Goal: Information Seeking & Learning: Learn about a topic

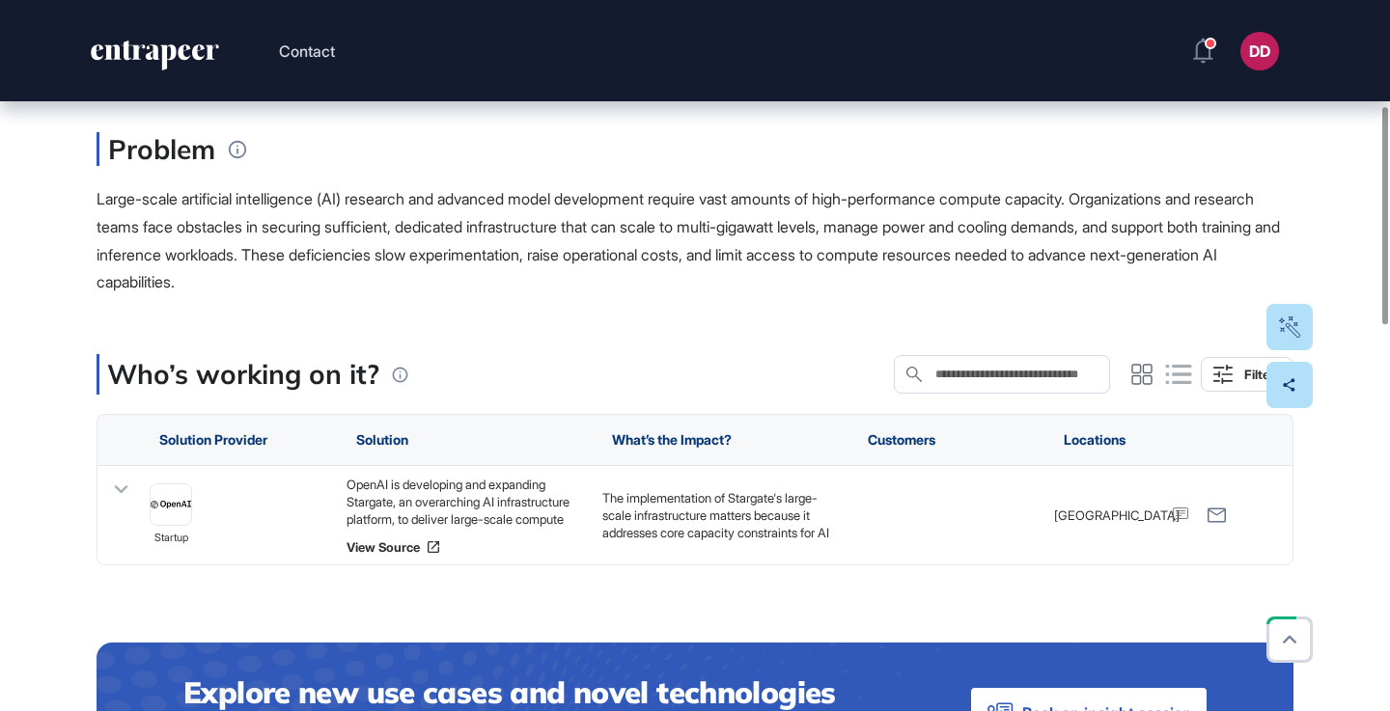
scroll to position [347, 0]
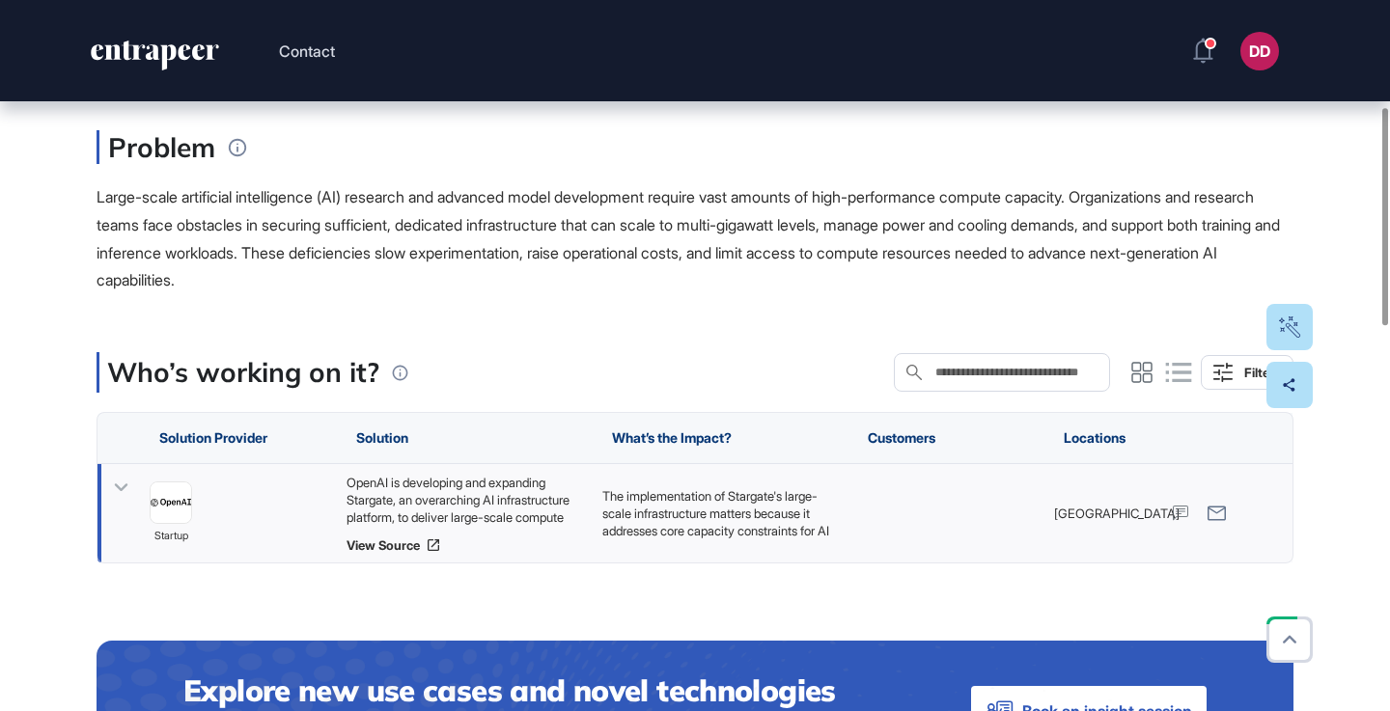
click at [120, 474] on icon at bounding box center [121, 488] width 28 height 28
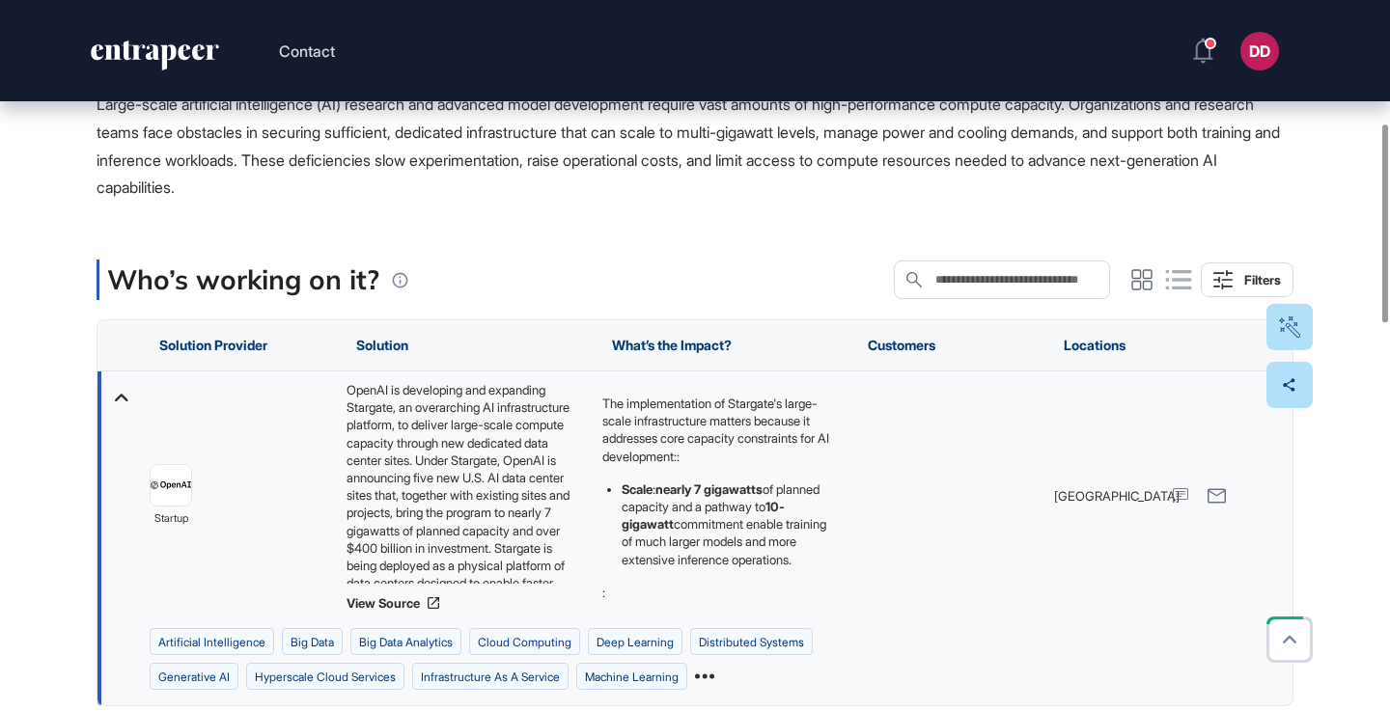
scroll to position [453, 0]
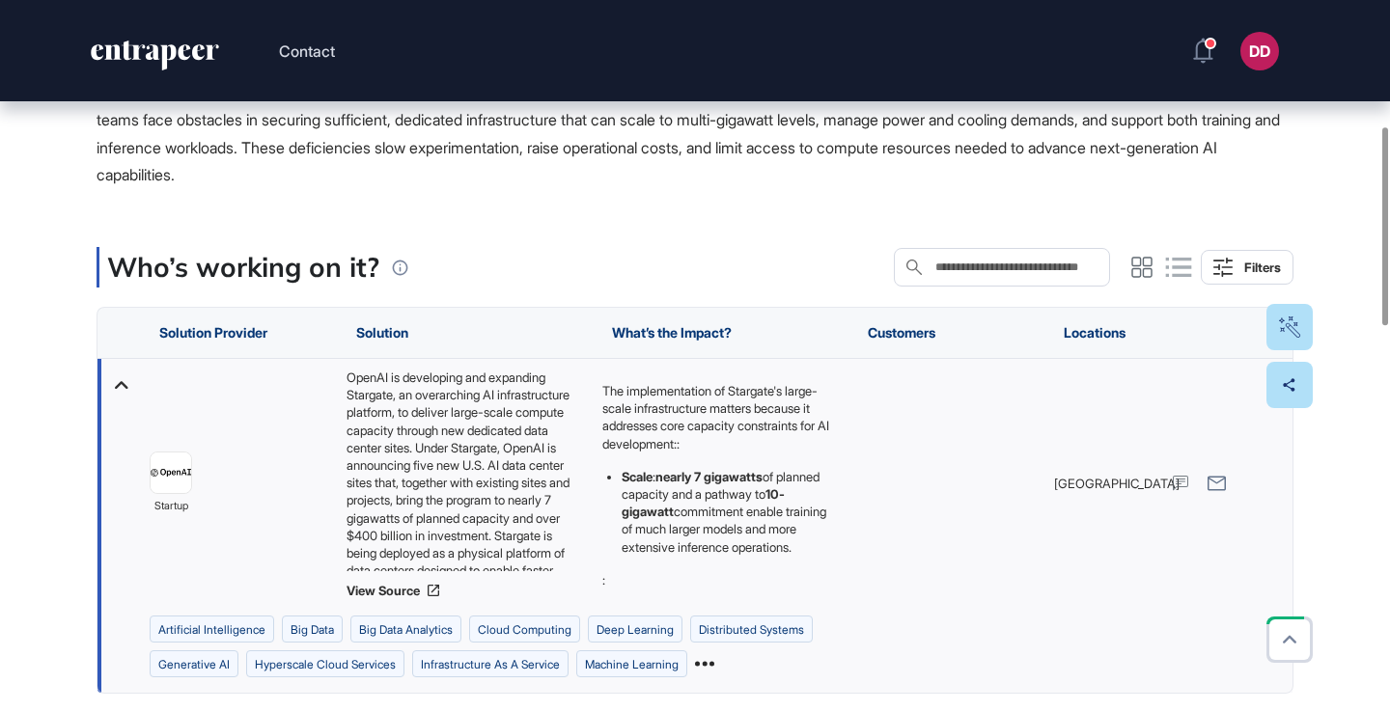
click at [714, 662] on icon at bounding box center [704, 664] width 19 height 5
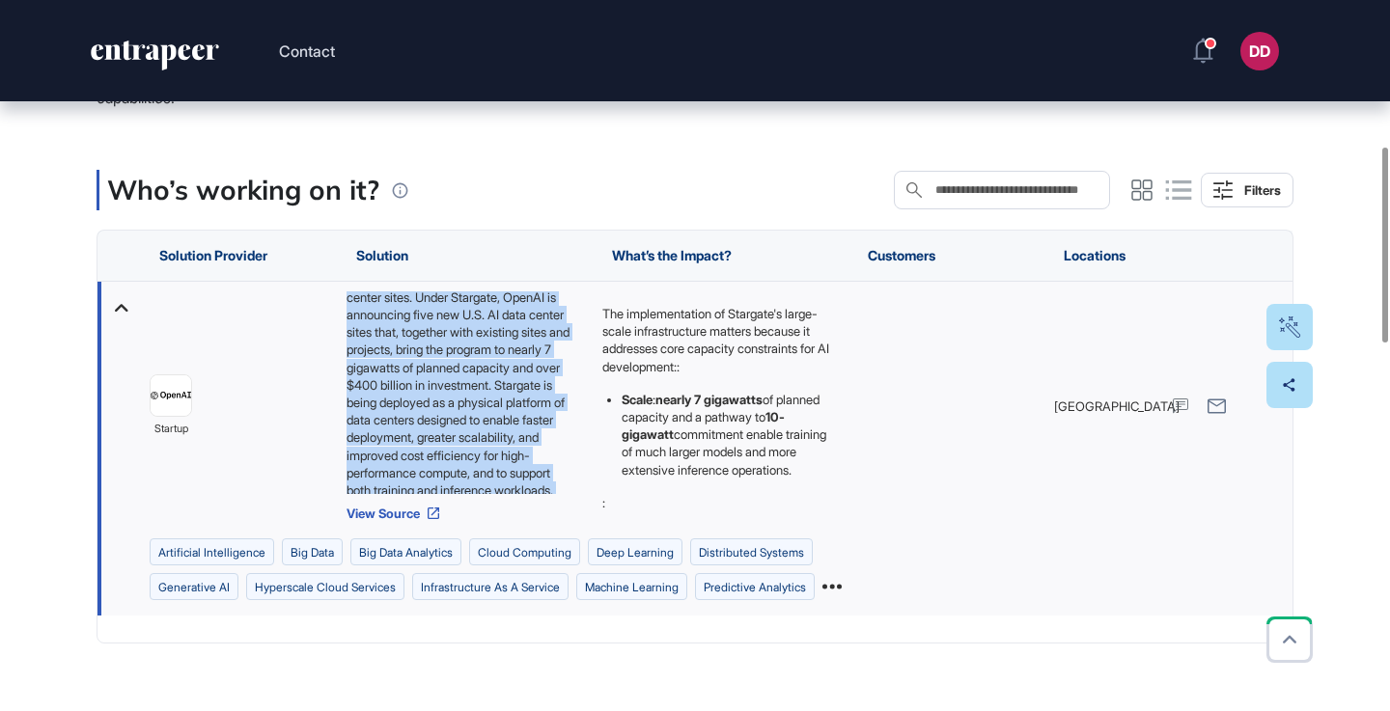
scroll to position [131, 0]
drag, startPoint x: 347, startPoint y: 251, endPoint x: 503, endPoint y: 435, distance: 241.1
click at [503, 435] on div "OpenAI is developing and expanding Stargate, an overarching AI infrastructure p…" at bounding box center [464, 392] width 236 height 203
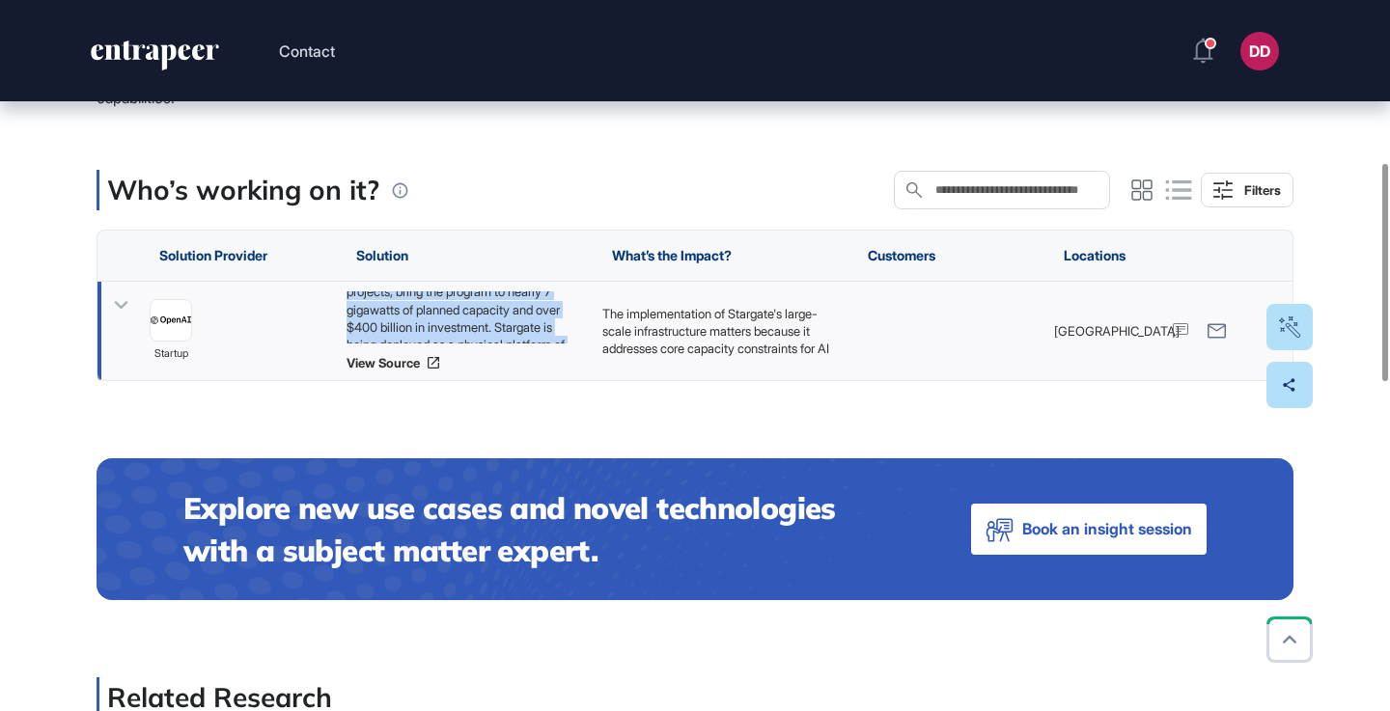
copy div "OpenAI is developing and expanding Stargate, an overarching AI infrastructure p…"
click at [124, 291] on icon at bounding box center [121, 305] width 28 height 28
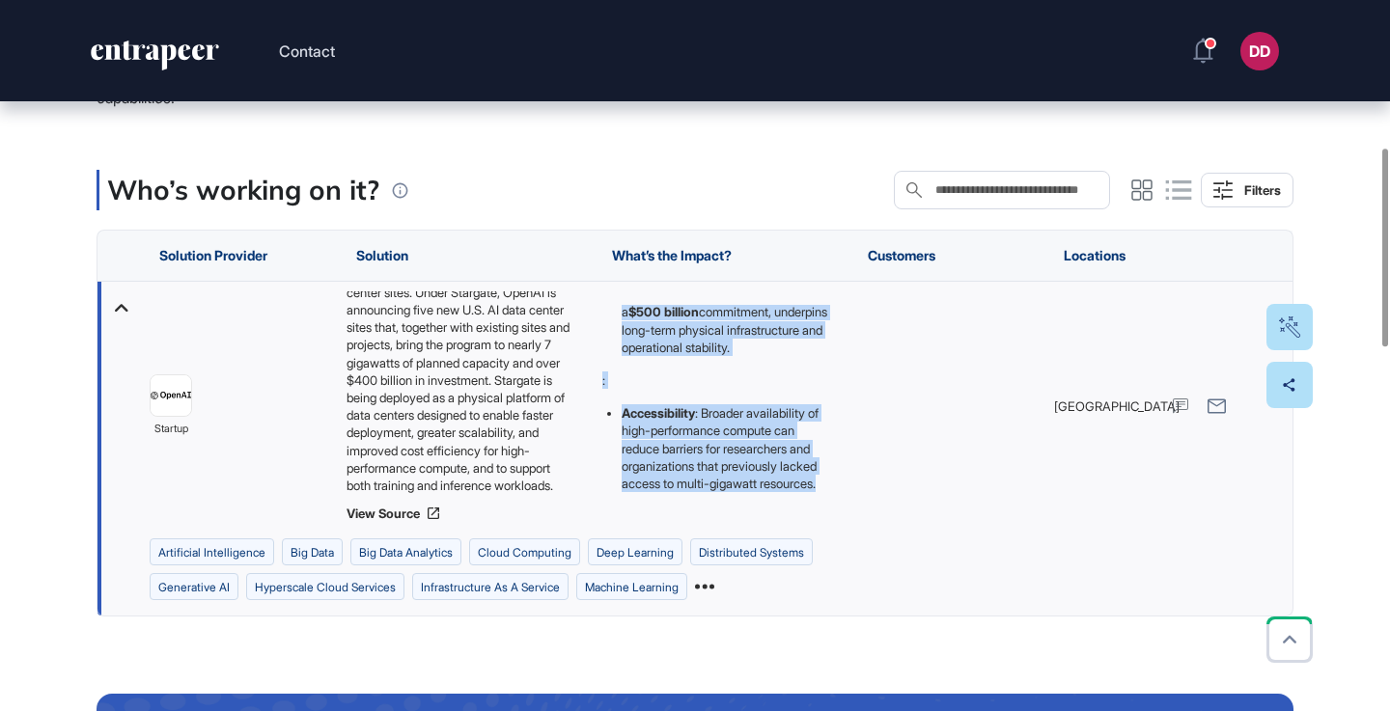
scroll to position [312, 0]
drag, startPoint x: 603, startPoint y: 265, endPoint x: 707, endPoint y: 463, distance: 223.6
click at [707, 463] on div "The implementation of Stargate's large-scale infrastructure matters because it …" at bounding box center [720, 406] width 256 height 249
copy div "The implementation of Stargate's large-scale infrastructure matters because it …"
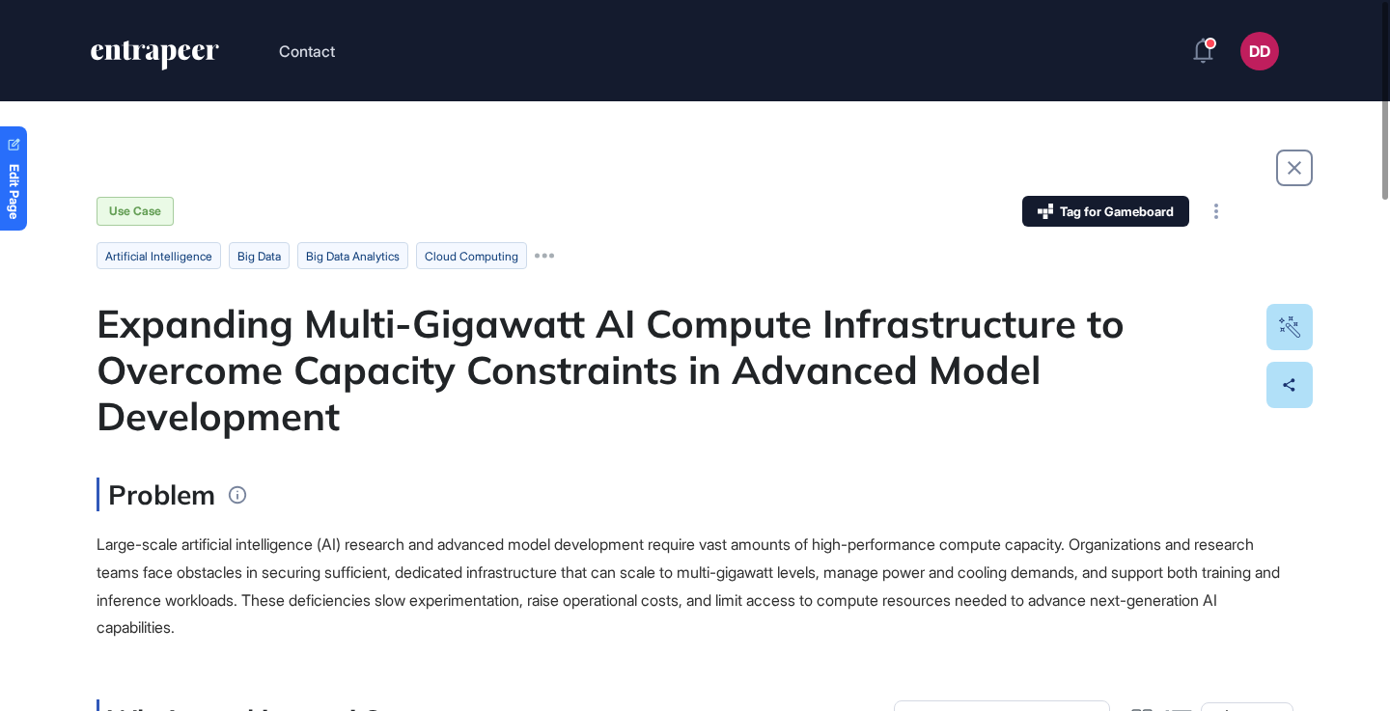
click at [709, 535] on span "Large-scale artificial intelligence (AI) research and advanced model developmen…" at bounding box center [687, 586] width 1183 height 102
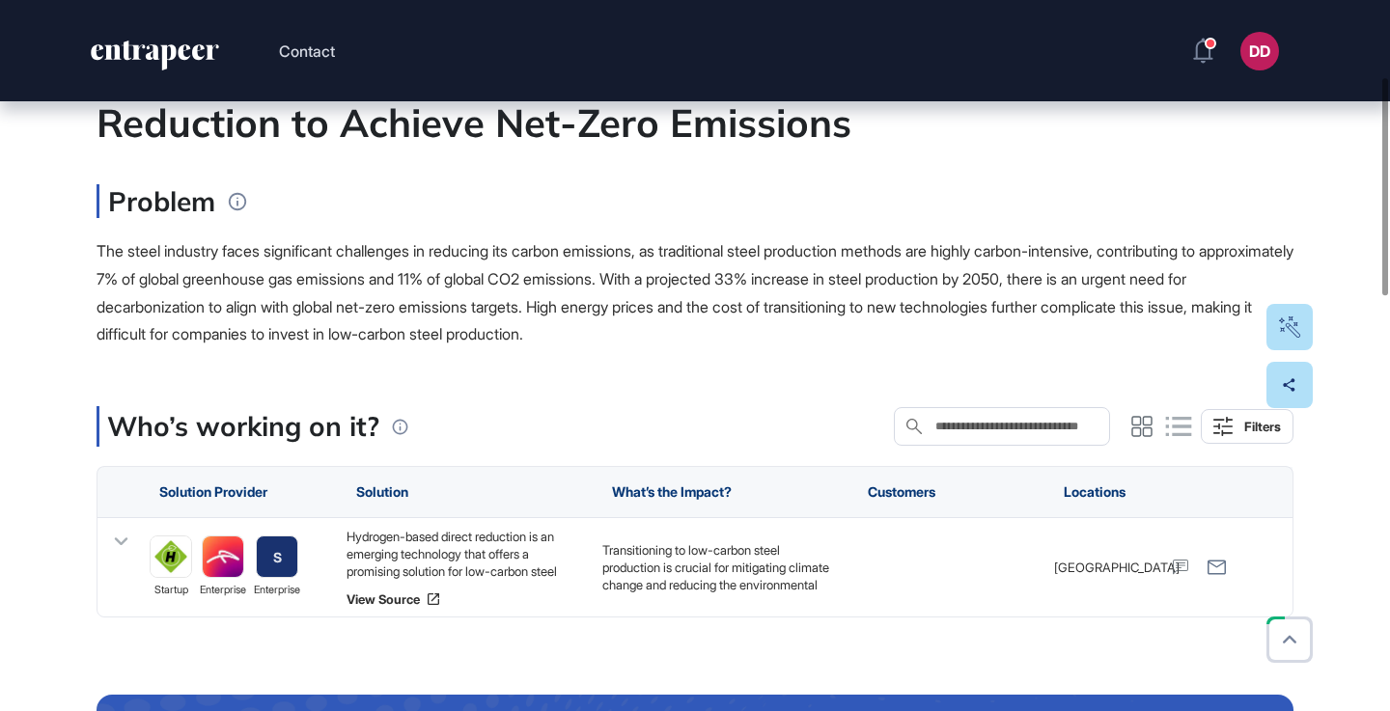
scroll to position [250, 0]
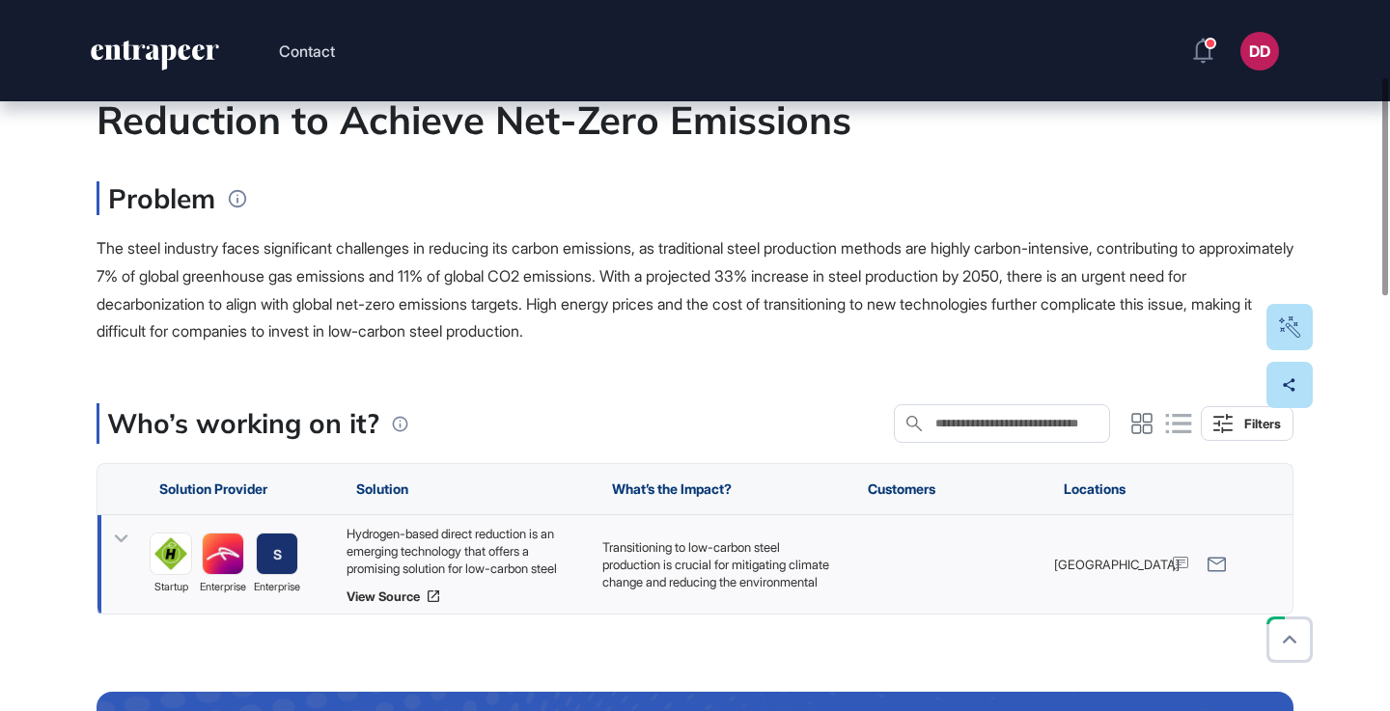
click at [120, 538] on icon at bounding box center [122, 539] width 14 height 8
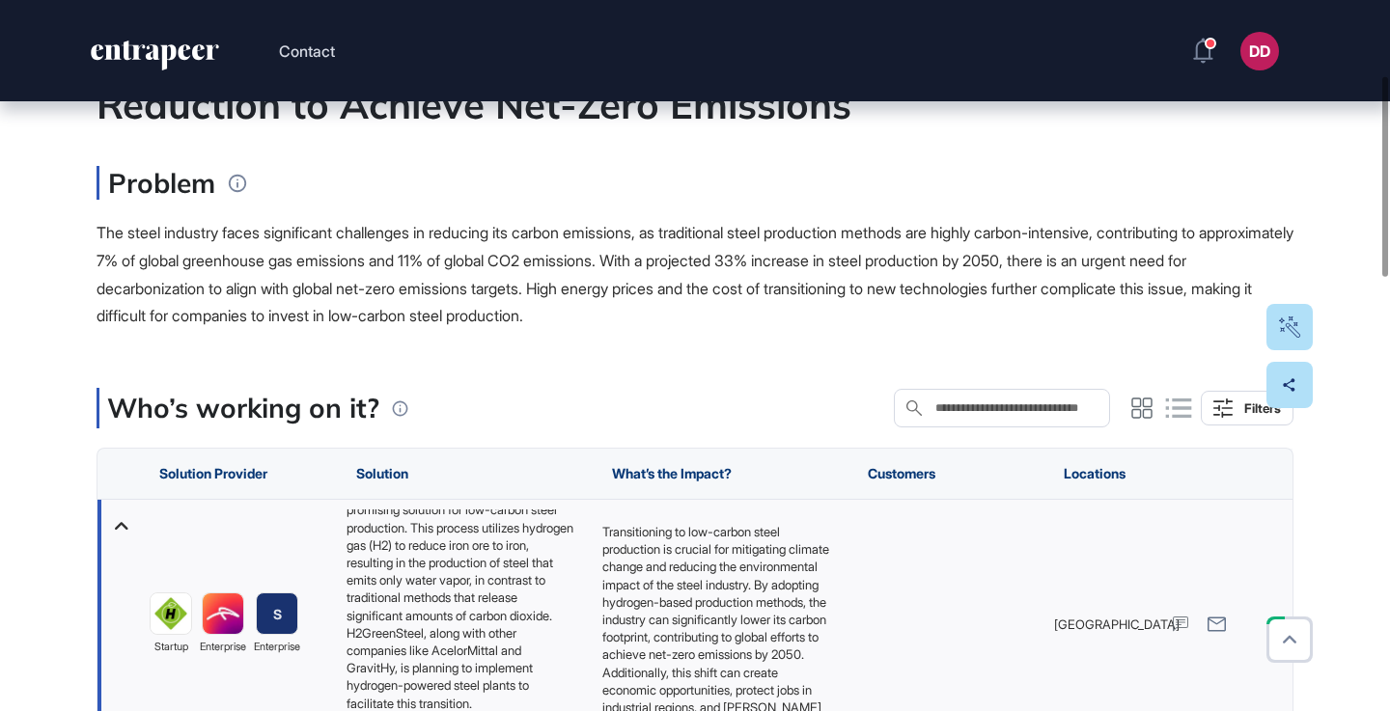
scroll to position [266, 0]
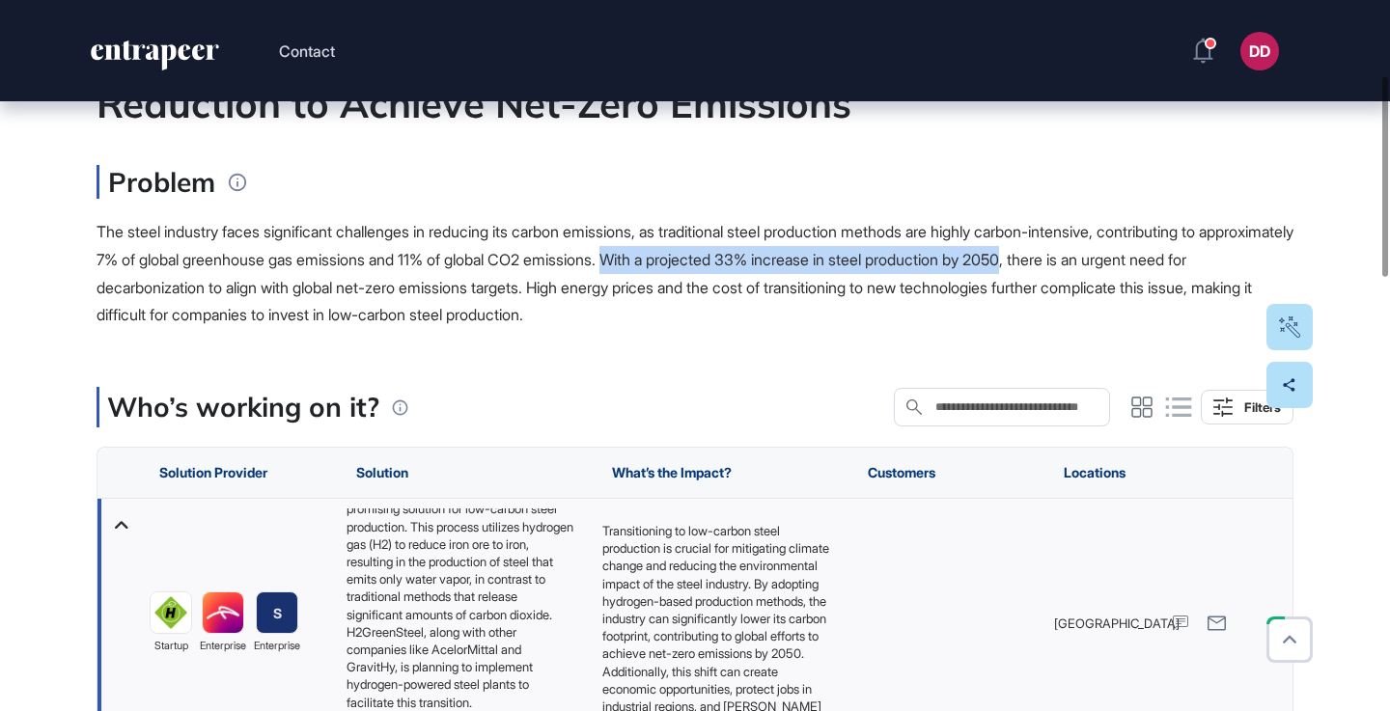
drag, startPoint x: 742, startPoint y: 259, endPoint x: 1169, endPoint y: 262, distance: 426.5
click at [1169, 262] on span "The steel industry faces significant challenges in reducing its carbon emission…" at bounding box center [694, 273] width 1197 height 102
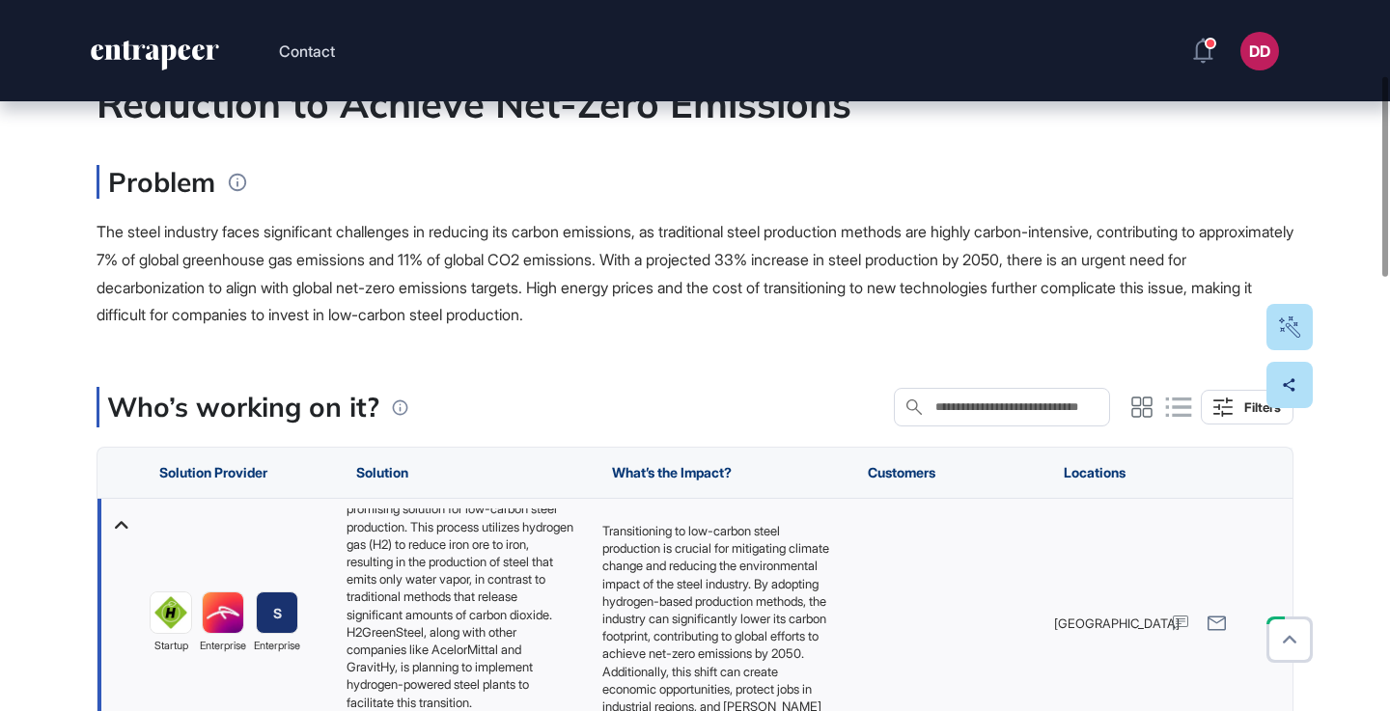
click at [835, 303] on div "The steel industry faces significant challenges in reducing its carbon emission…" at bounding box center [694, 273] width 1197 height 111
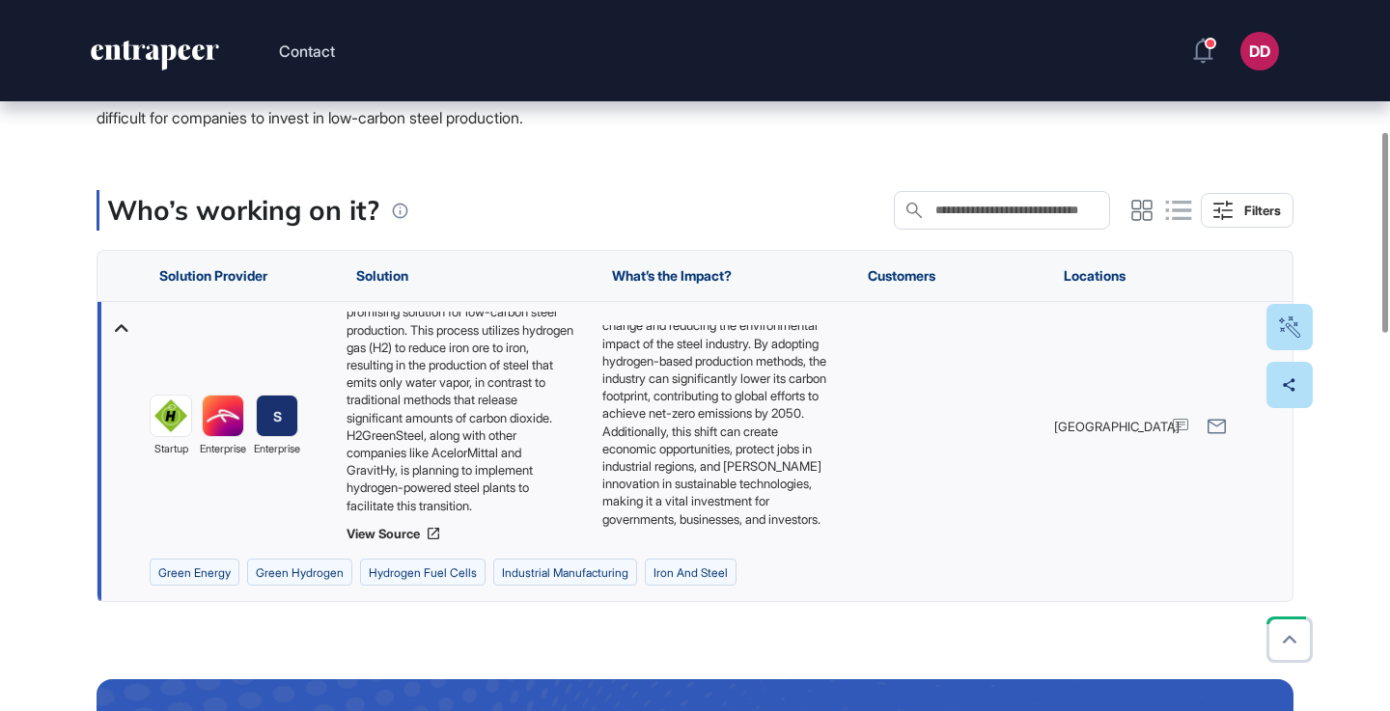
scroll to position [465, 0]
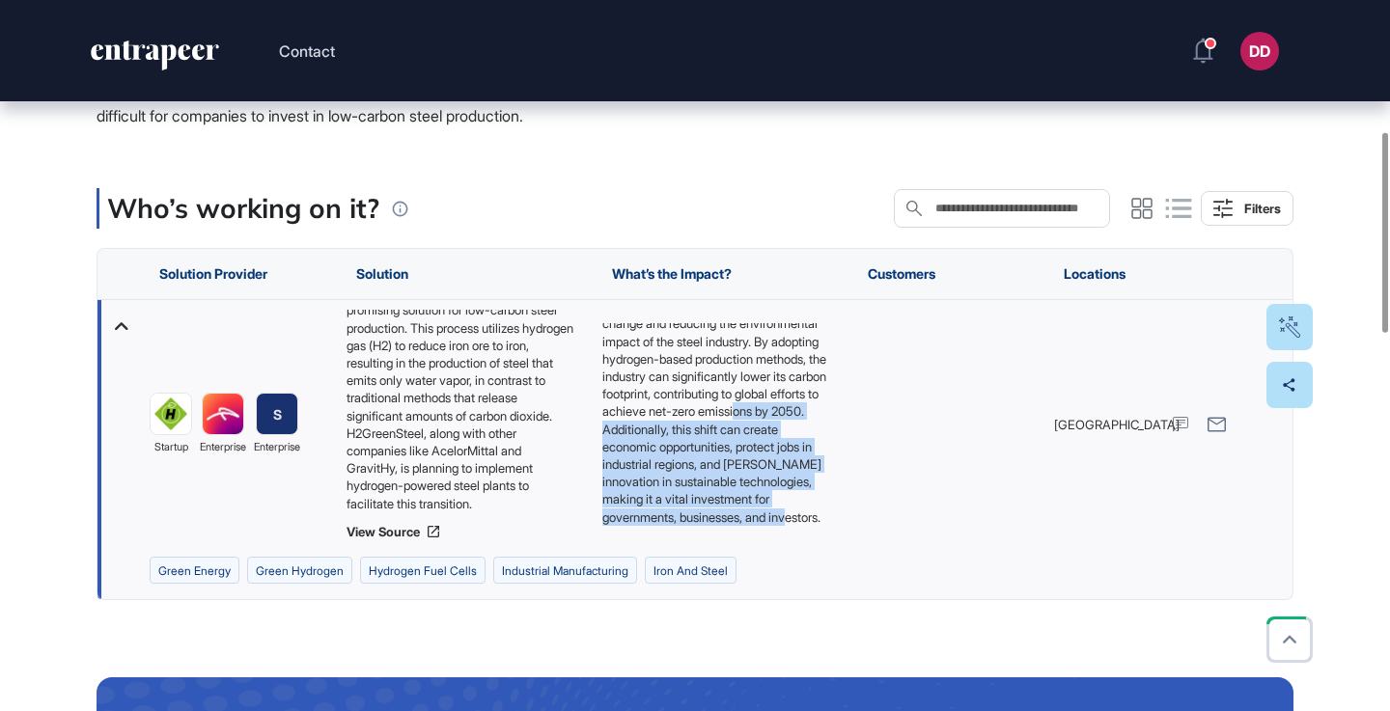
drag, startPoint x: 643, startPoint y: 401, endPoint x: 775, endPoint y: 516, distance: 175.1
click at [775, 516] on p "Transitioning to low-carbon steel production is crucial for mitigating climate …" at bounding box center [715, 403] width 227 height 246
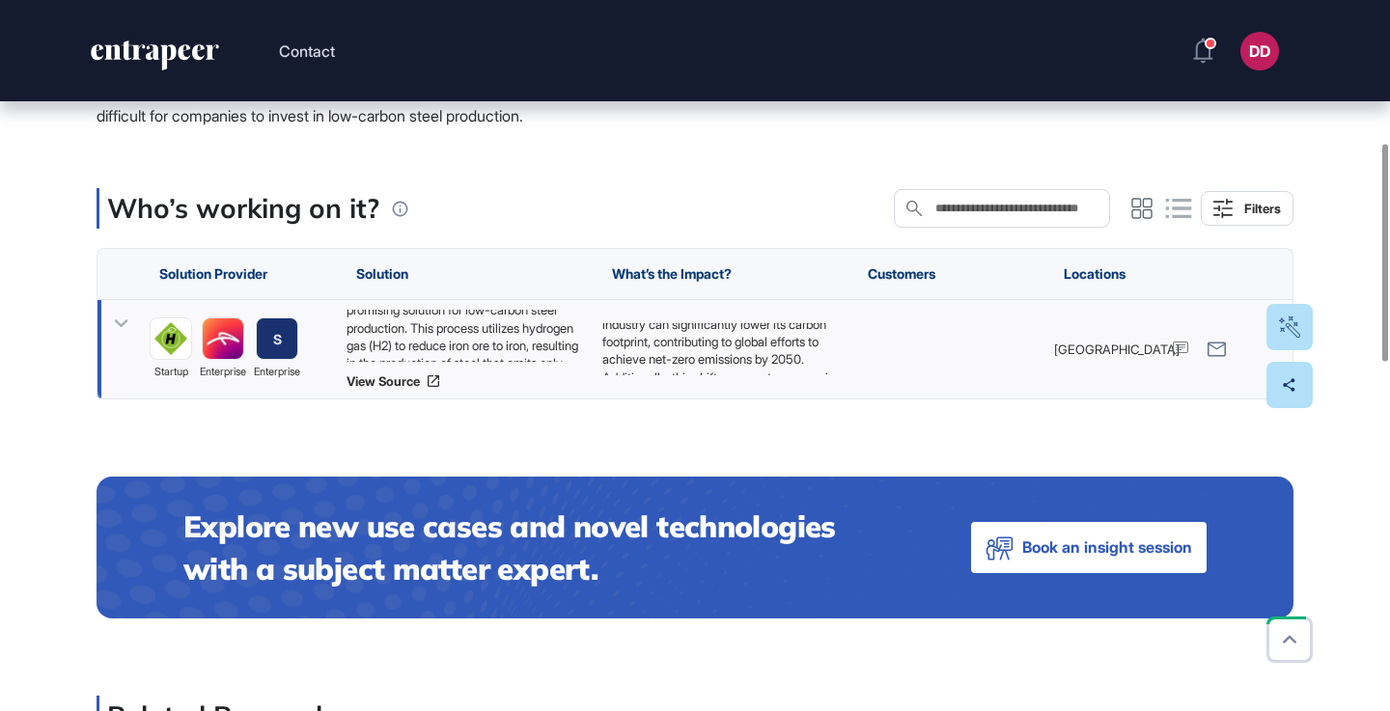
click at [124, 326] on icon at bounding box center [121, 324] width 28 height 28
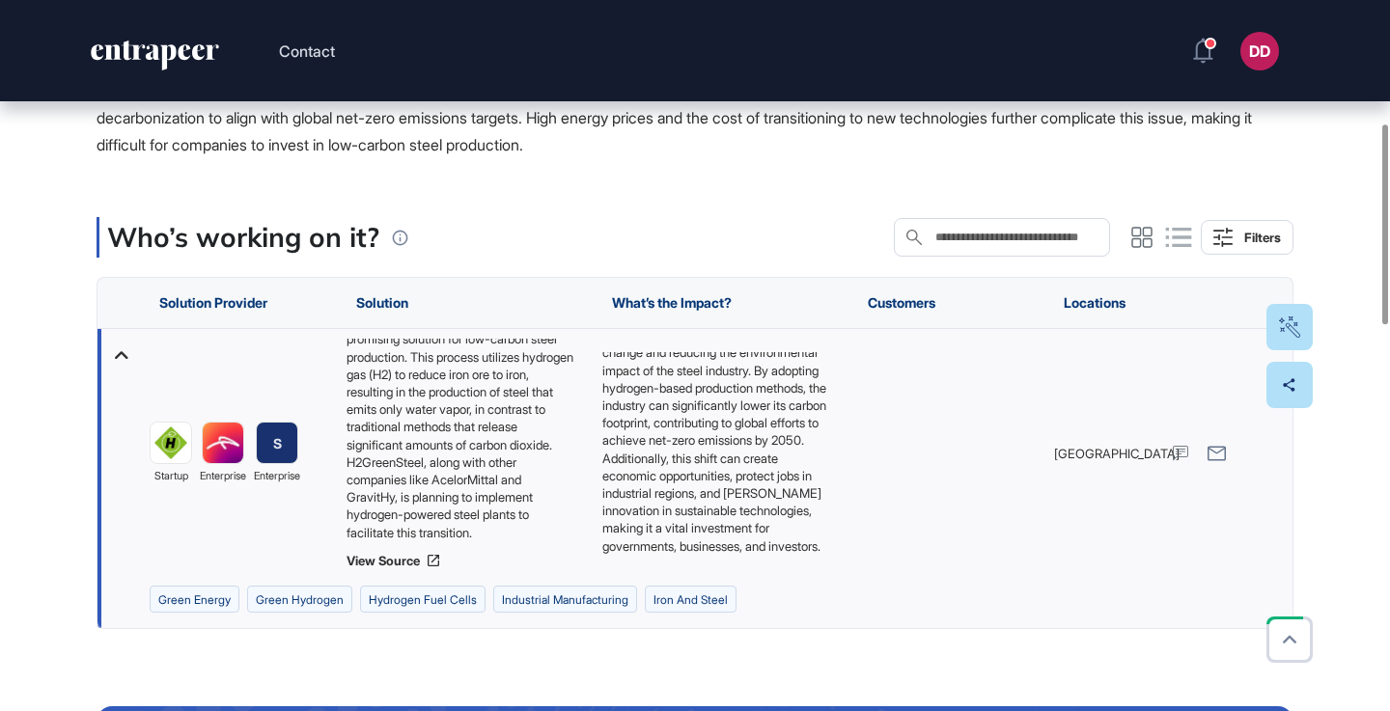
scroll to position [423, 0]
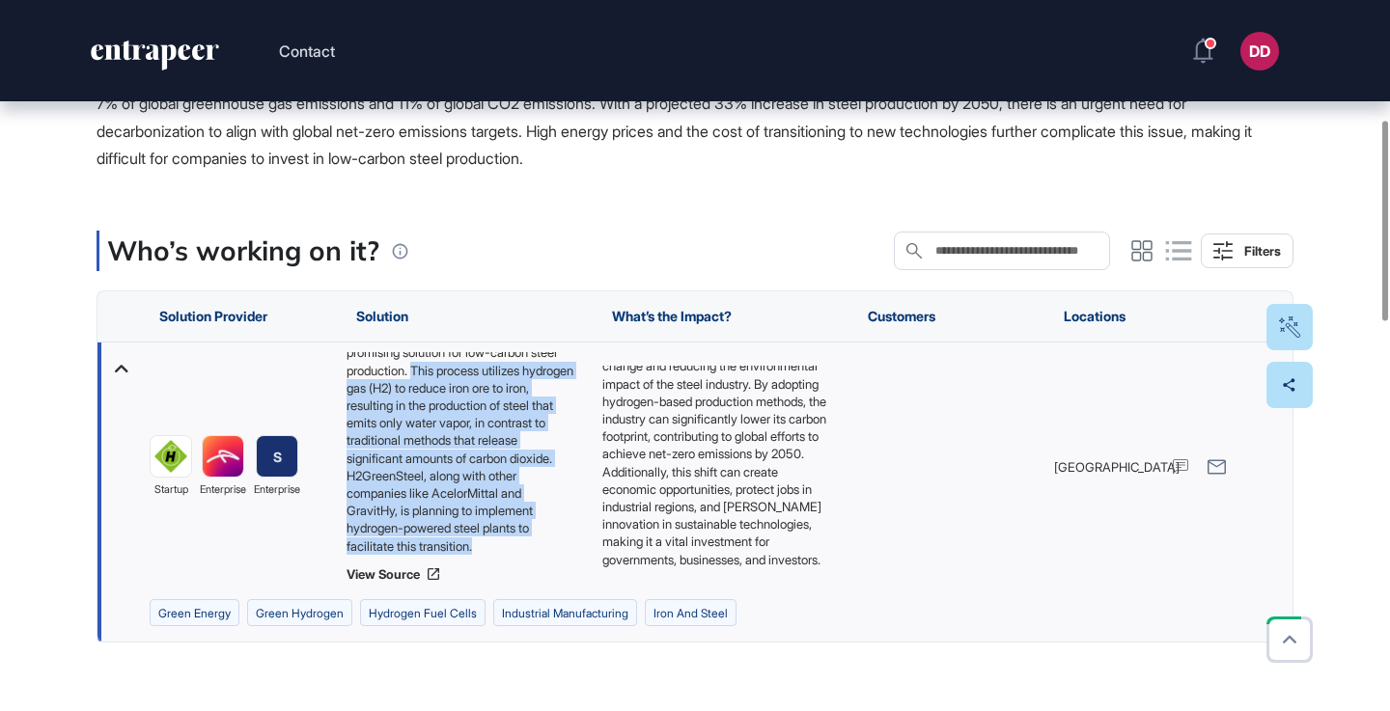
drag, startPoint x: 450, startPoint y: 371, endPoint x: 487, endPoint y: 543, distance: 176.8
click at [487, 543] on div "Hydrogen-based direct reduction is an emerging technology that offers a promisi…" at bounding box center [464, 453] width 236 height 203
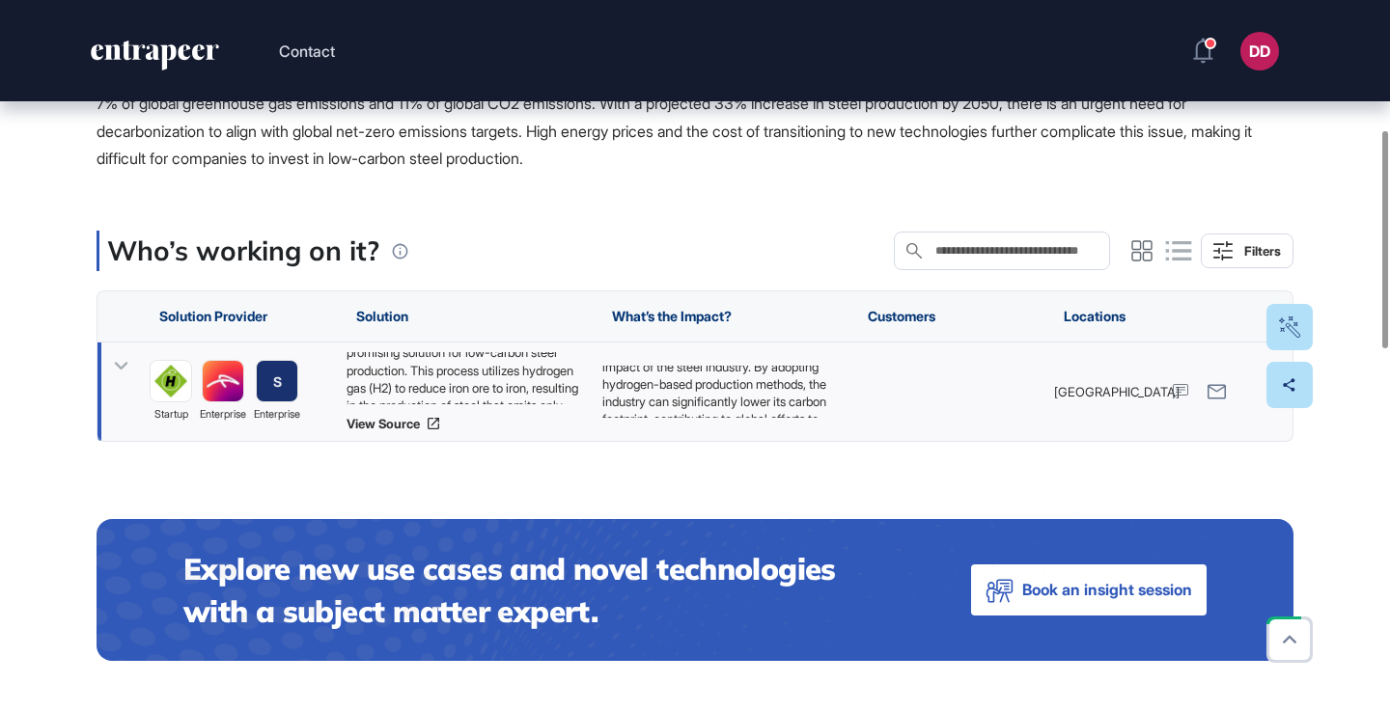
click at [494, 392] on div "Hydrogen-based direct reduction is an emerging technology that offers a promisi…" at bounding box center [464, 378] width 236 height 52
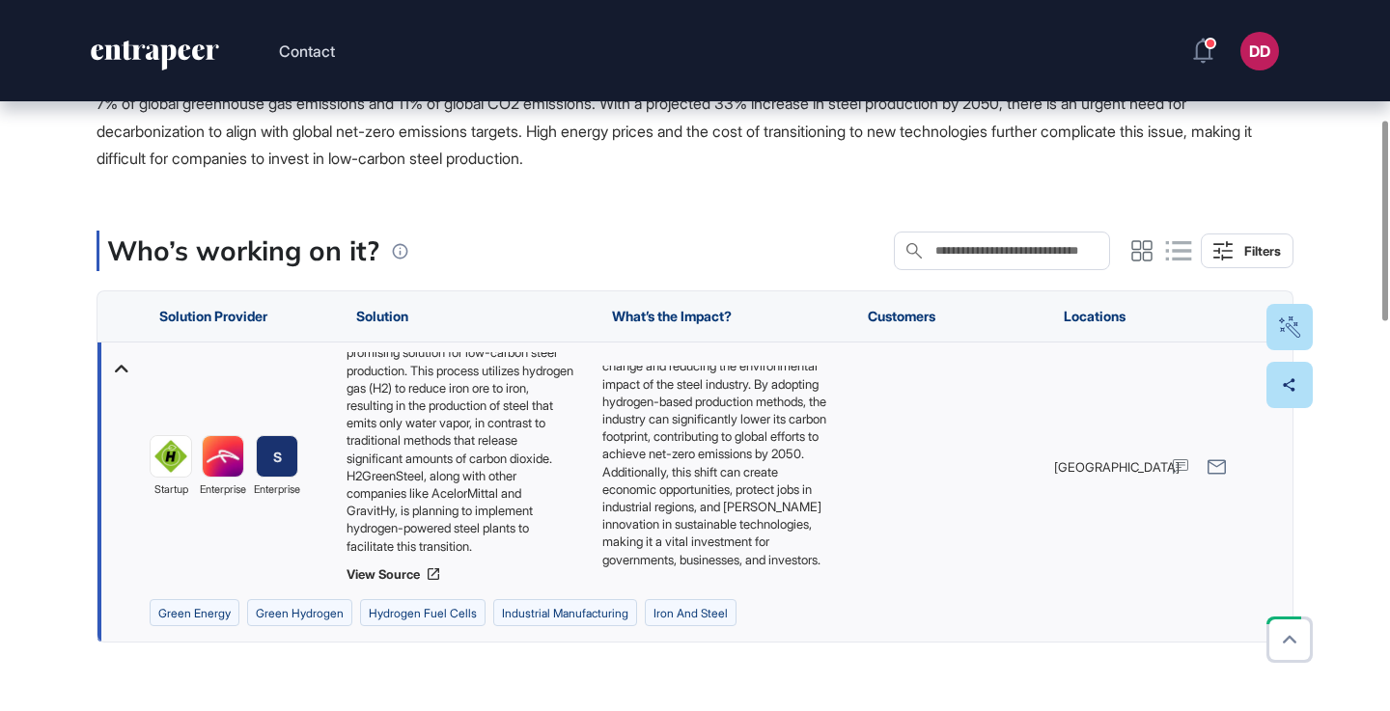
click at [544, 260] on div "Who’s working on it? Search in Who’s working on it? Filters" at bounding box center [694, 251] width 1197 height 41
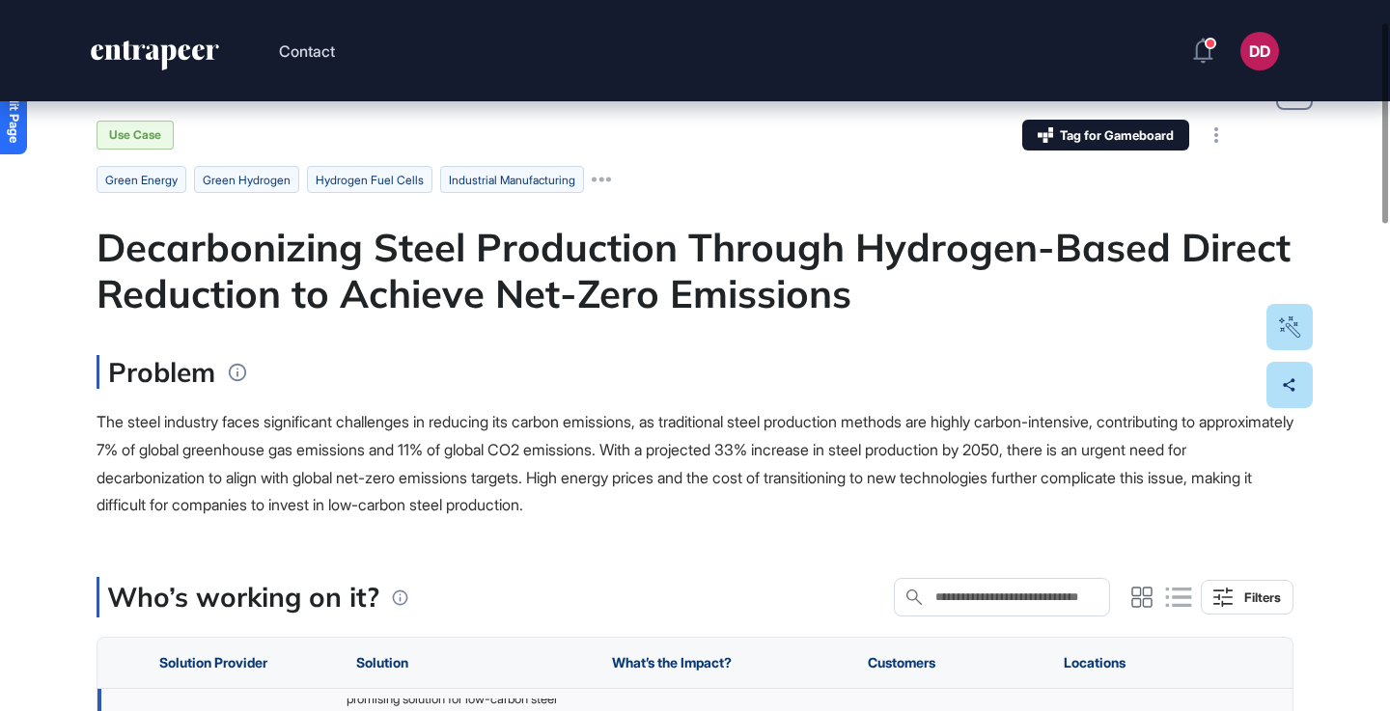
scroll to position [71, 0]
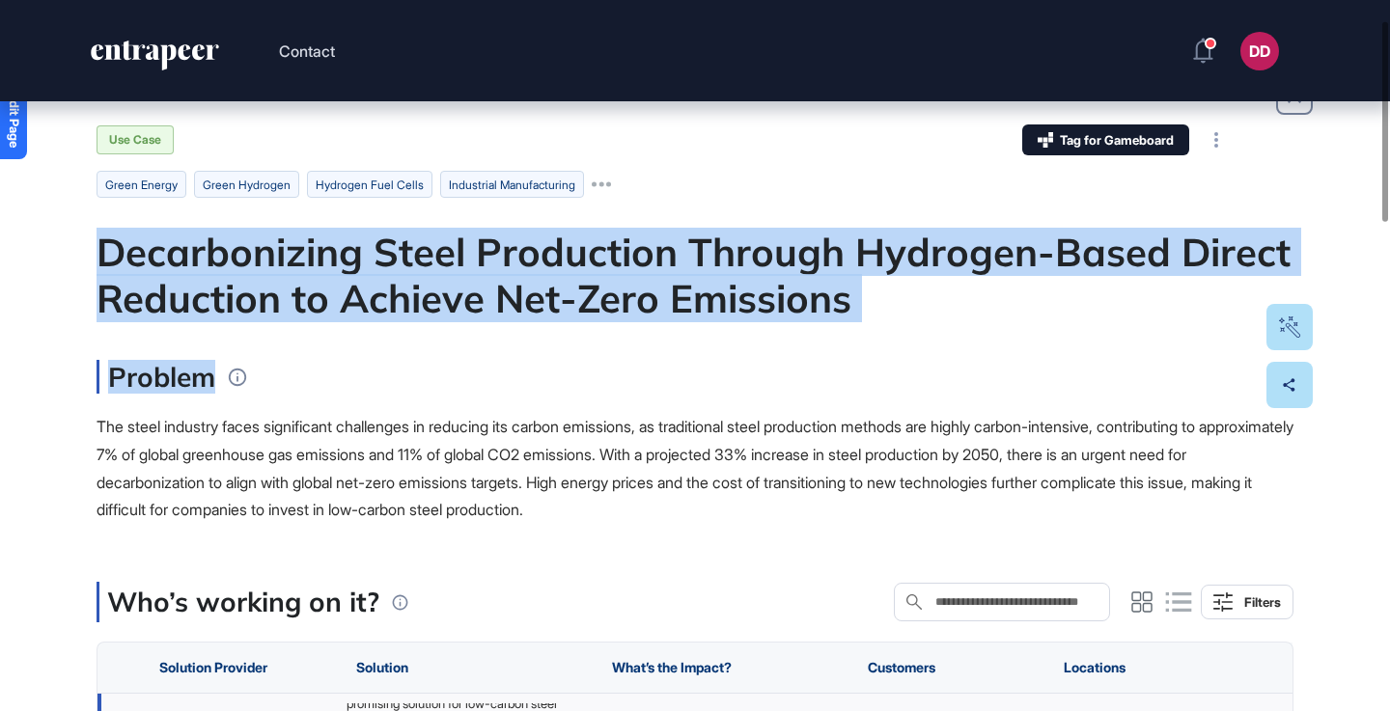
drag, startPoint x: 101, startPoint y: 258, endPoint x: 1039, endPoint y: 353, distance: 942.8
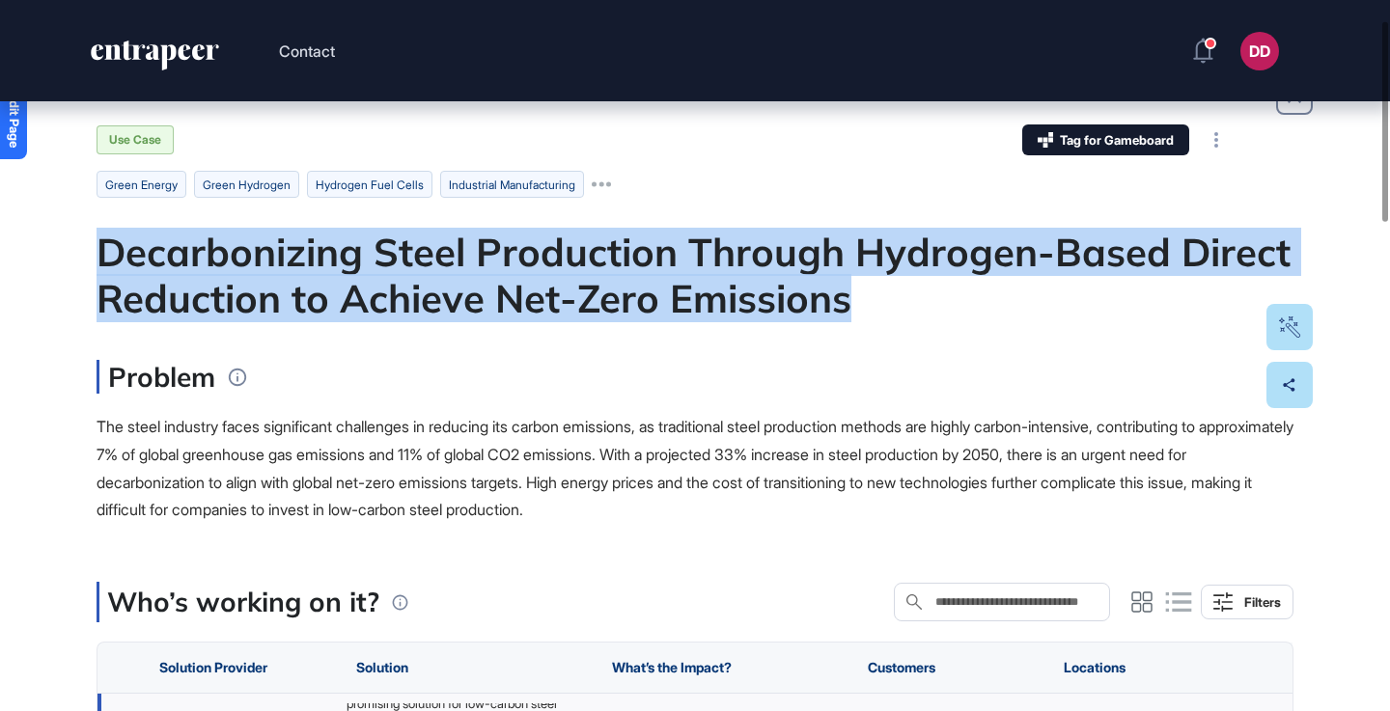
drag, startPoint x: 95, startPoint y: 265, endPoint x: 904, endPoint y: 302, distance: 810.4
click at [733, 308] on div "Decarbonizing Steel Production Through Hydrogen-Based Direct Reduction to Achie…" at bounding box center [694, 275] width 1197 height 93
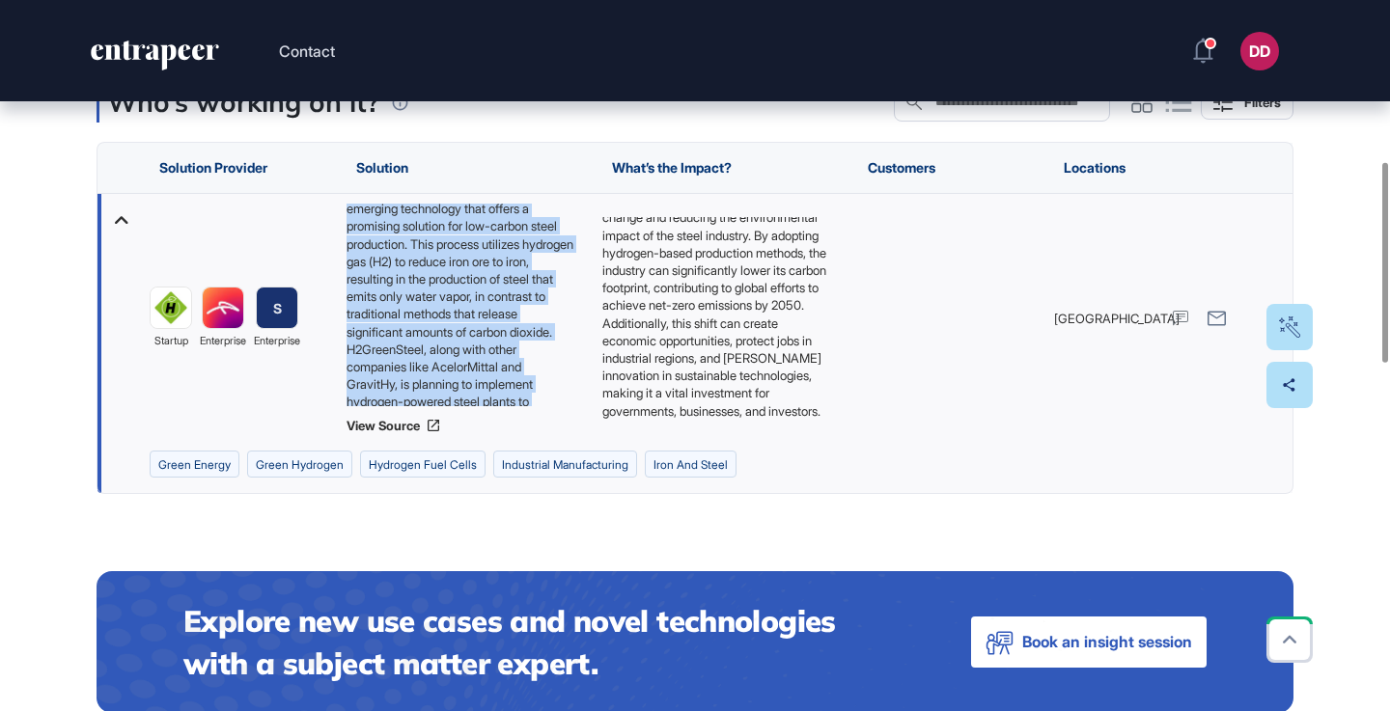
scroll to position [43, 0]
drag, startPoint x: 345, startPoint y: 211, endPoint x: 557, endPoint y: 406, distance: 287.5
click at [557, 406] on div "Hydrogen-based direct reduction is an emerging technology that offers a promisi…" at bounding box center [464, 319] width 236 height 230
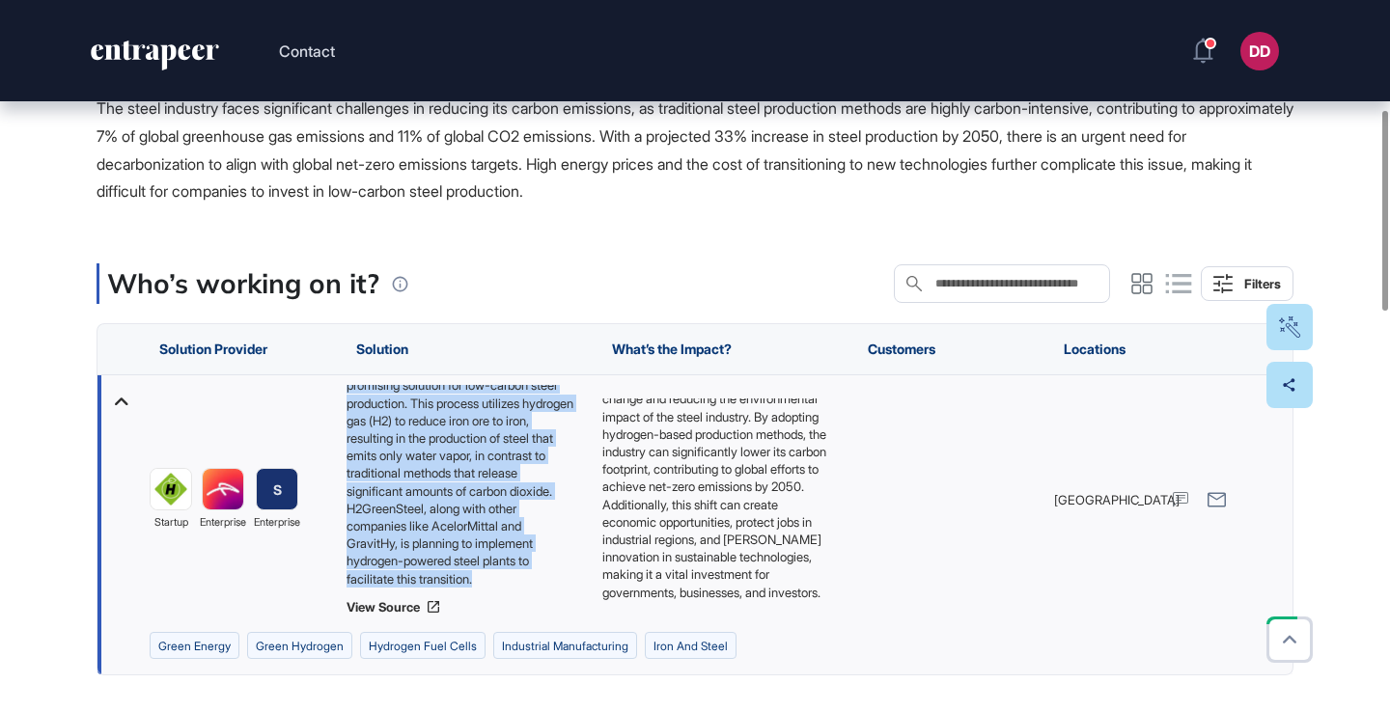
scroll to position [392, 0]
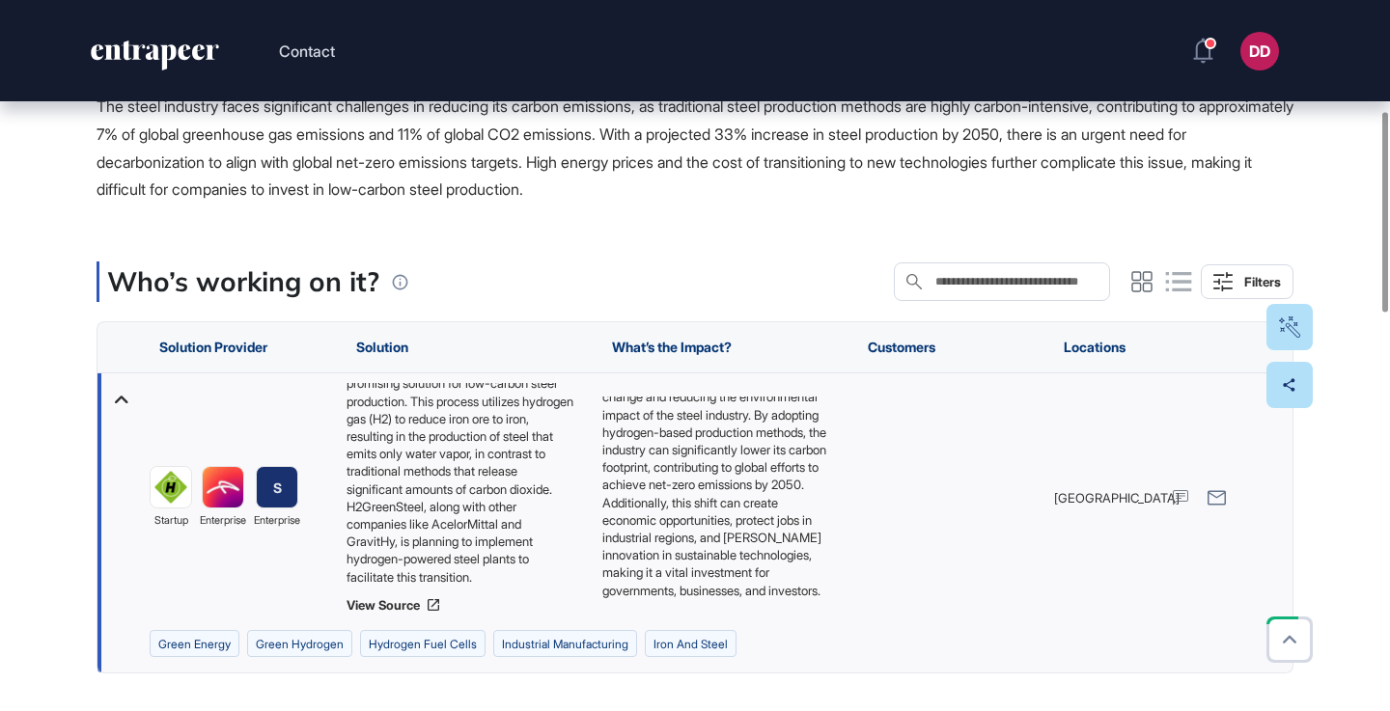
click at [492, 194] on span "The steel industry faces significant challenges in reducing its carbon emission…" at bounding box center [694, 147] width 1197 height 102
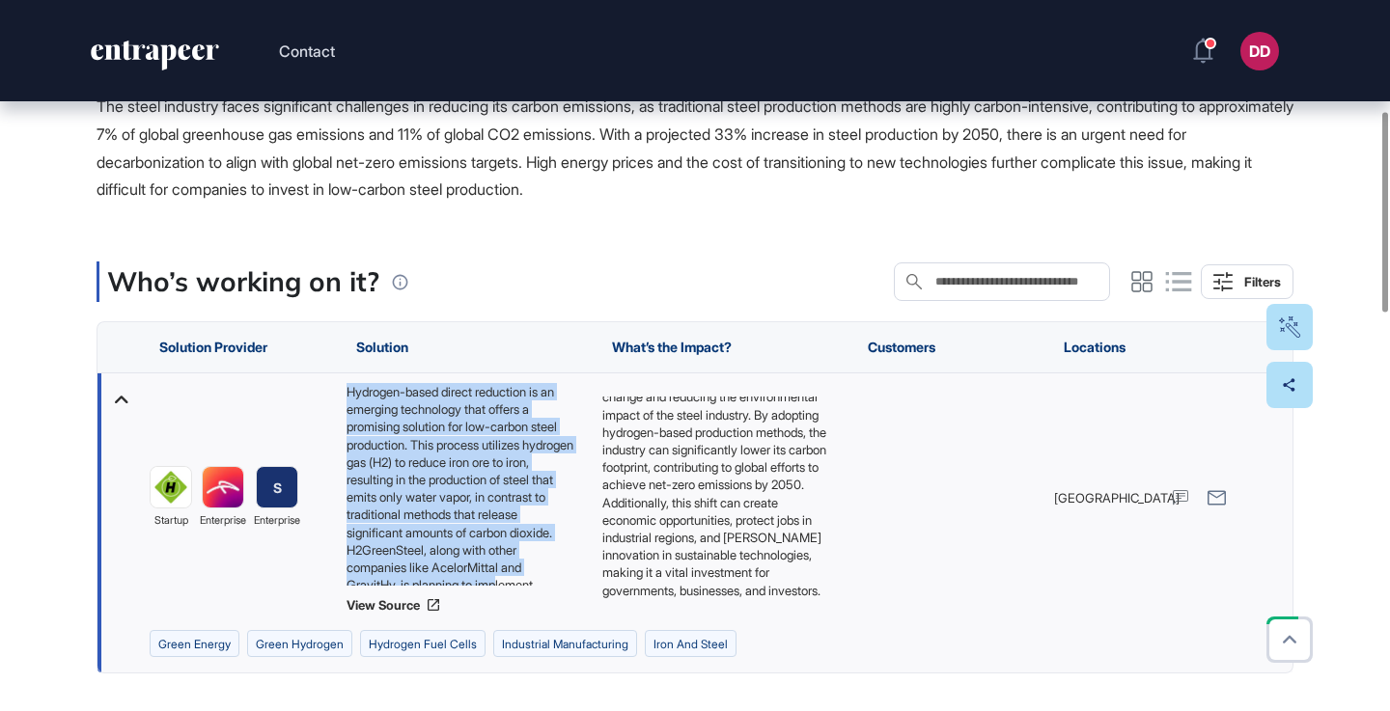
scroll to position [43, 0]
drag, startPoint x: 345, startPoint y: 389, endPoint x: 503, endPoint y: 587, distance: 252.7
click at [503, 587] on div "Hydrogen-based direct reduction is an emerging technology that offers a promisi…" at bounding box center [464, 498] width 236 height 230
copy div "Hydrogen-based direct reduction is an emerging technology that offers a promisi…"
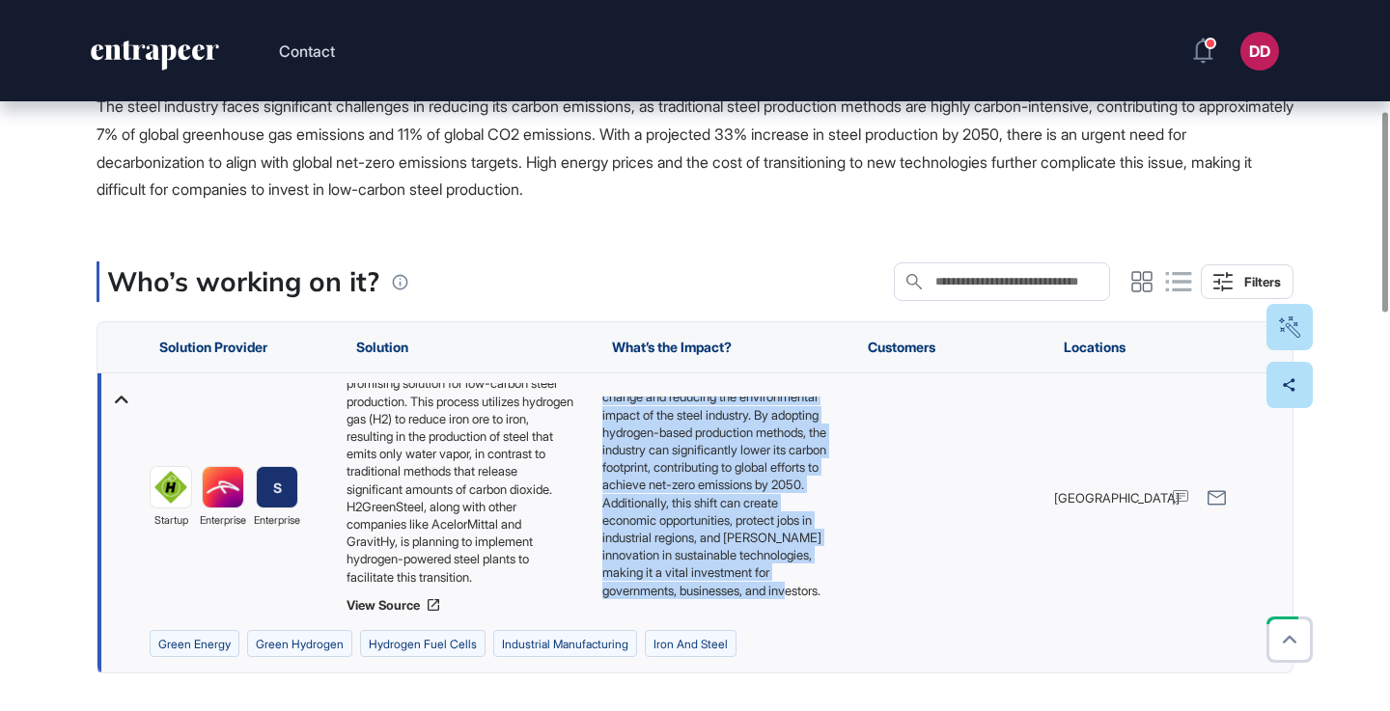
scroll to position [96, 0]
drag, startPoint x: 602, startPoint y: 399, endPoint x: 813, endPoint y: 613, distance: 300.9
click at [813, 613] on div "Transitioning to low-carbon steel production is crucial for mitigating climate …" at bounding box center [720, 497] width 256 height 249
copy p "Transitioning to low-carbon steel production is crucial for mitigating climate …"
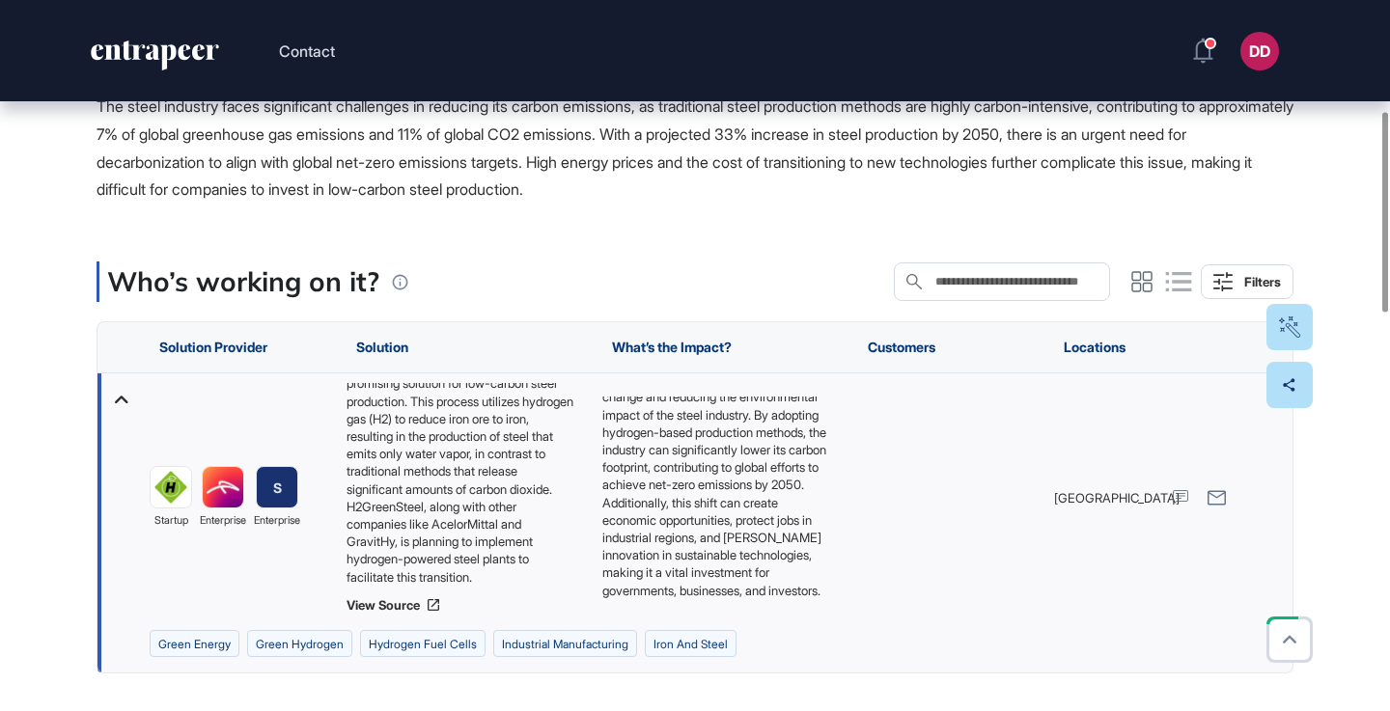
click at [583, 171] on span "The steel industry faces significant challenges in reducing its carbon emission…" at bounding box center [694, 147] width 1197 height 102
click at [760, 151] on div "The steel industry faces significant challenges in reducing its carbon emission…" at bounding box center [694, 148] width 1197 height 111
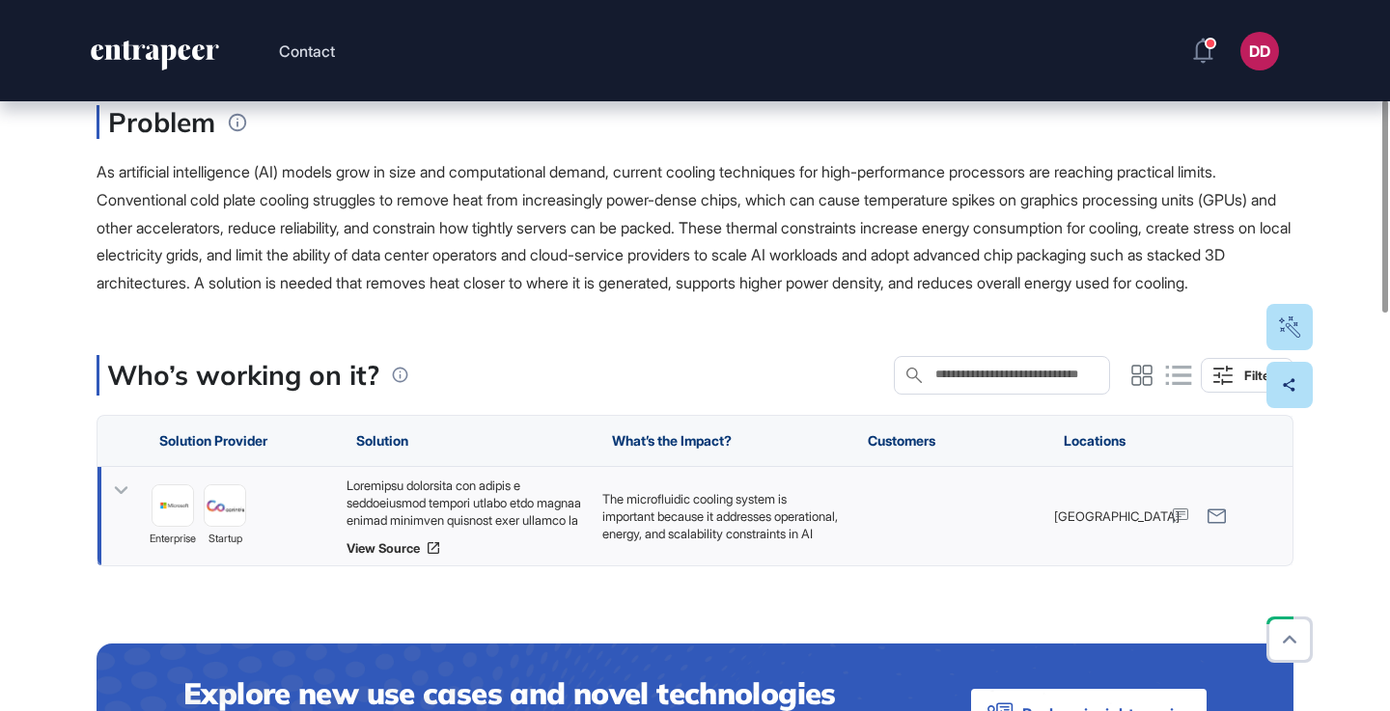
scroll to position [329, 0]
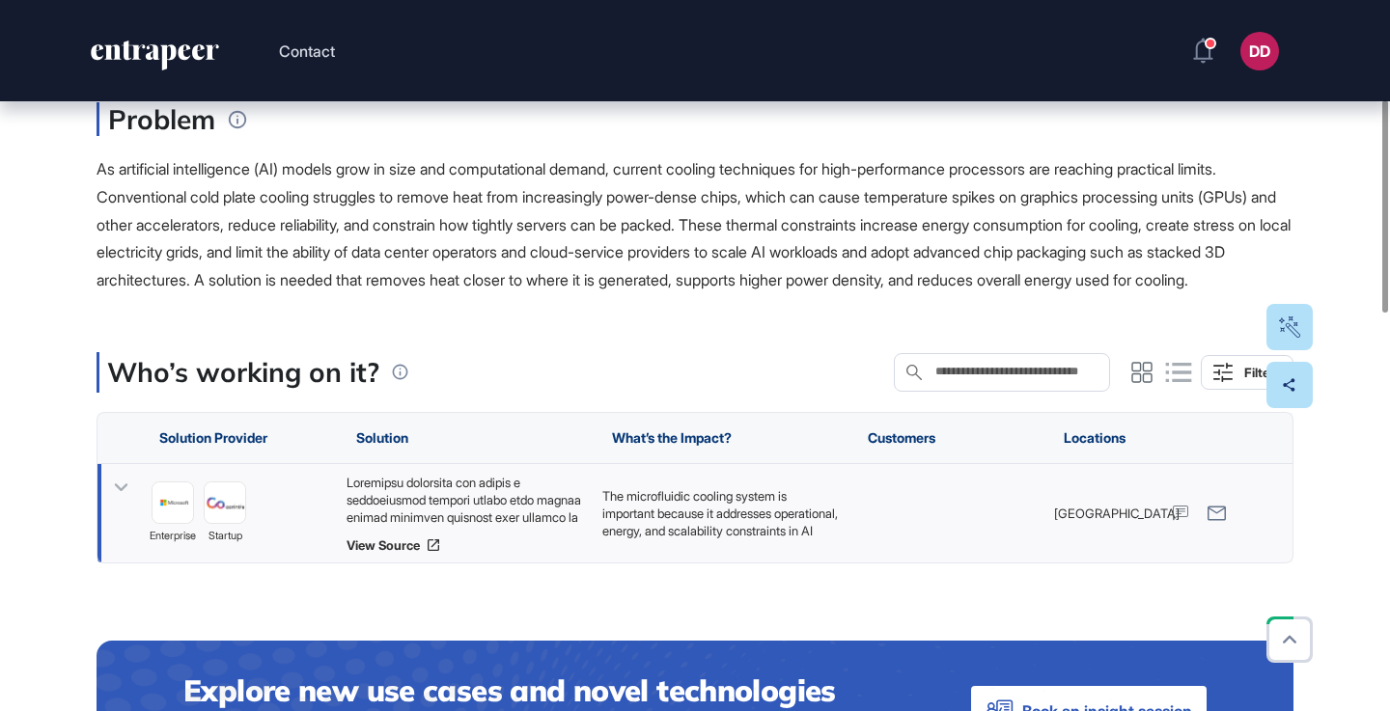
click at [131, 502] on icon at bounding box center [121, 488] width 28 height 28
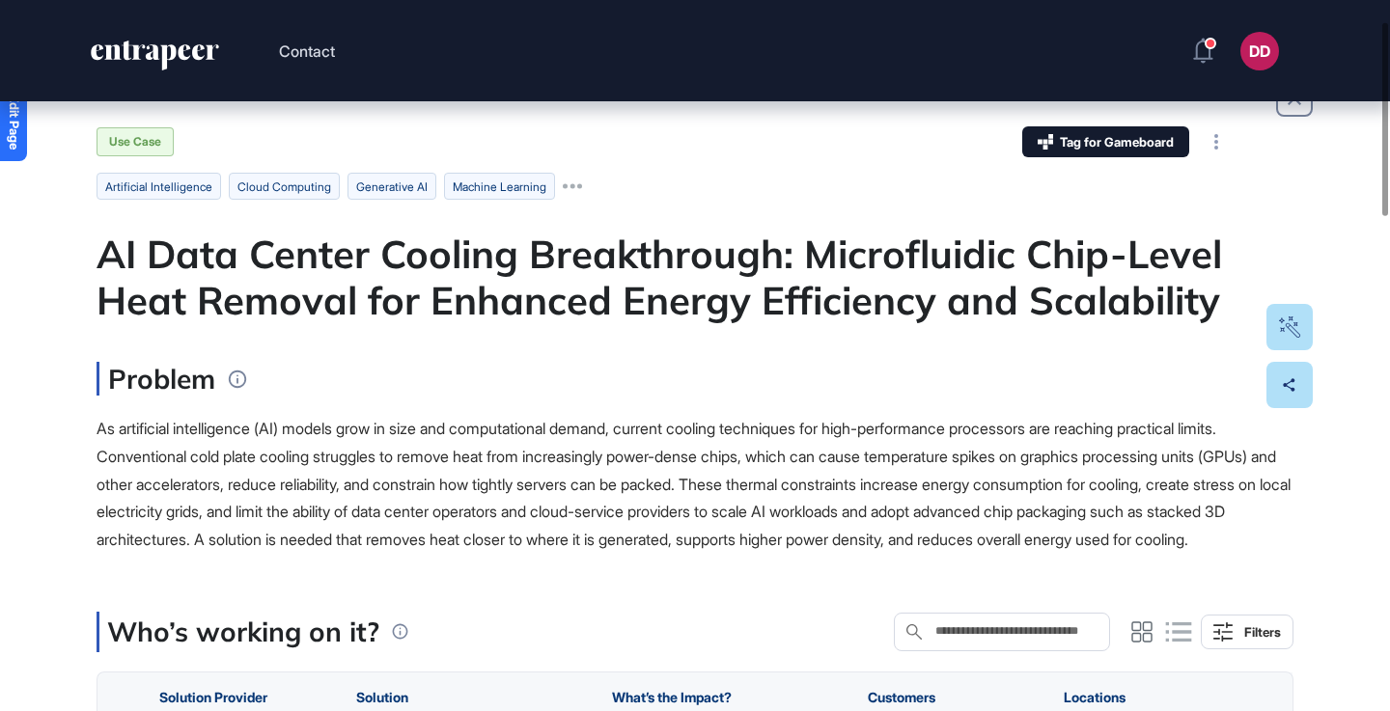
scroll to position [67, 0]
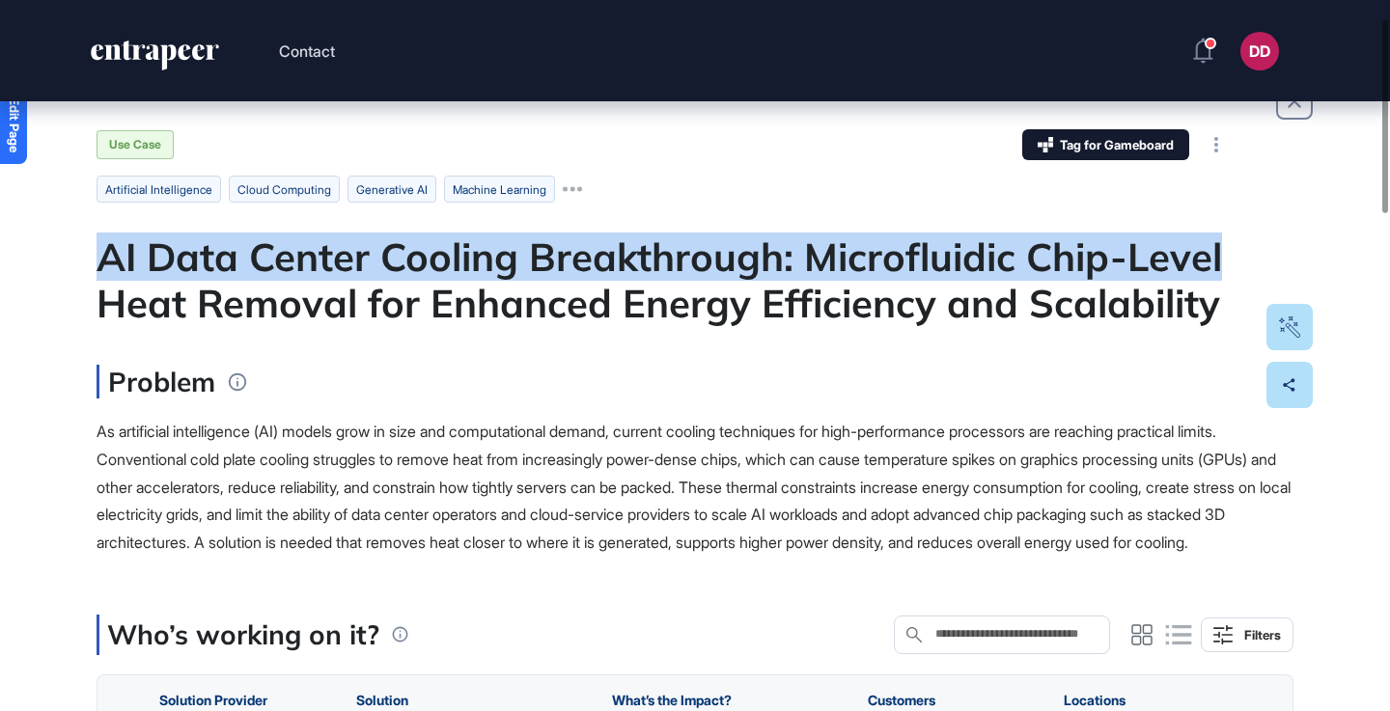
drag, startPoint x: 90, startPoint y: 259, endPoint x: 684, endPoint y: 333, distance: 599.0
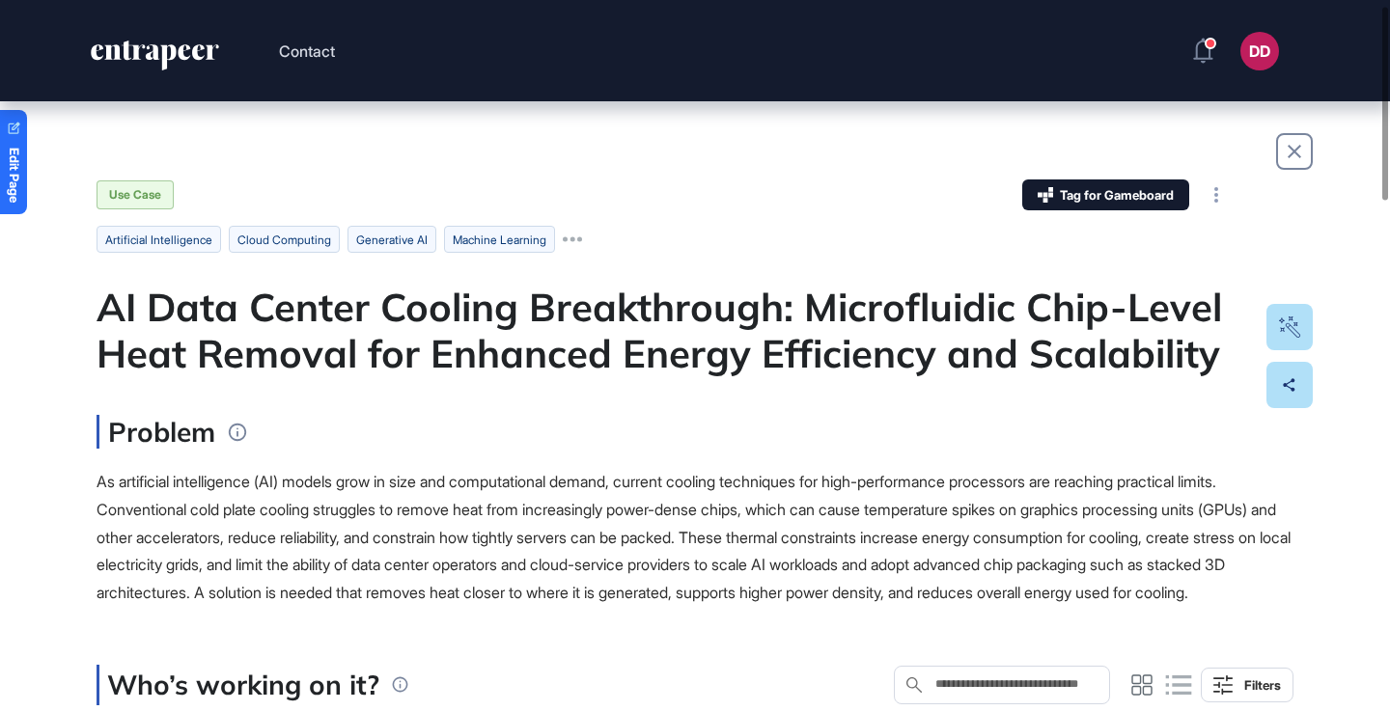
scroll to position [20, 0]
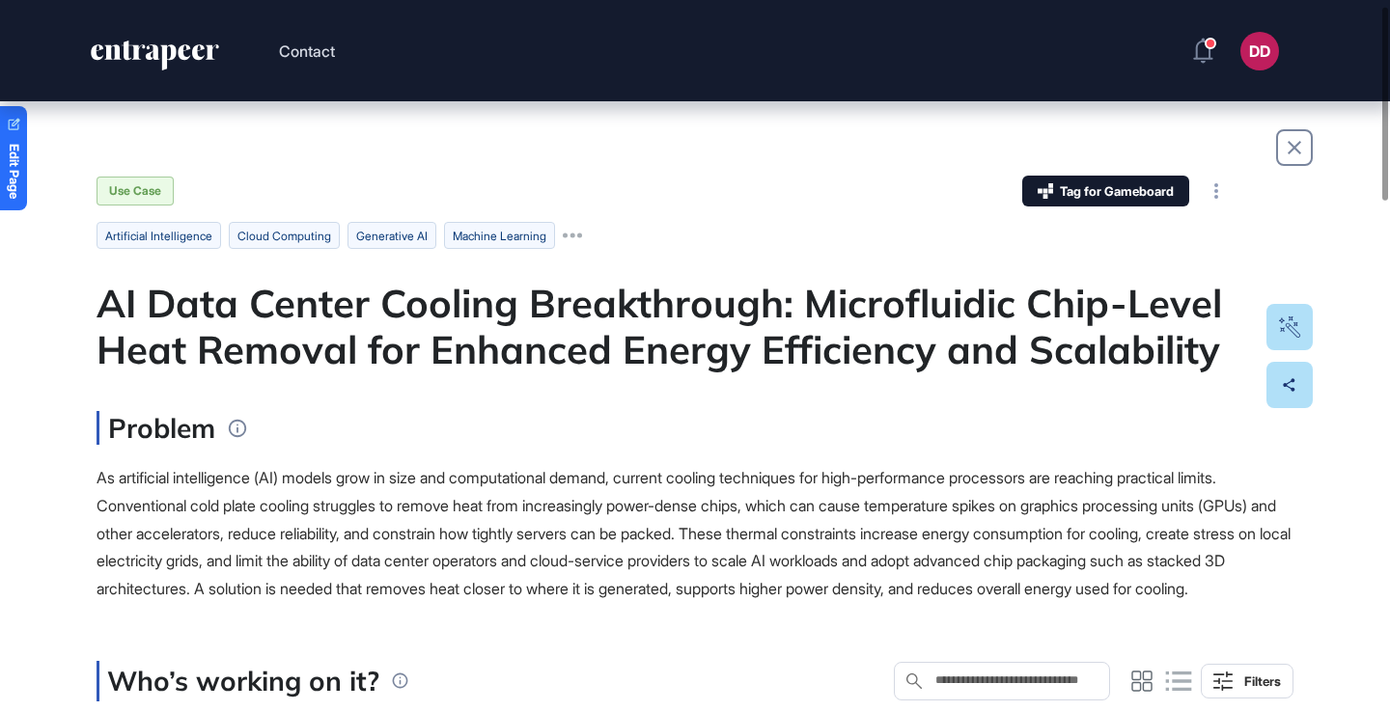
click at [492, 430] on div "Problem" at bounding box center [694, 428] width 1197 height 34
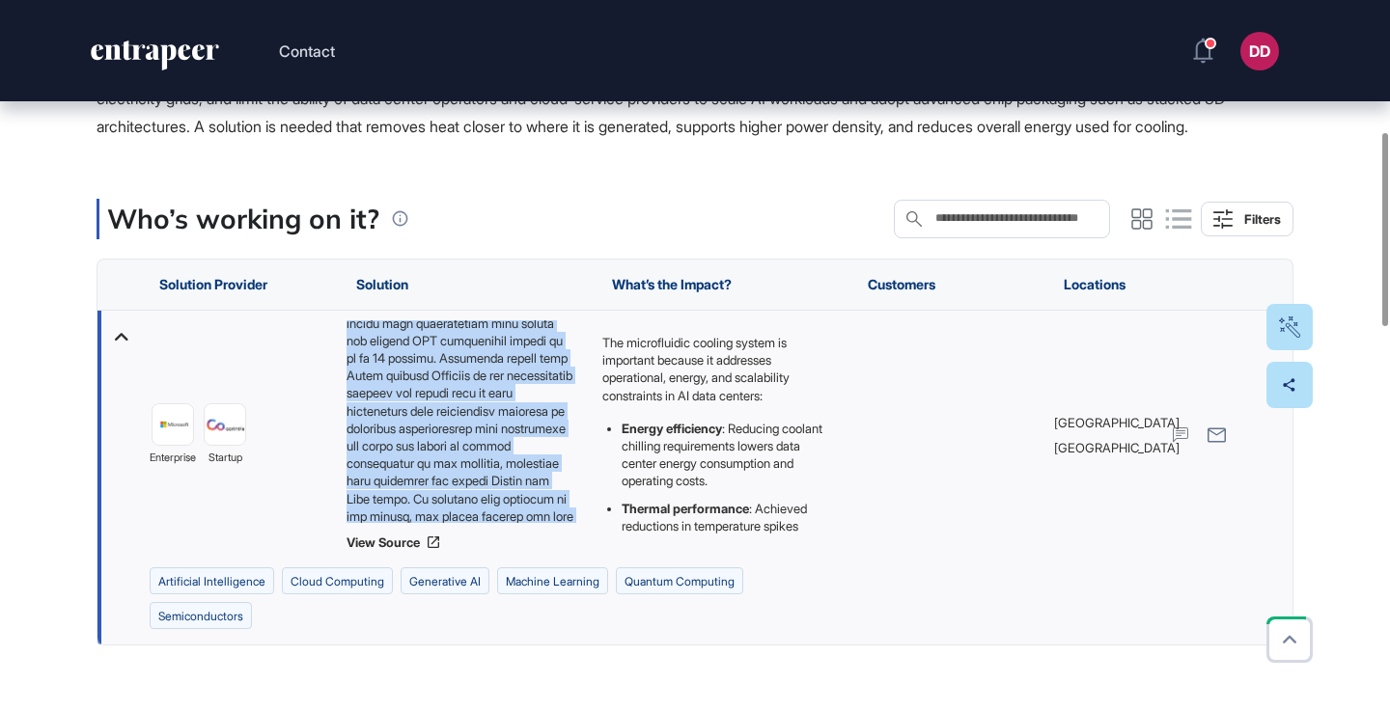
scroll to position [324, 0]
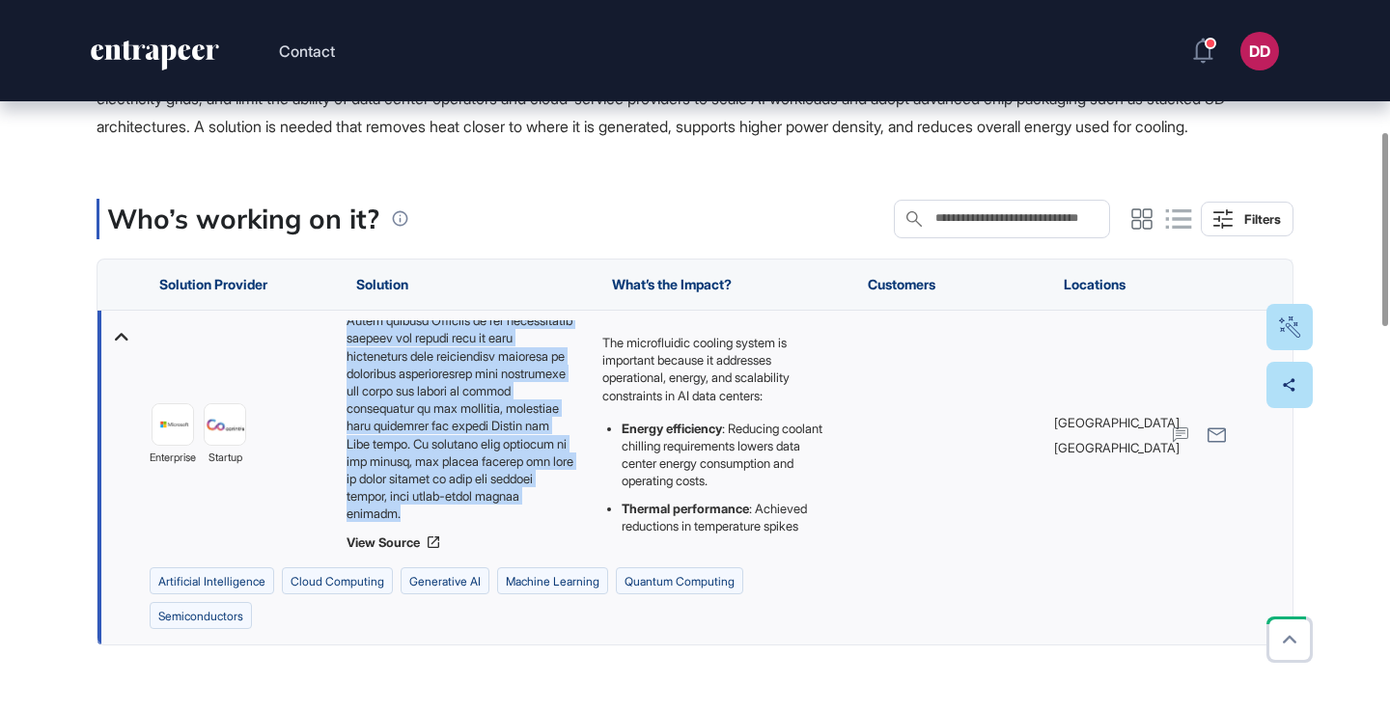
drag, startPoint x: 347, startPoint y: 355, endPoint x: 540, endPoint y: 544, distance: 270.2
click at [540, 523] on div at bounding box center [464, 421] width 236 height 203
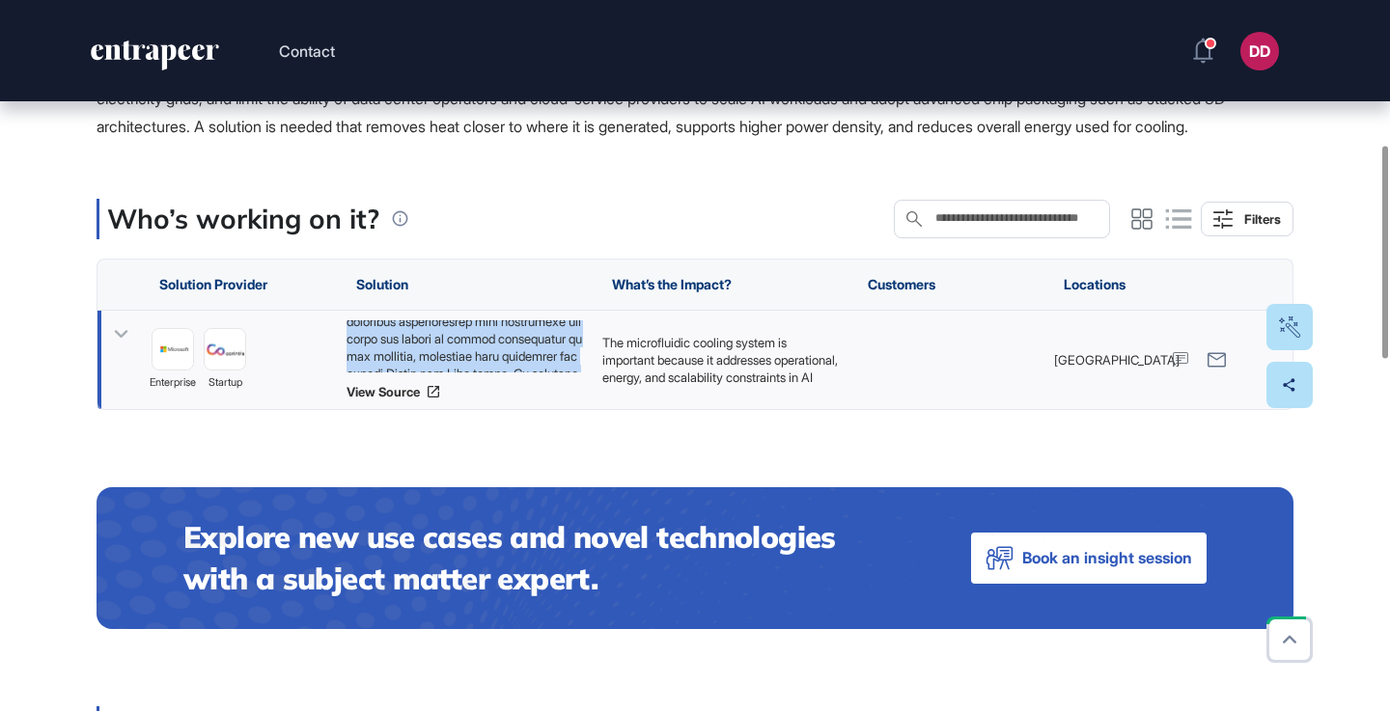
copy div "Microsoft developed and tested a microfluidic cooling system that etches liquid…"
click at [127, 348] on icon at bounding box center [121, 334] width 28 height 28
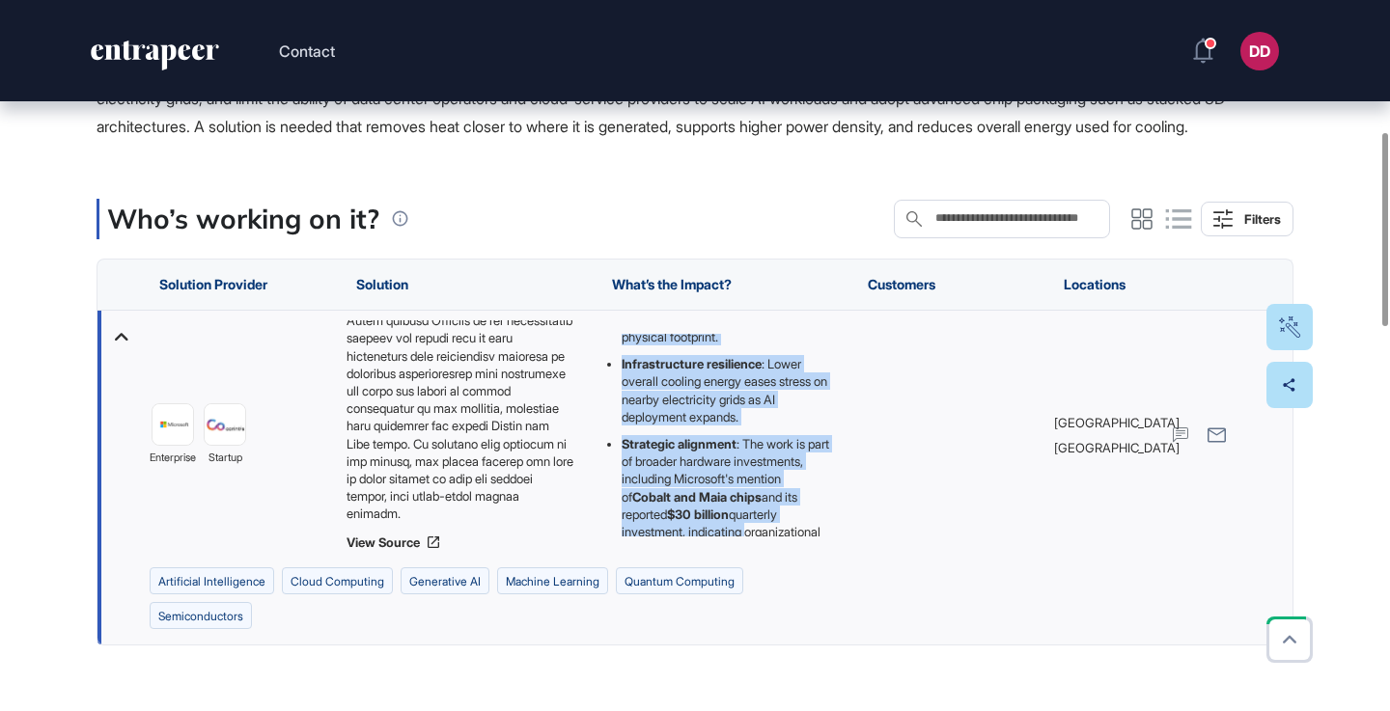
scroll to position [446, 0]
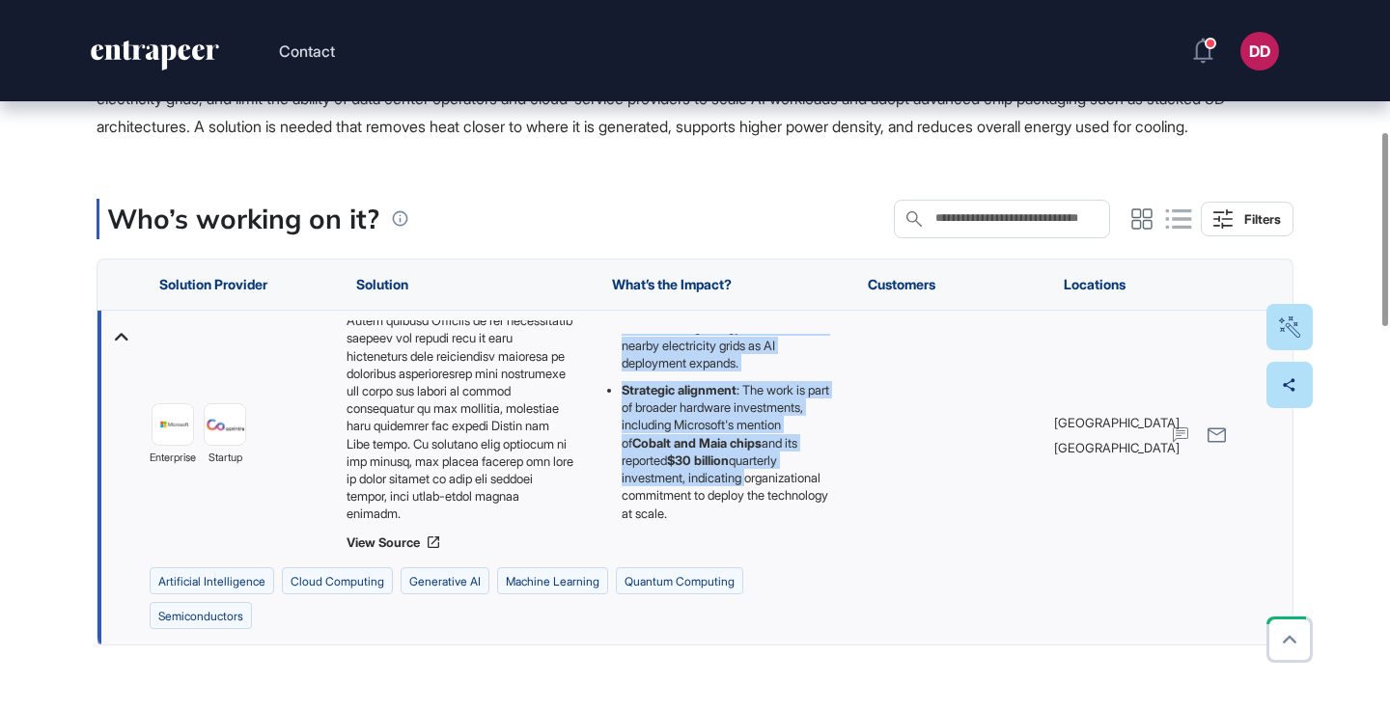
drag, startPoint x: 601, startPoint y: 366, endPoint x: 808, endPoint y: 565, distance: 286.6
click at [808, 560] on div "The microfluidic cooling system is important because it addresses operational, …" at bounding box center [720, 435] width 256 height 249
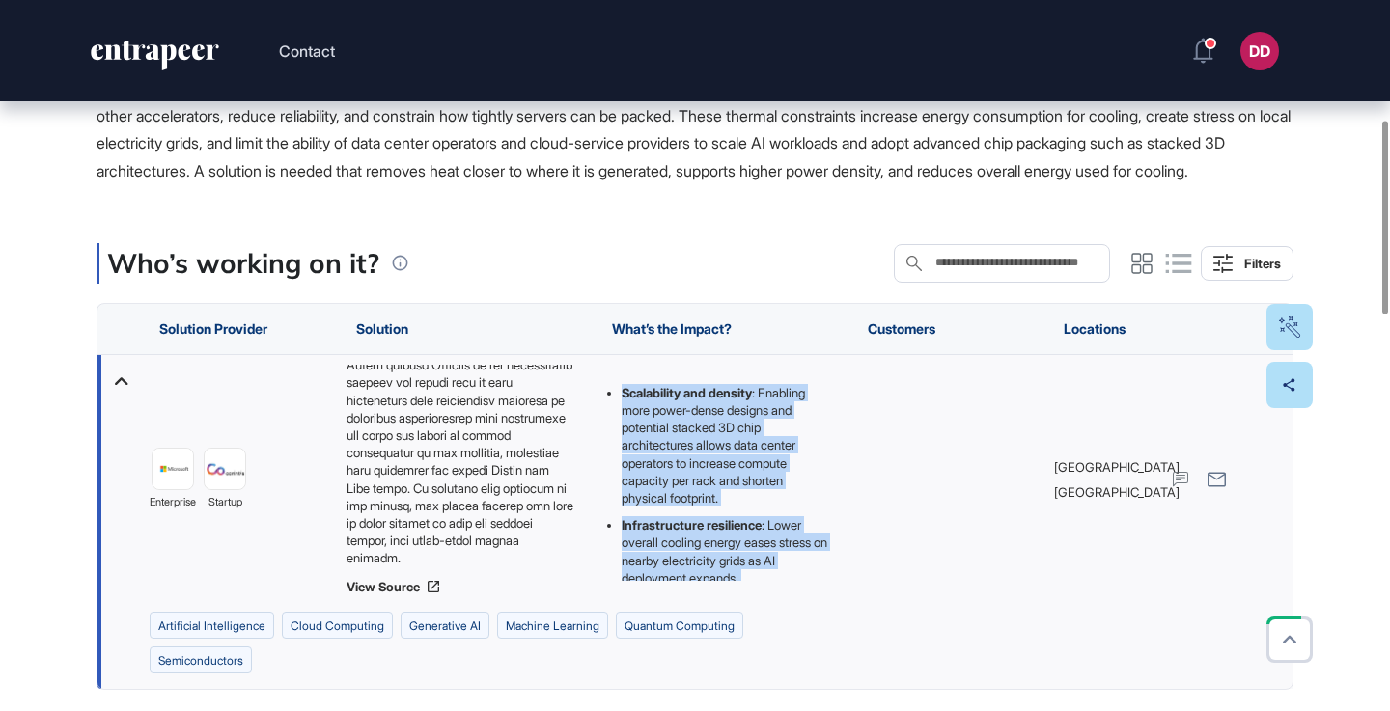
scroll to position [0, 0]
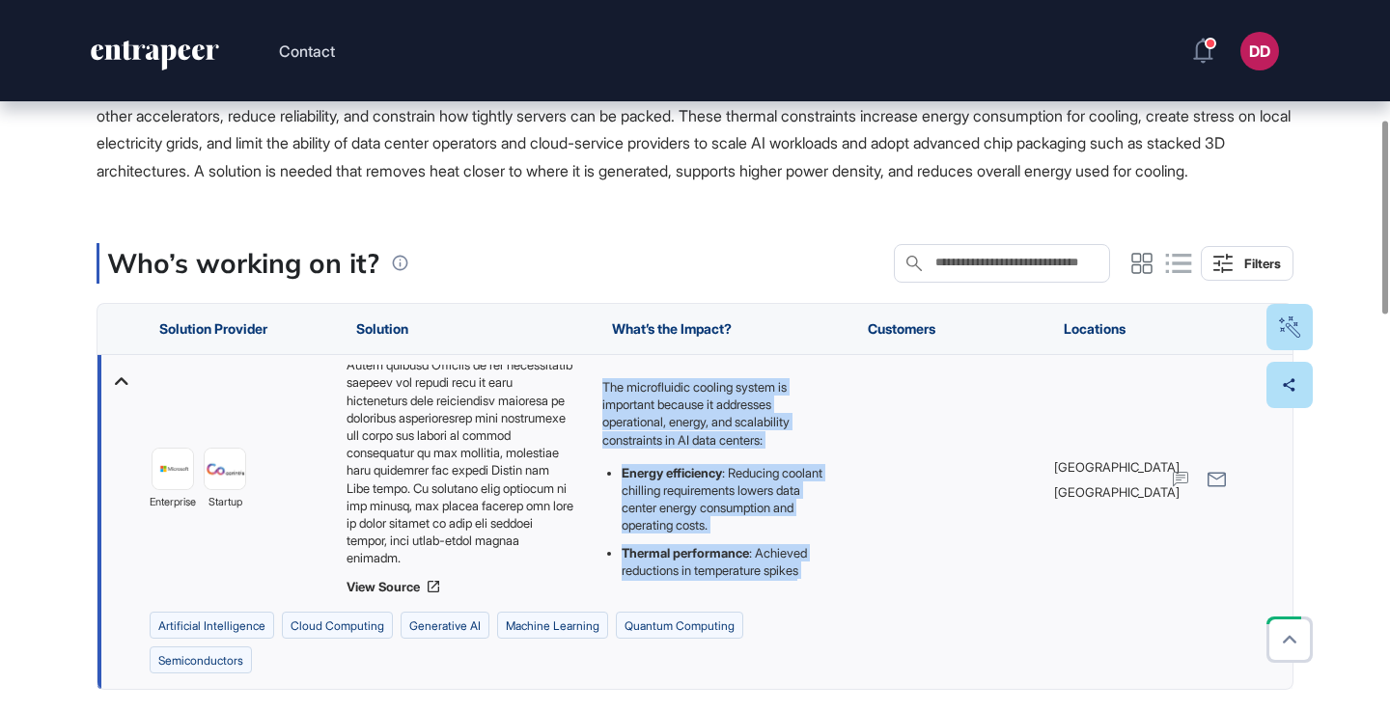
copy div "The microfluidic cooling system is important because it addresses operational, …"
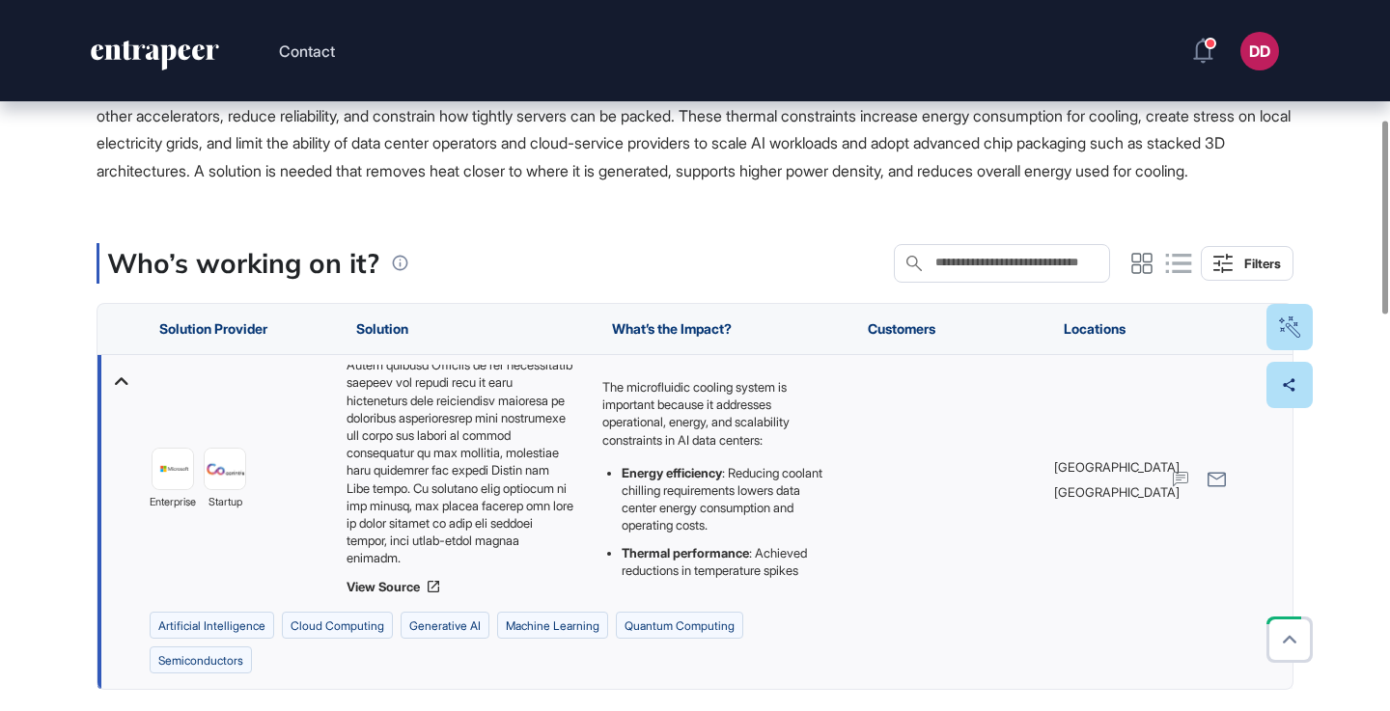
click at [882, 145] on span "As artificial intelligence (AI) models grow in size and computational demand, c…" at bounding box center [693, 115] width 1194 height 130
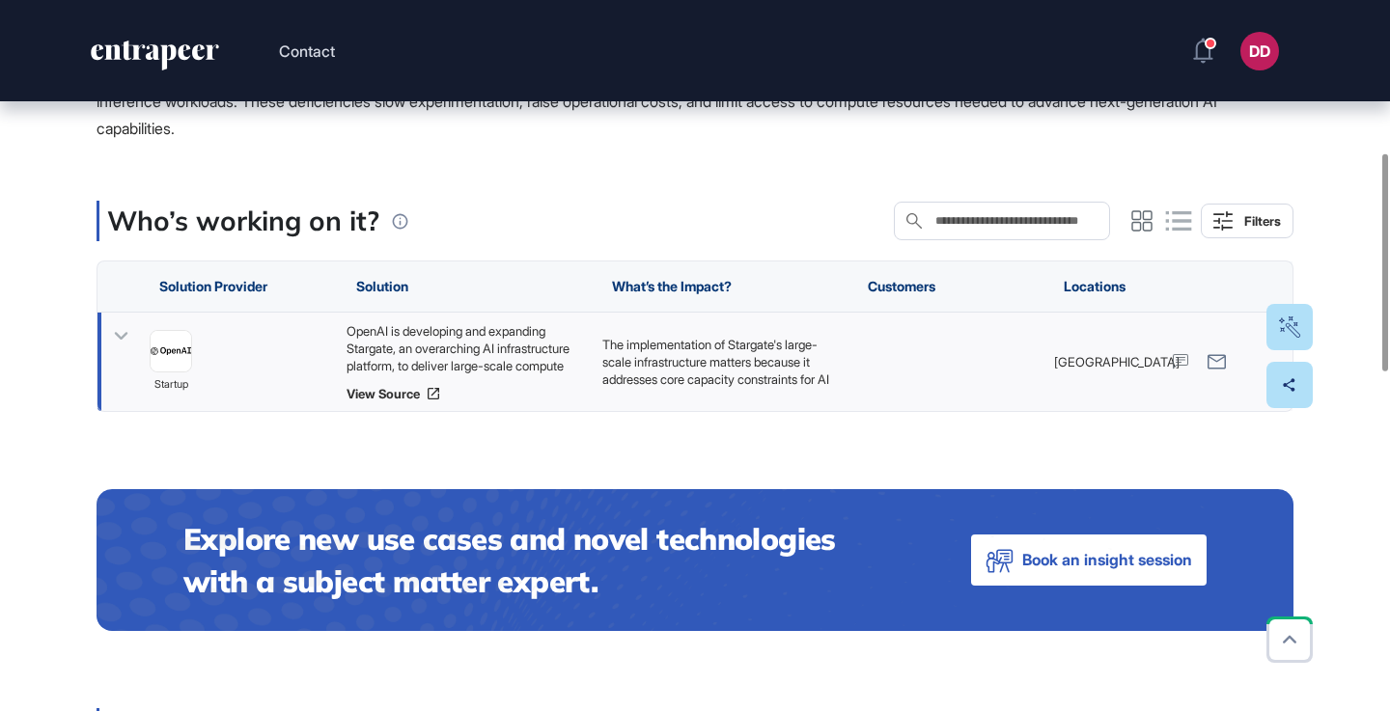
scroll to position [502, 0]
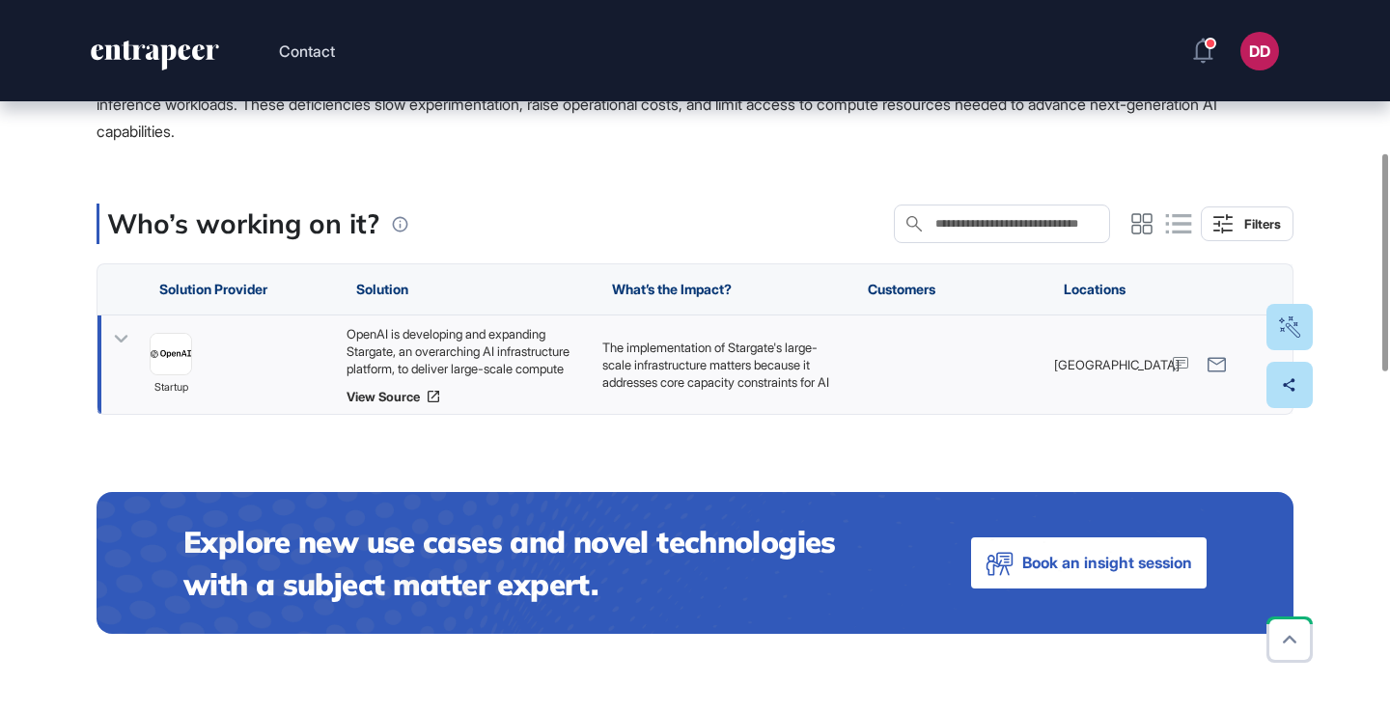
click at [125, 325] on icon at bounding box center [121, 339] width 28 height 28
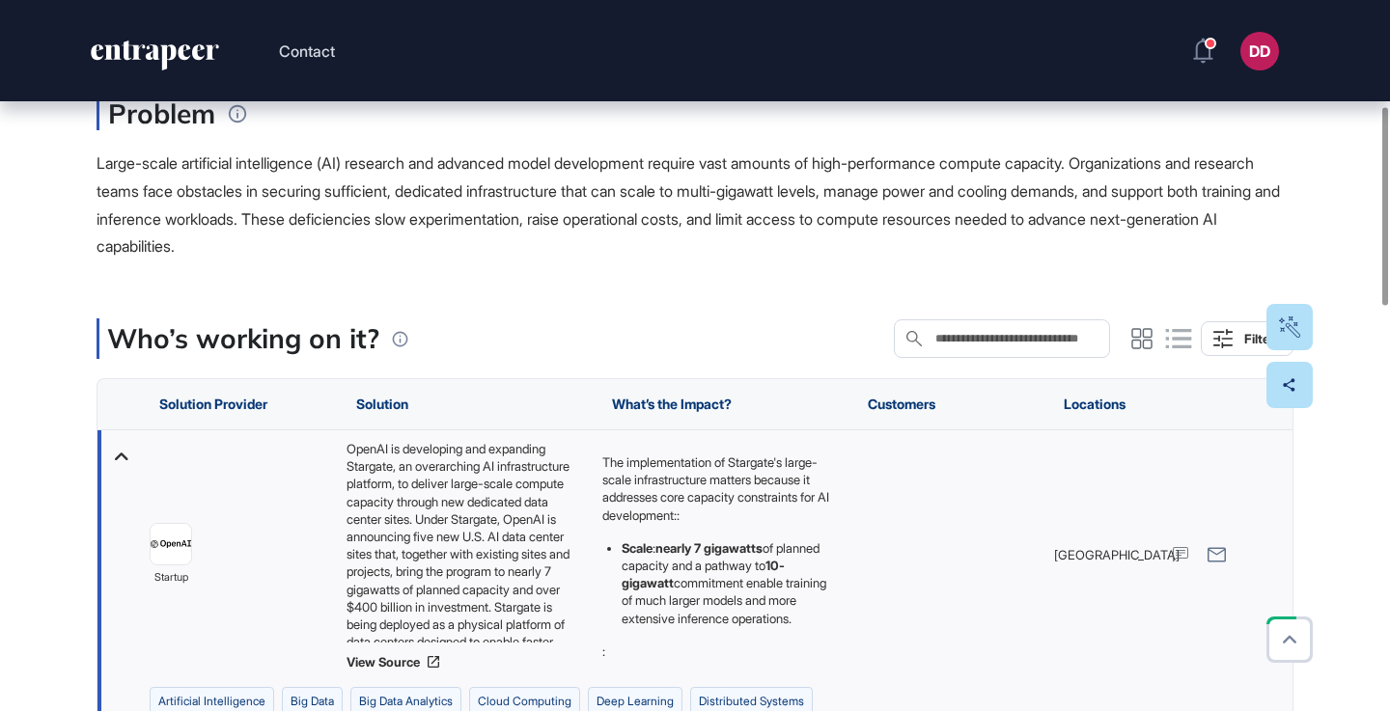
scroll to position [406, 0]
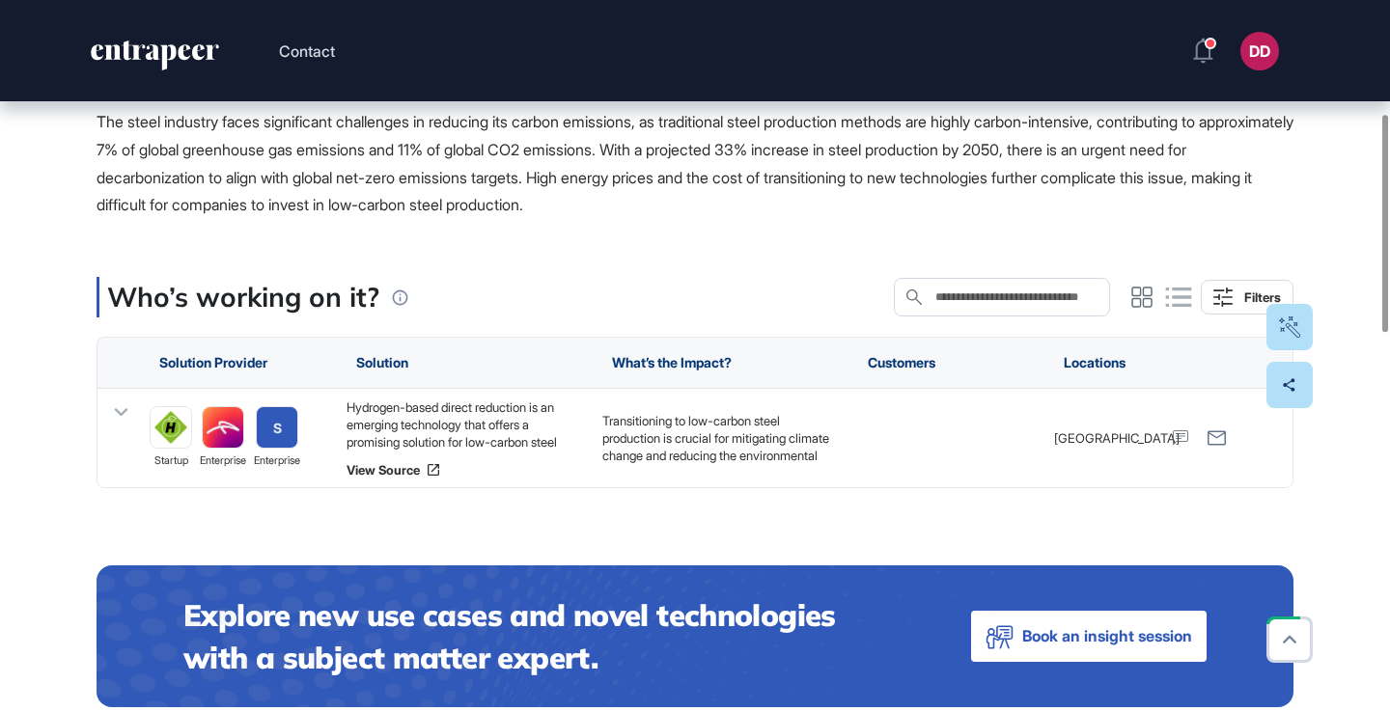
scroll to position [370, 0]
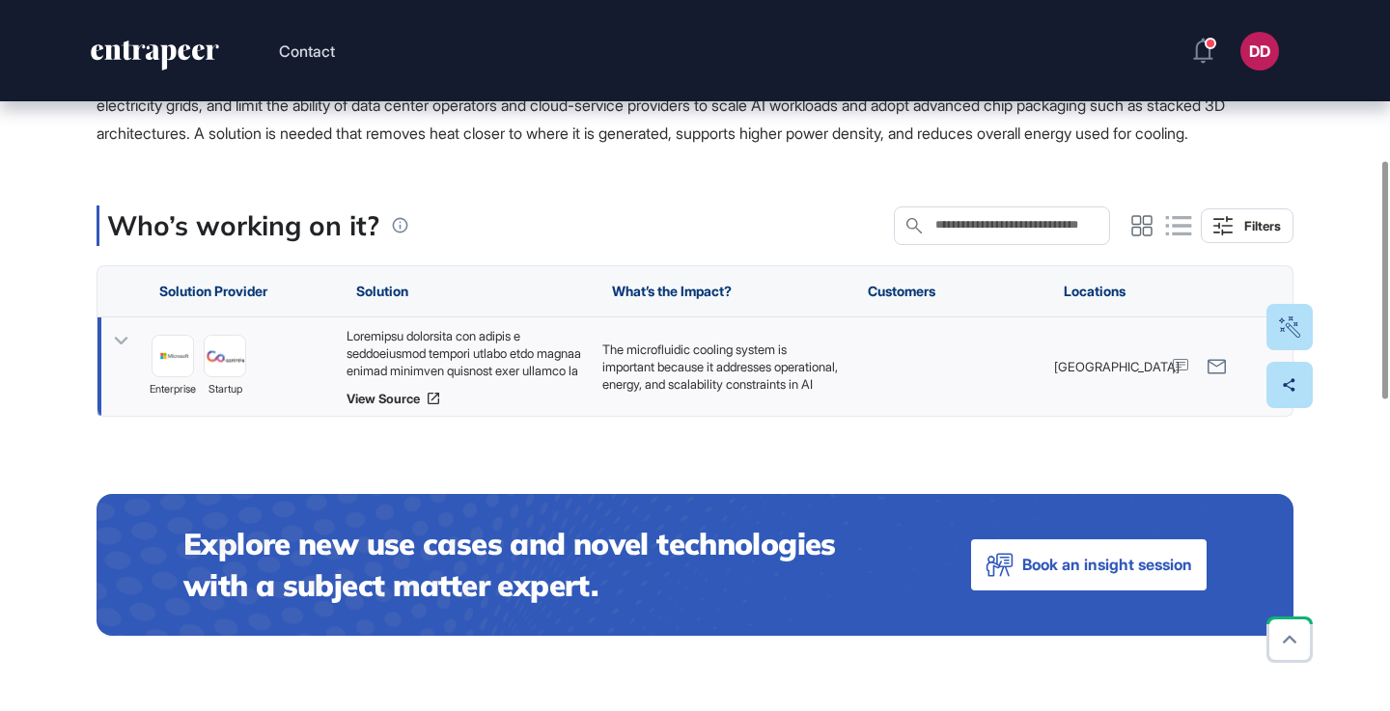
scroll to position [480, 0]
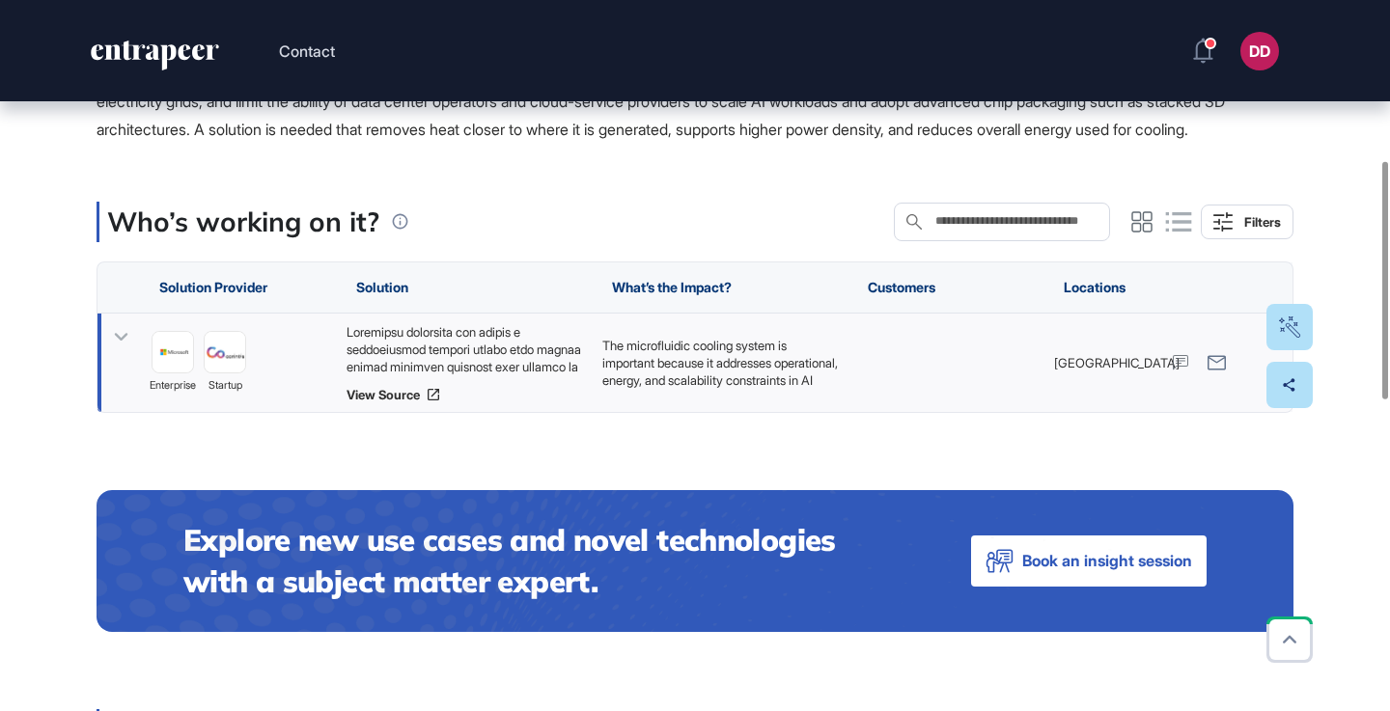
click at [124, 351] on icon at bounding box center [121, 337] width 28 height 28
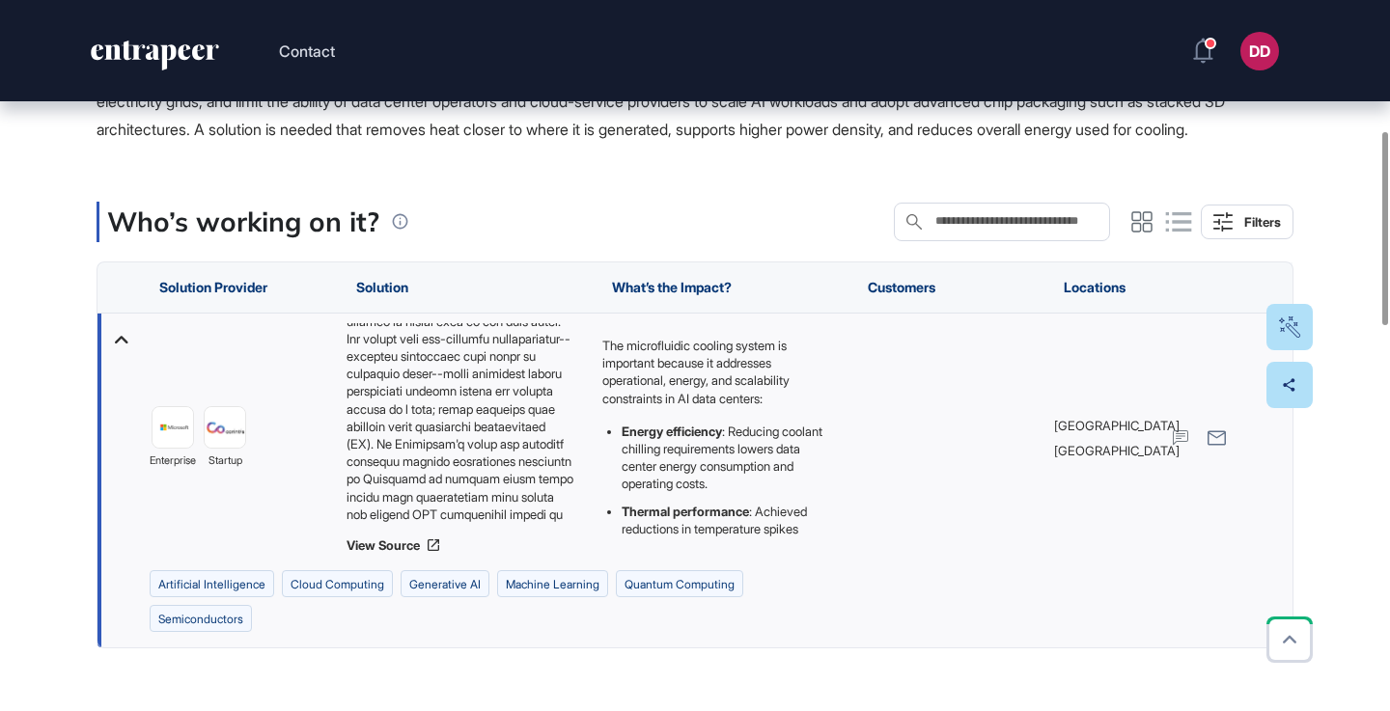
scroll to position [94, 0]
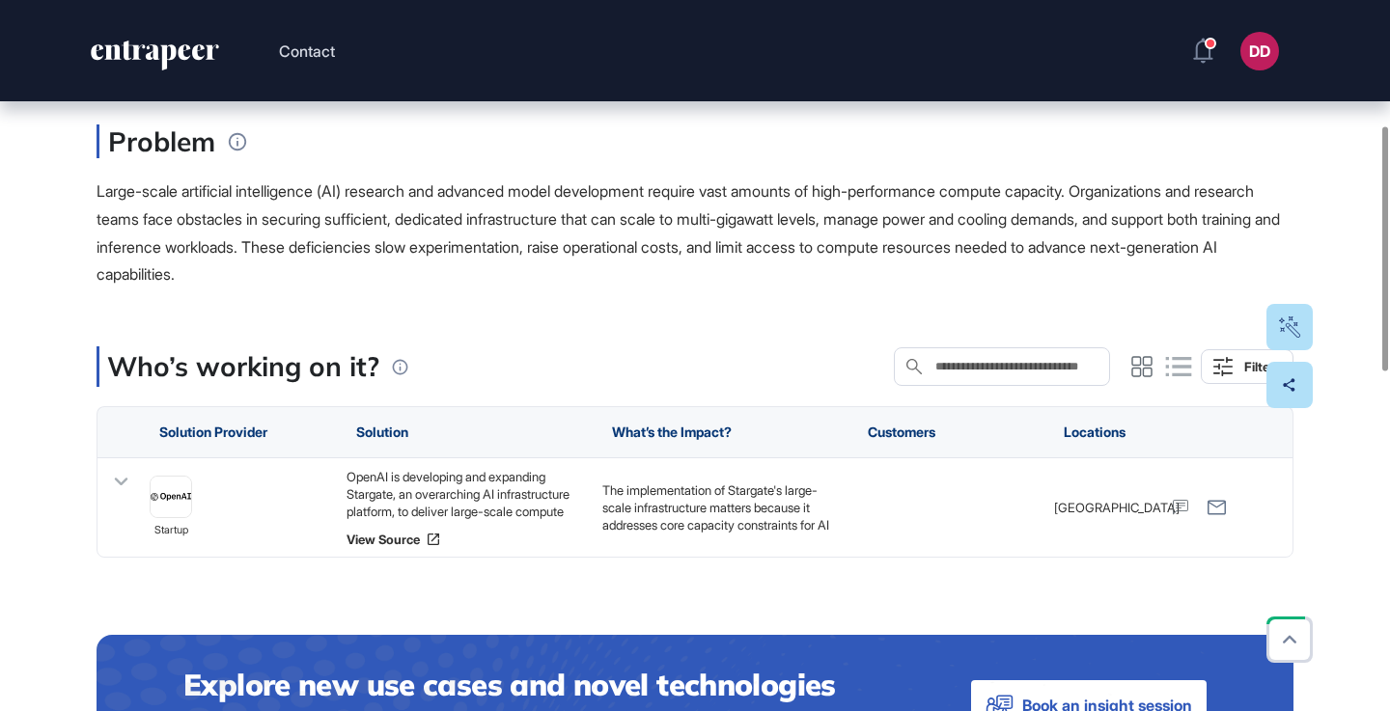
scroll to position [365, 0]
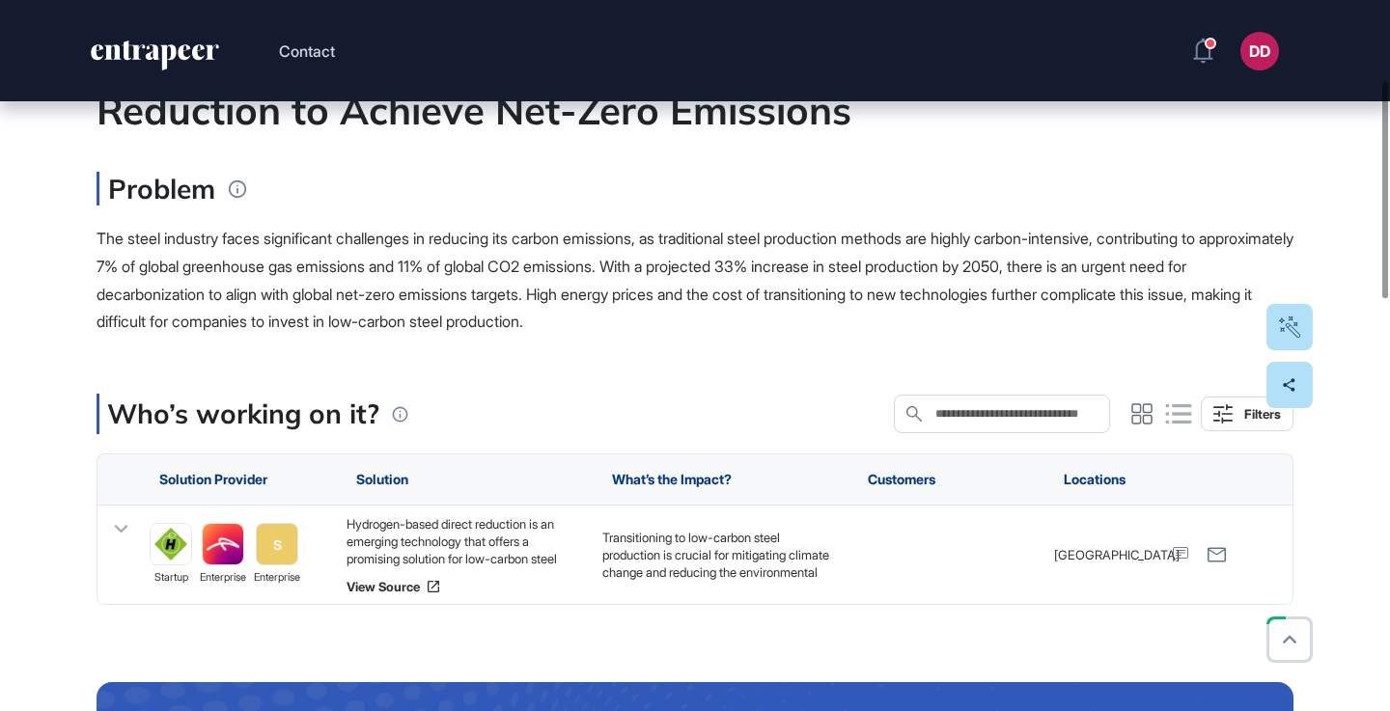
scroll to position [288, 0]
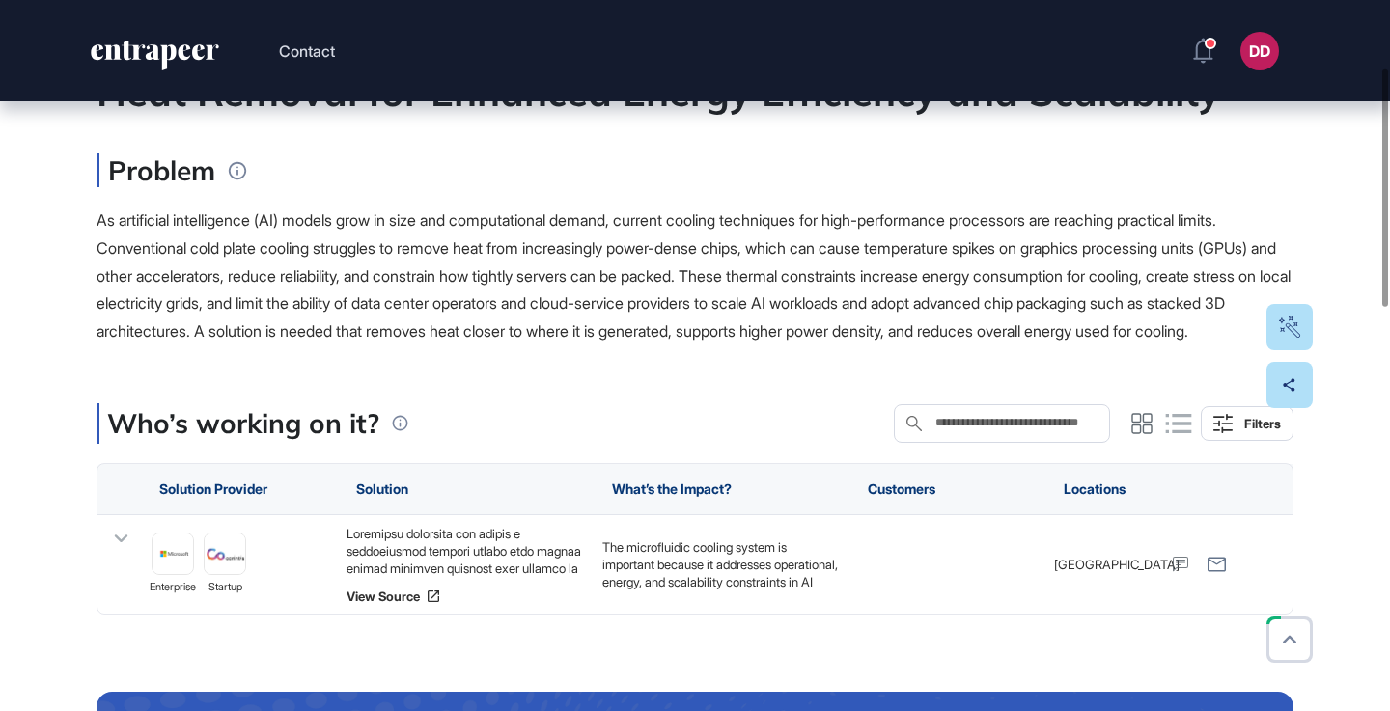
scroll to position [296, 0]
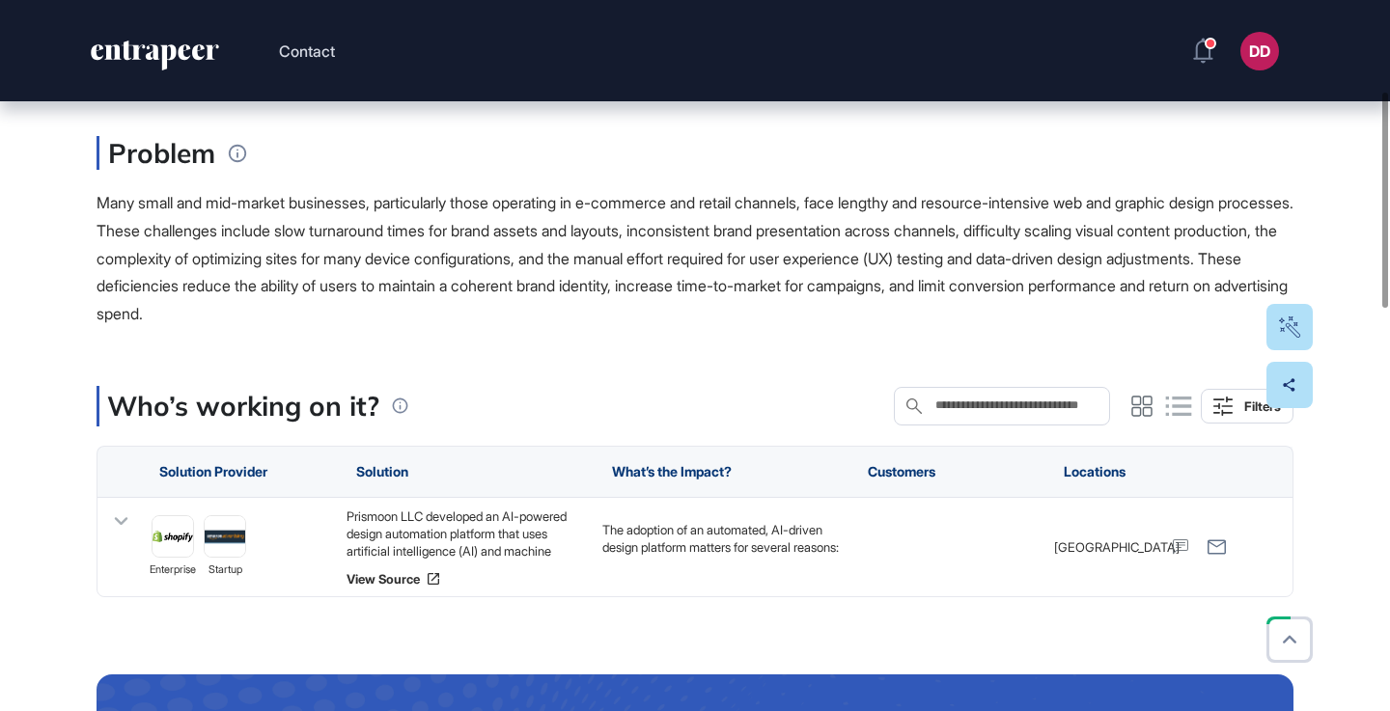
scroll to position [344, 0]
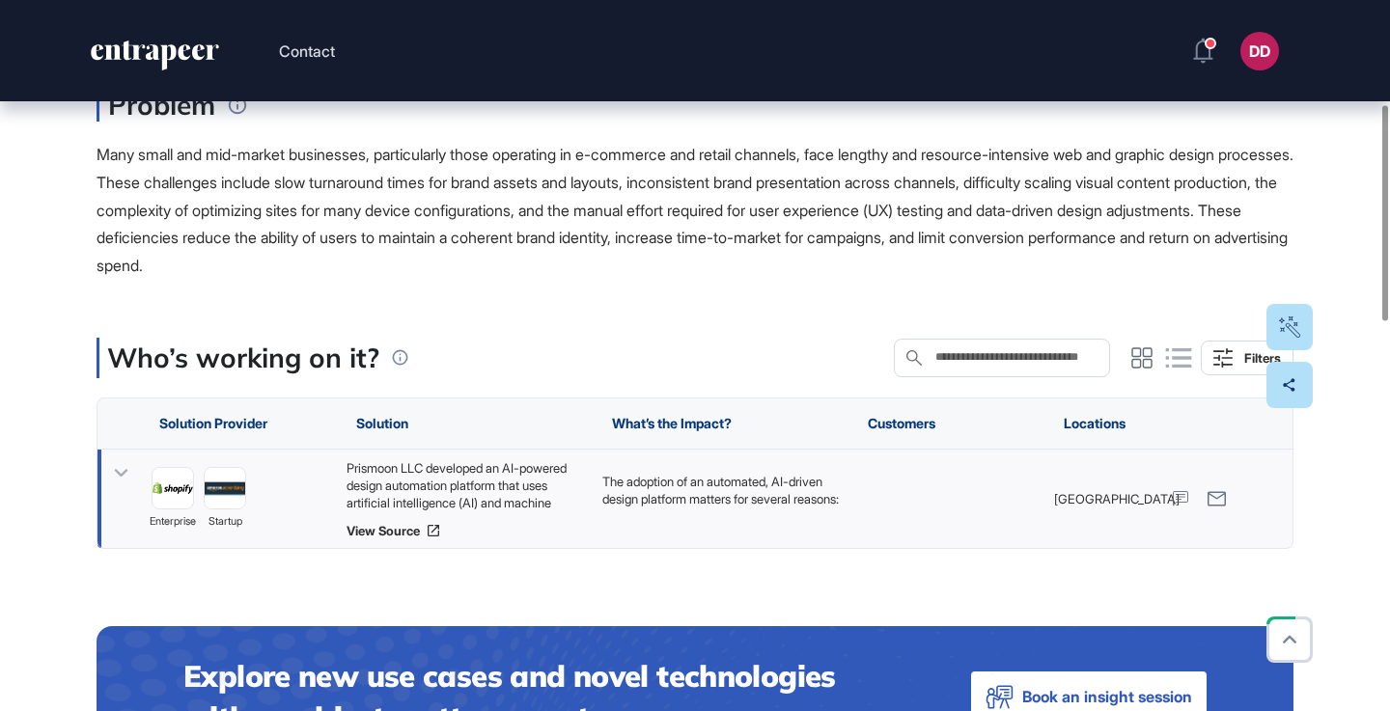
click at [129, 478] on icon at bounding box center [121, 473] width 28 height 28
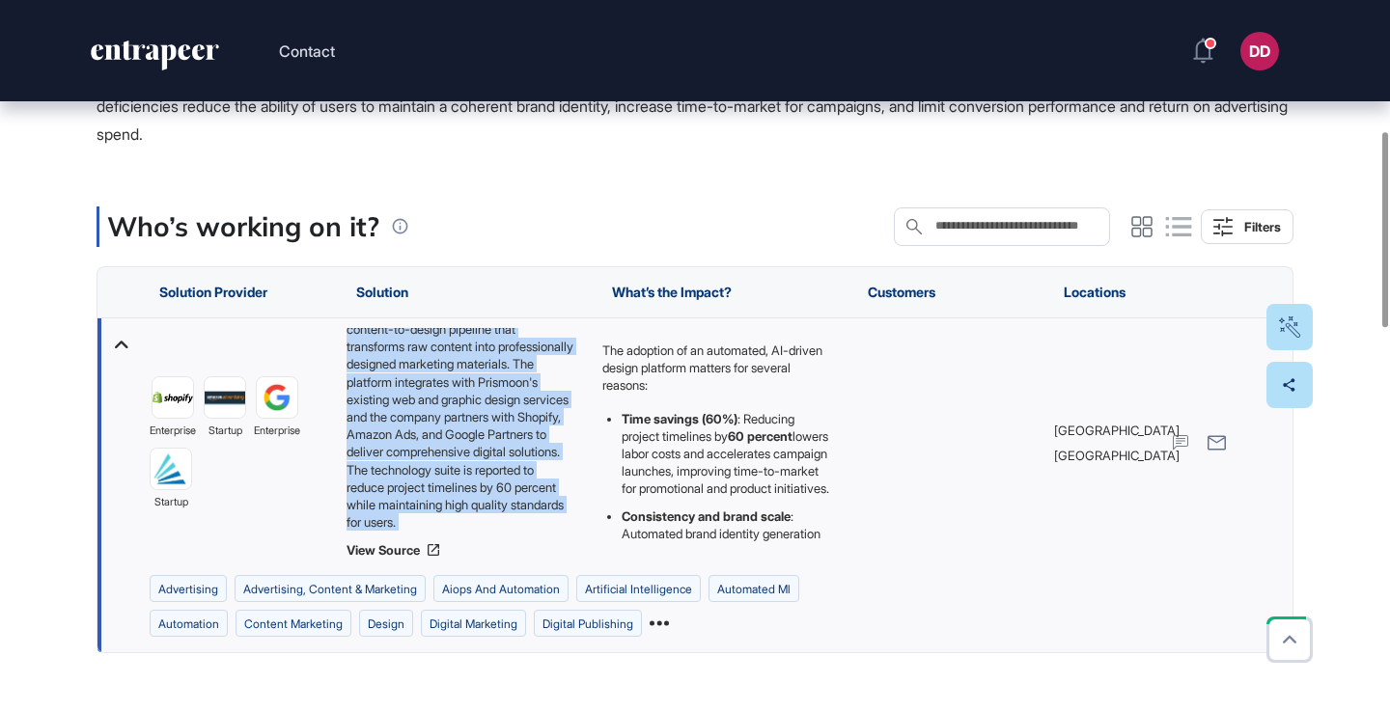
scroll to position [324, 0]
drag, startPoint x: 362, startPoint y: 335, endPoint x: 543, endPoint y: 537, distance: 271.3
click at [543, 537] on div "Prismoon LLC developed an AI-powered design automation platform that uses artif…" at bounding box center [464, 443] width 236 height 230
copy div "Prismoon LLC developed an AI-powered design automation platform that uses artif…"
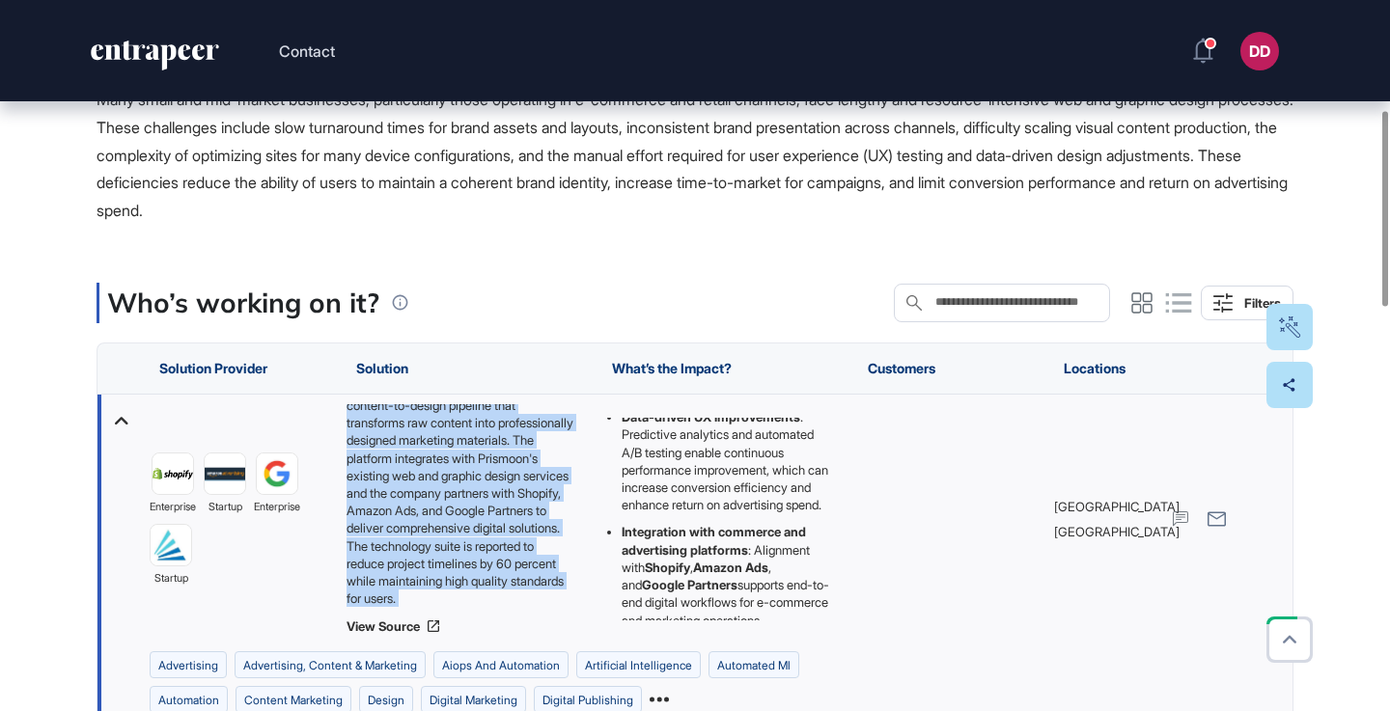
scroll to position [499, 0]
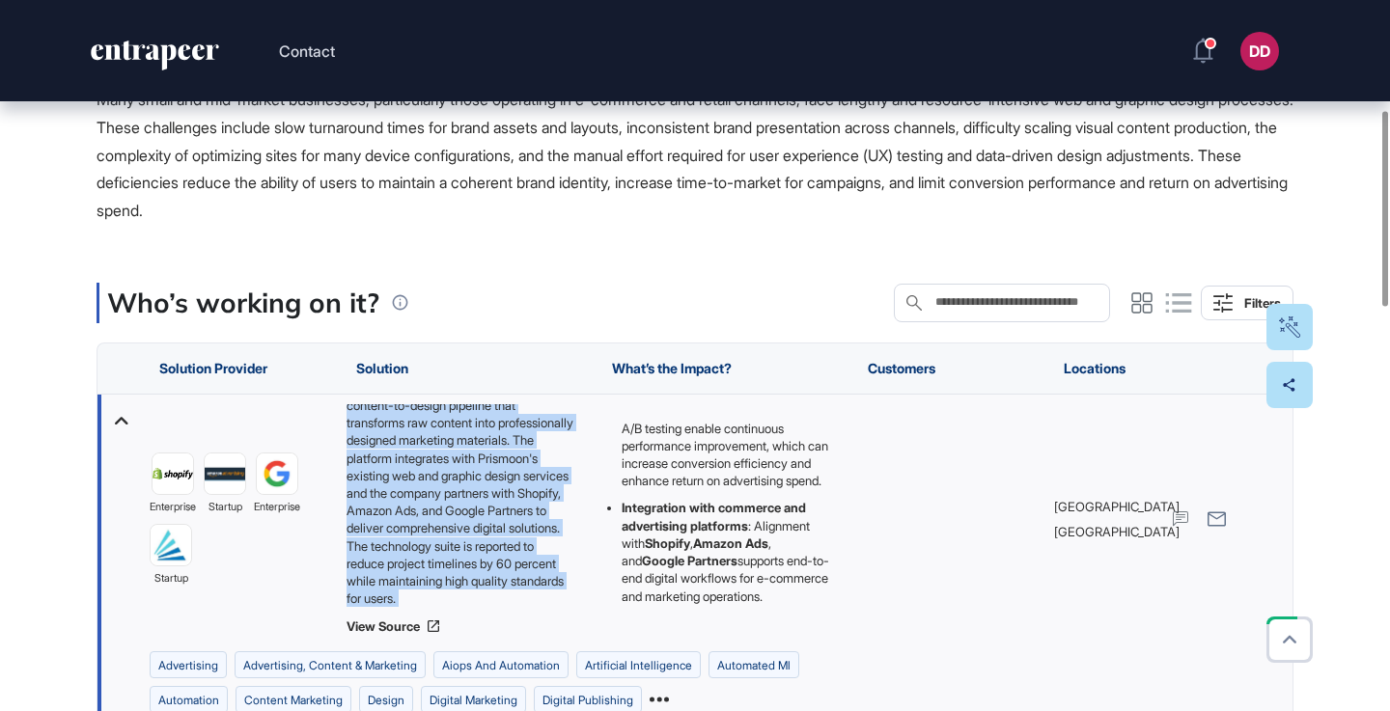
drag, startPoint x: 604, startPoint y: 424, endPoint x: 735, endPoint y: 642, distance: 254.5
click at [735, 642] on div "The adoption of an automated, AI-driven design platform matters for several rea…" at bounding box center [720, 519] width 256 height 249
copy div "The adoption of an automated, AI-driven design platform matters for several rea…"
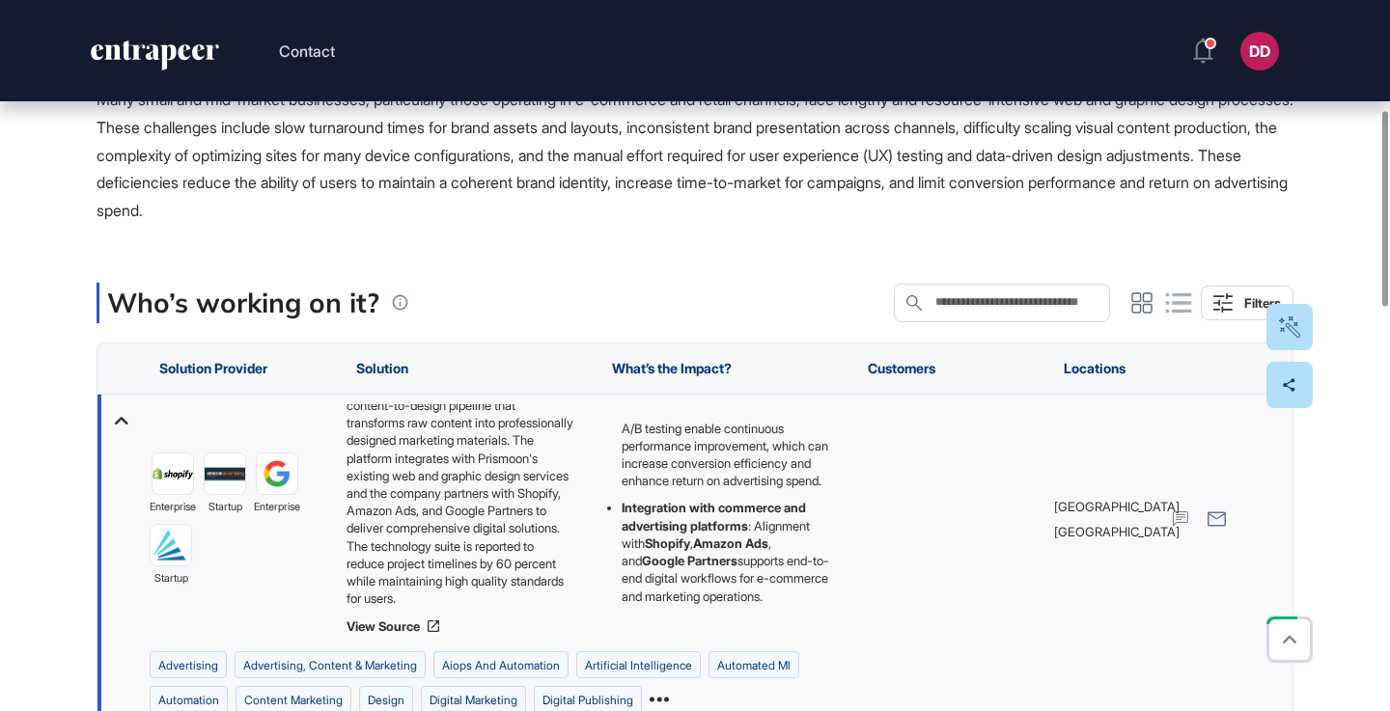
click at [462, 150] on span "Many small and mid-market businesses, particularly those operating in e-commerc…" at bounding box center [694, 155] width 1197 height 130
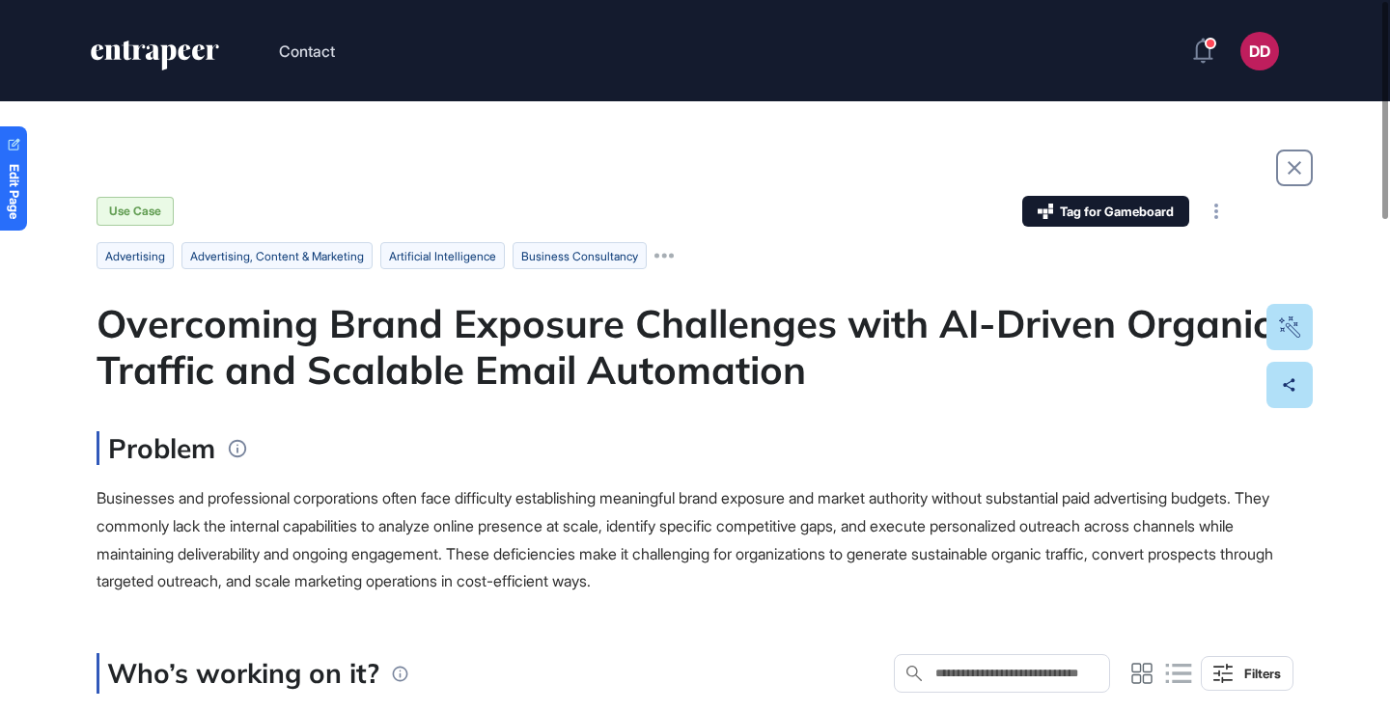
click at [490, 482] on div "Problem Businesses and professional corporations often face difficulty establis…" at bounding box center [694, 513] width 1197 height 164
click at [480, 537] on div "Businesses and professional corporations often face difficulty establishing mea…" at bounding box center [694, 539] width 1197 height 111
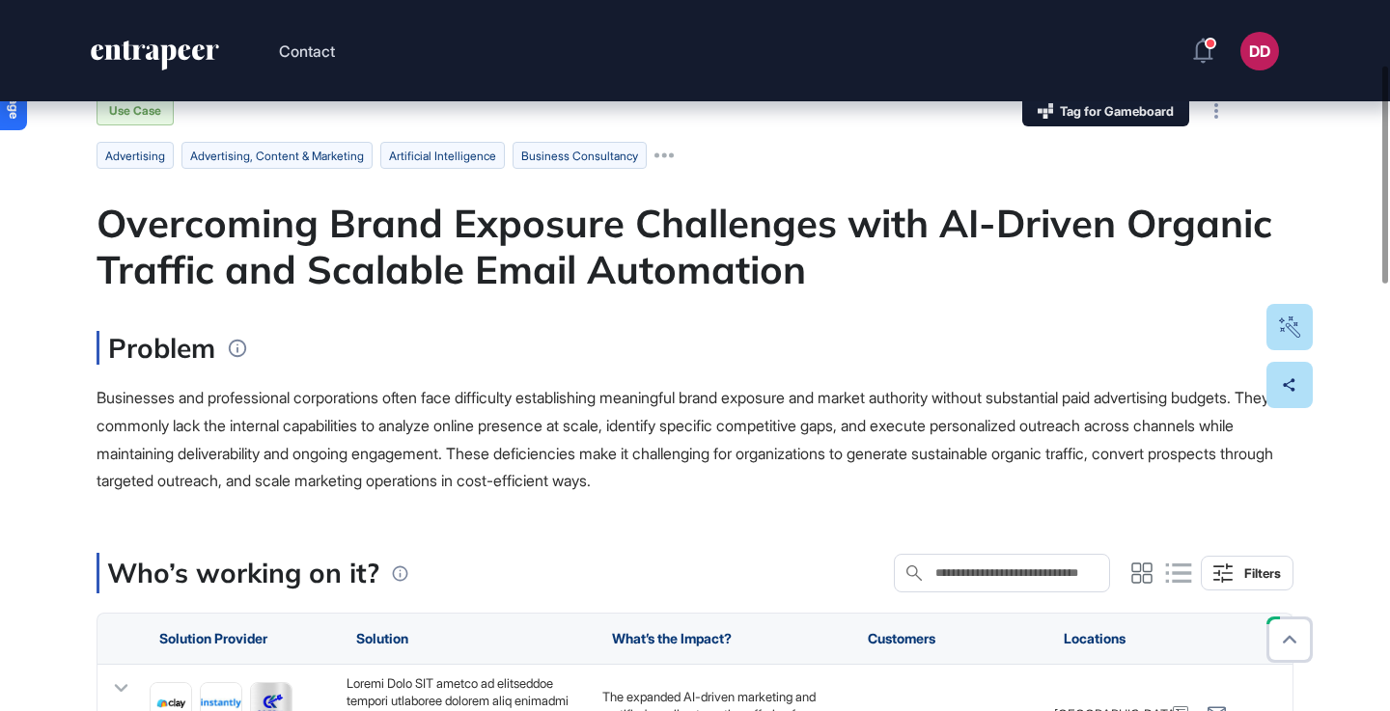
scroll to position [266, 0]
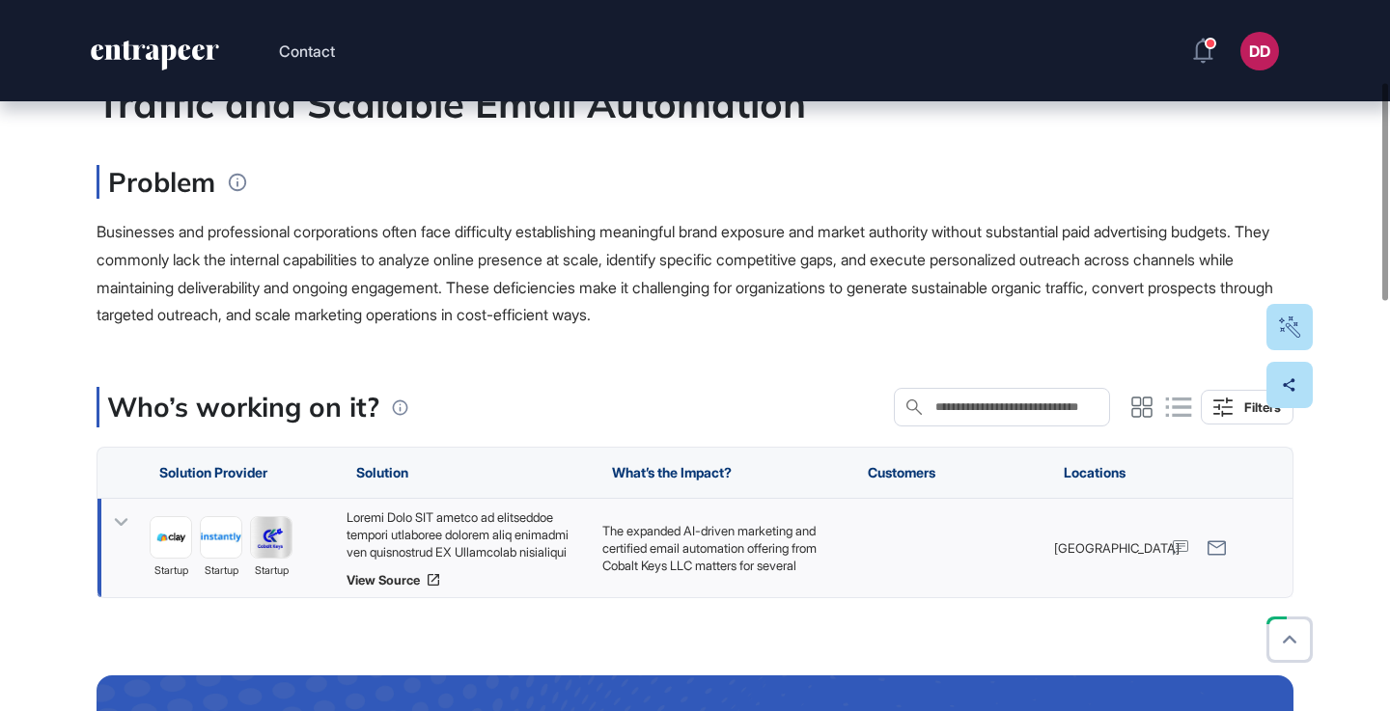
click at [124, 520] on icon at bounding box center [122, 522] width 14 height 8
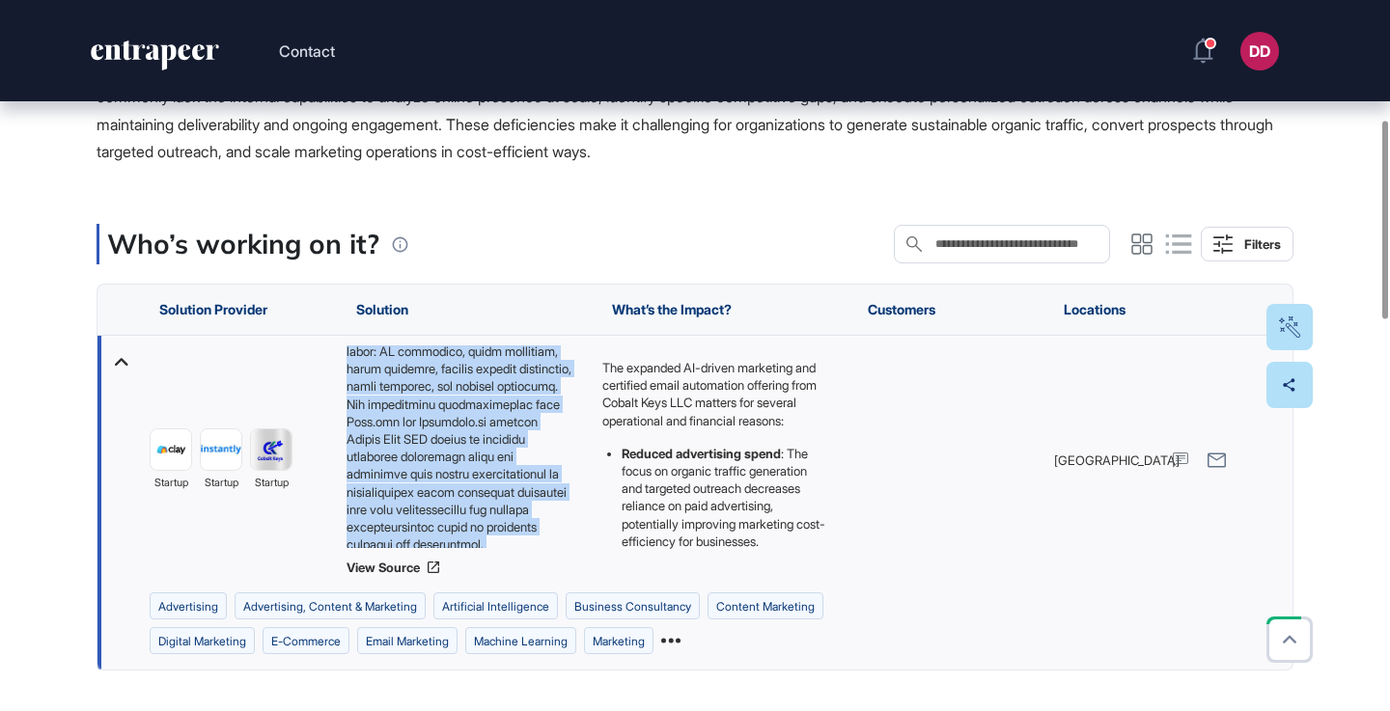
scroll to position [412, 0]
drag, startPoint x: 346, startPoint y: 353, endPoint x: 564, endPoint y: 546, distance: 290.5
click at [564, 546] on div "View Source" at bounding box center [464, 460] width 236 height 230
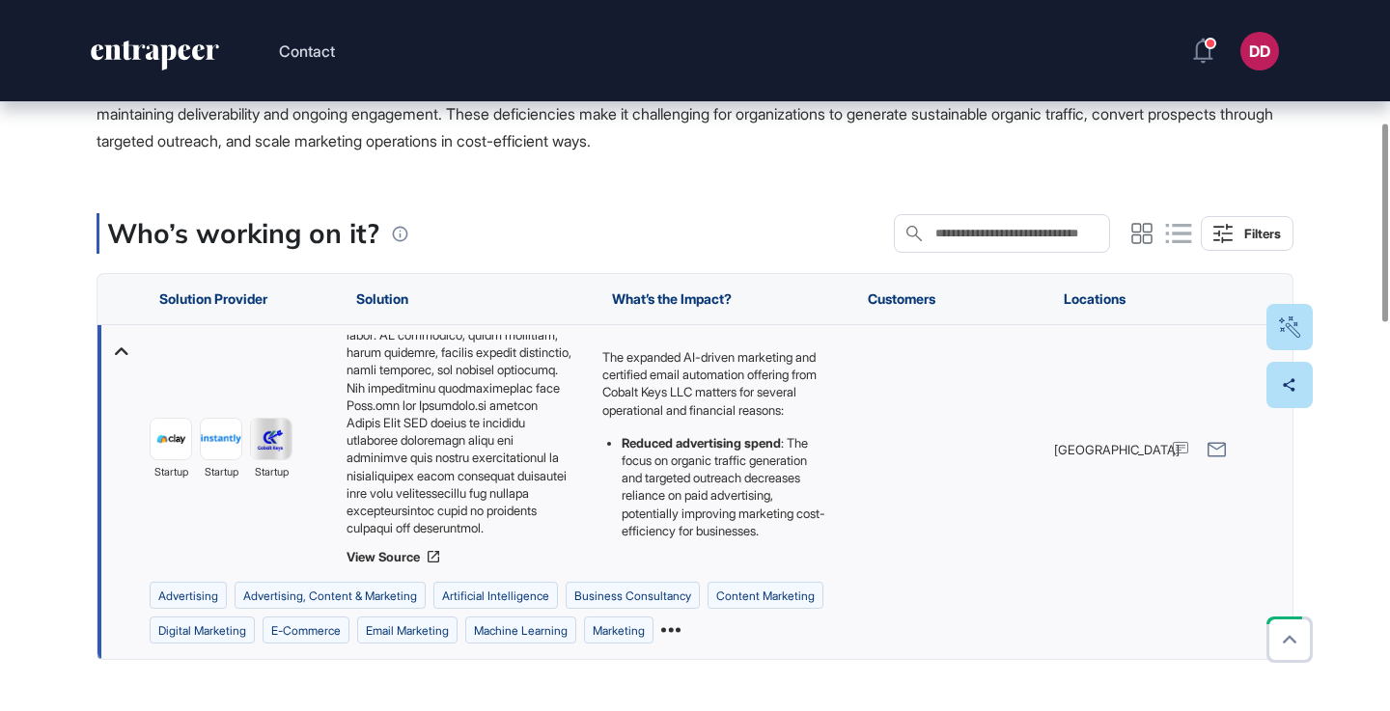
drag, startPoint x: 586, startPoint y: 170, endPoint x: 663, endPoint y: 171, distance: 77.2
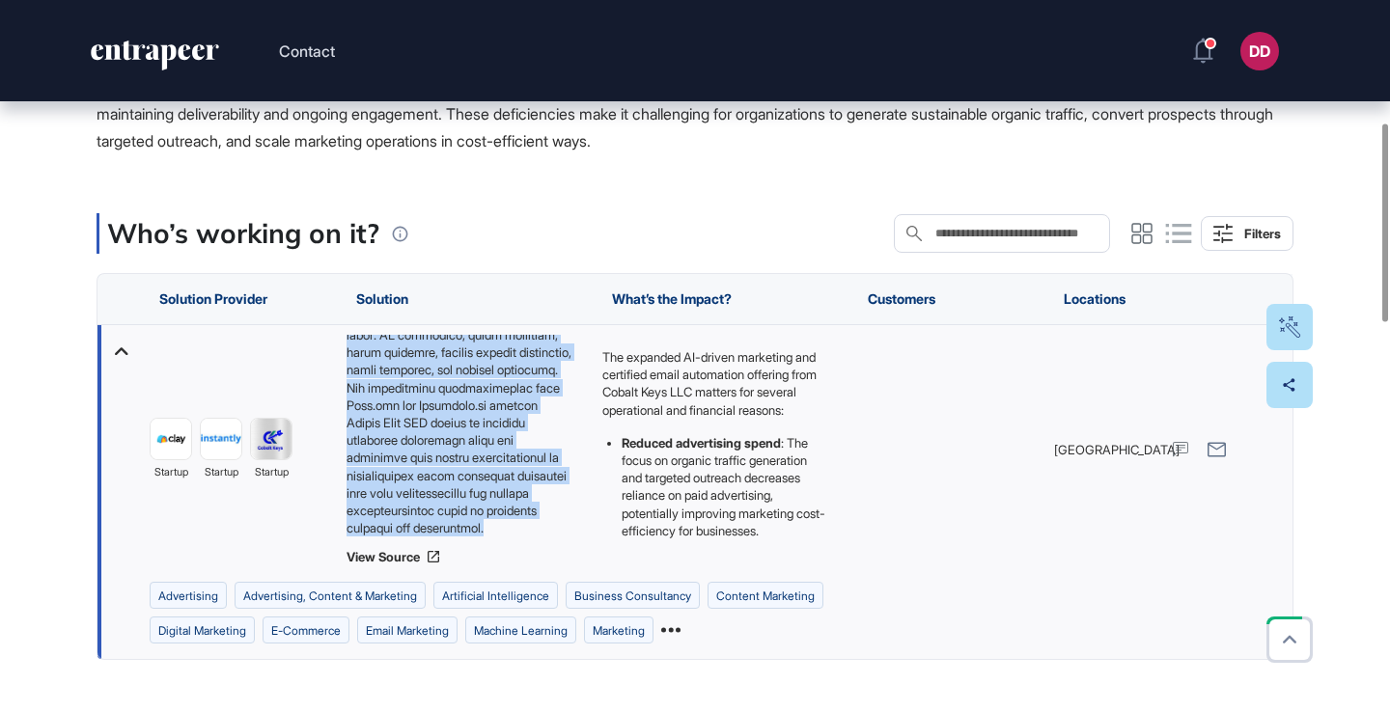
scroll to position [412, 0]
drag, startPoint x: 345, startPoint y: 342, endPoint x: 547, endPoint y: 542, distance: 284.5
click at [547, 542] on div "View Source" at bounding box center [464, 450] width 236 height 230
copy div "Cobalt Keys LLC offers an integrated digital marketing service that combines it…"
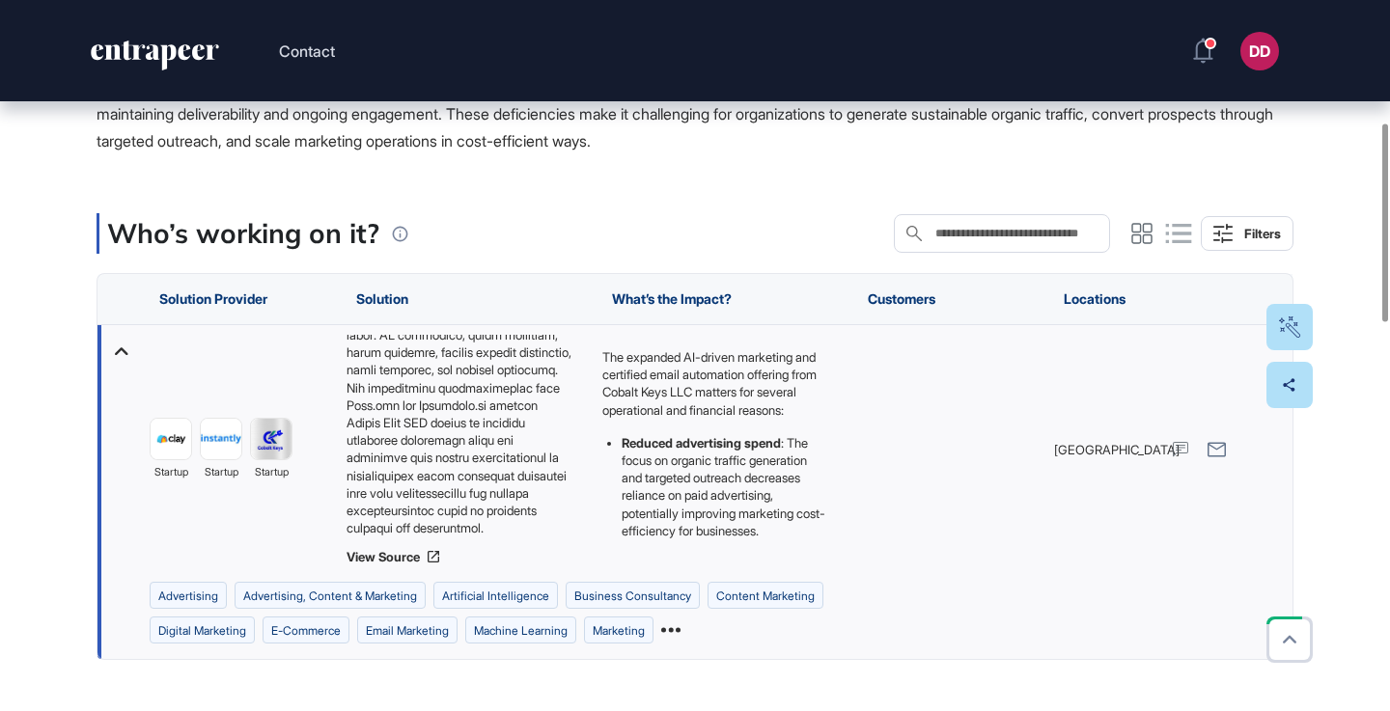
click at [496, 138] on span "Businesses and professional corporations often face difficulty establishing mea…" at bounding box center [684, 99] width 1176 height 102
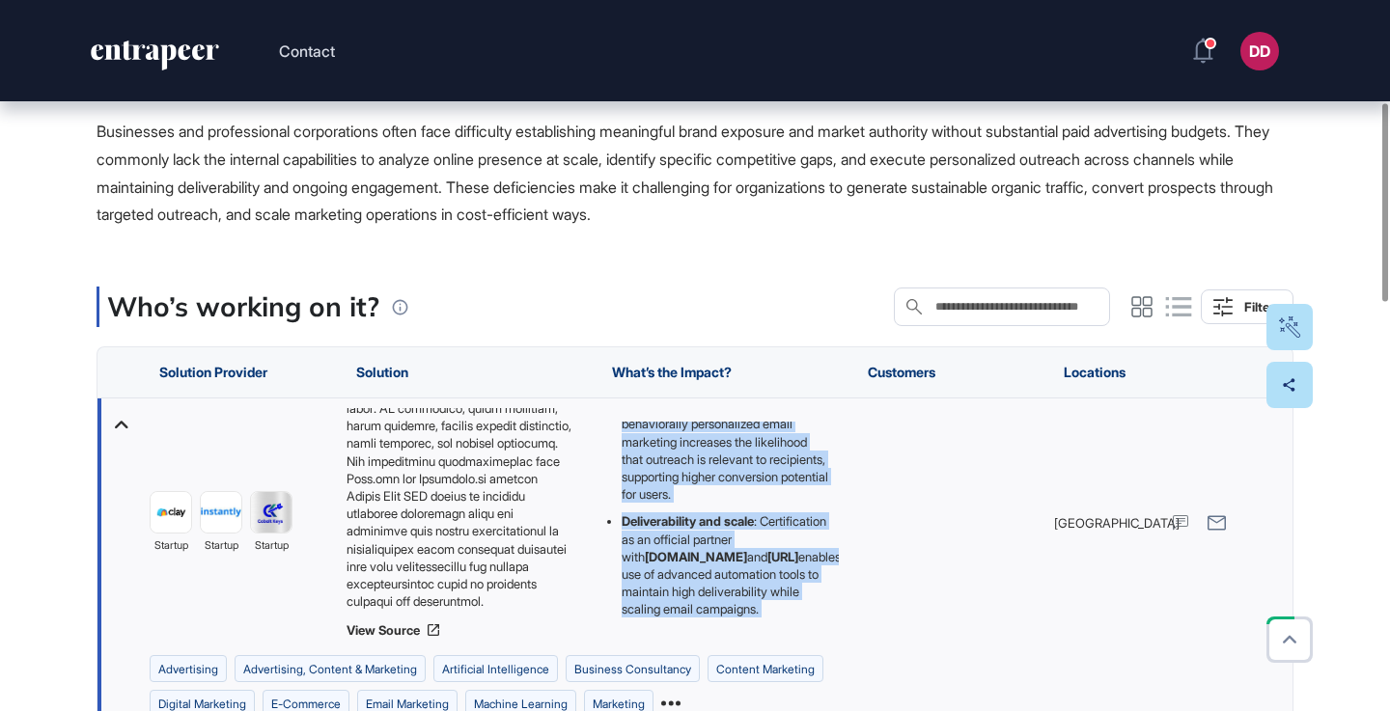
scroll to position [401, 0]
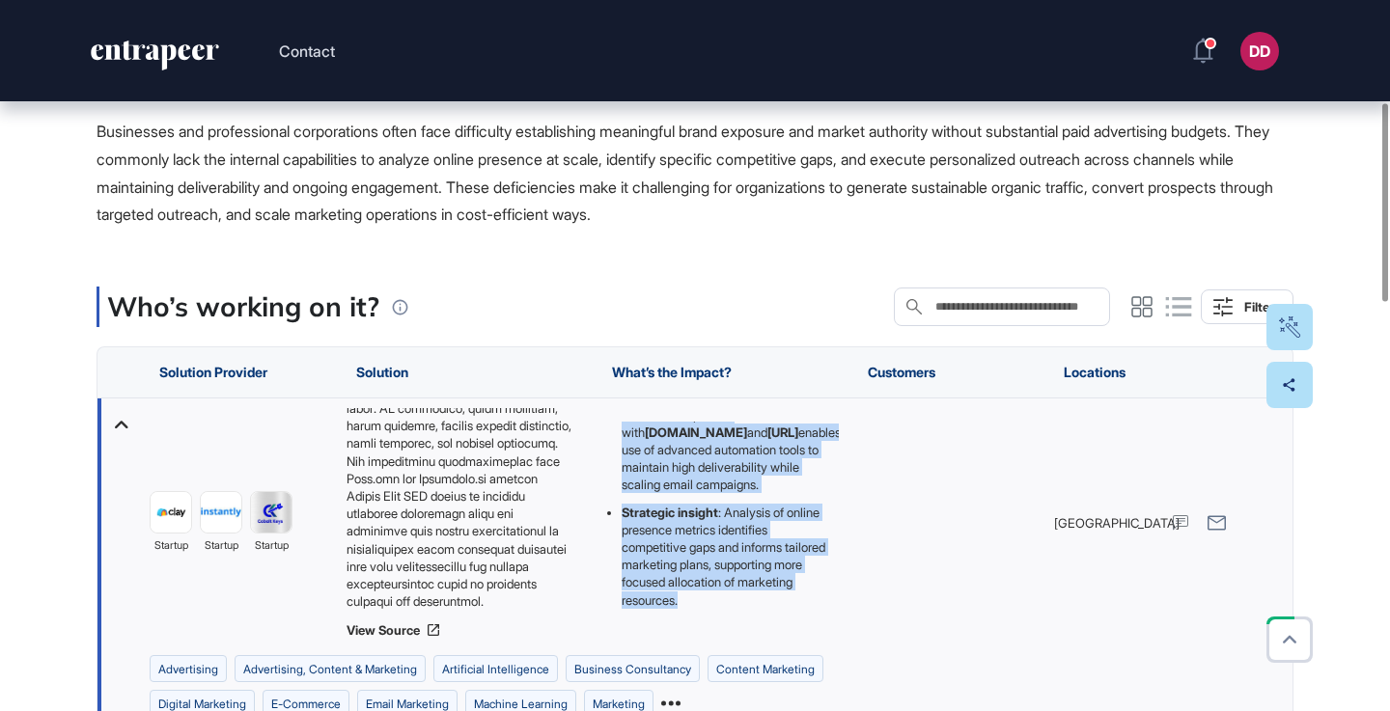
drag, startPoint x: 605, startPoint y: 427, endPoint x: 800, endPoint y: 637, distance: 286.1
click at [800, 637] on div "The expanded AI-driven marketing and certified email automation offering from C…" at bounding box center [720, 523] width 256 height 249
copy div "The expanded AI-driven marketing and certified email automation offering from C…"
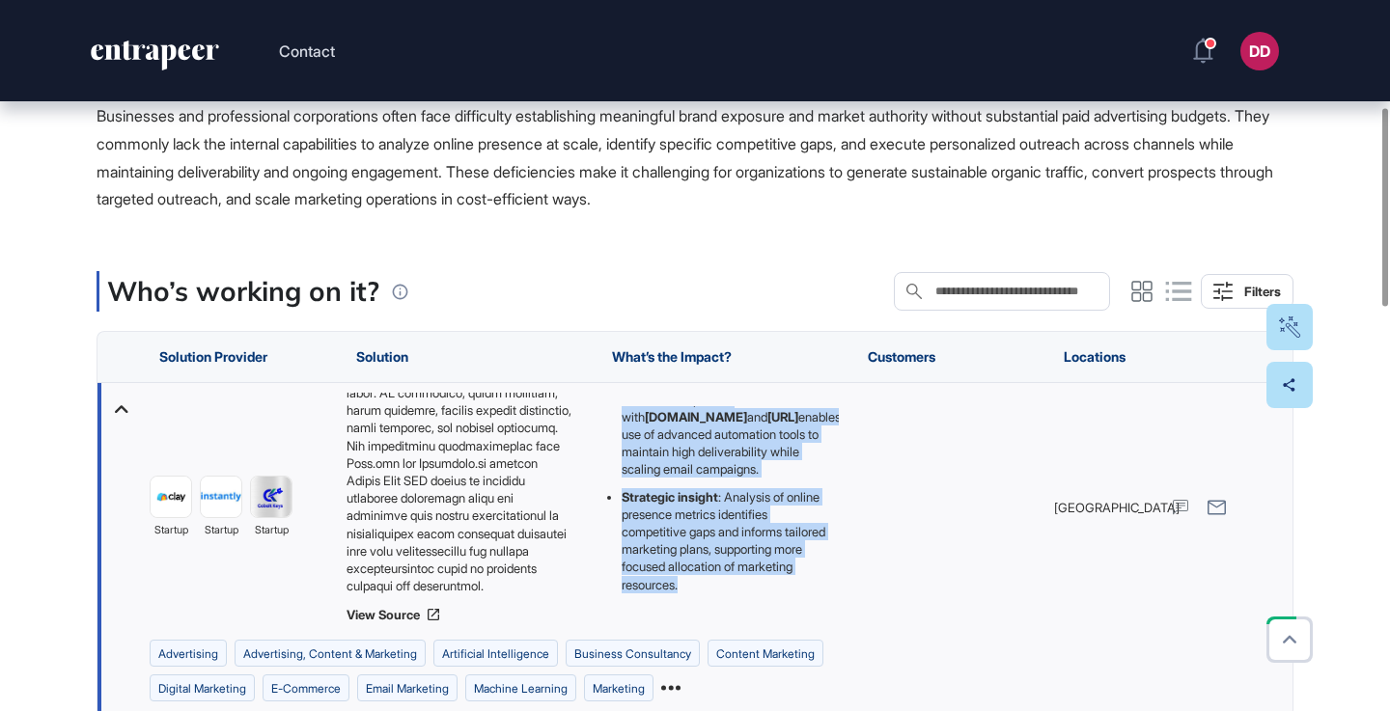
scroll to position [389, 0]
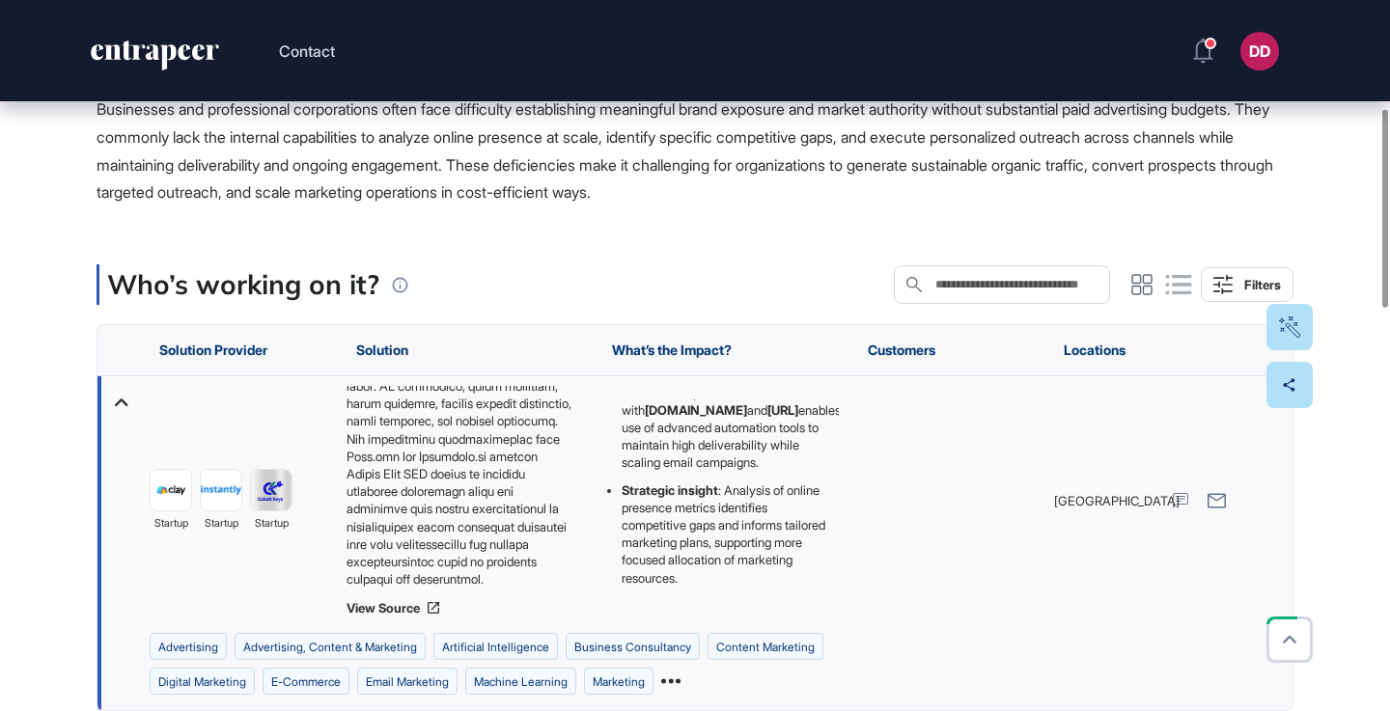
click at [606, 175] on div "Businesses and professional corporations often face difficulty establishing mea…" at bounding box center [694, 151] width 1197 height 111
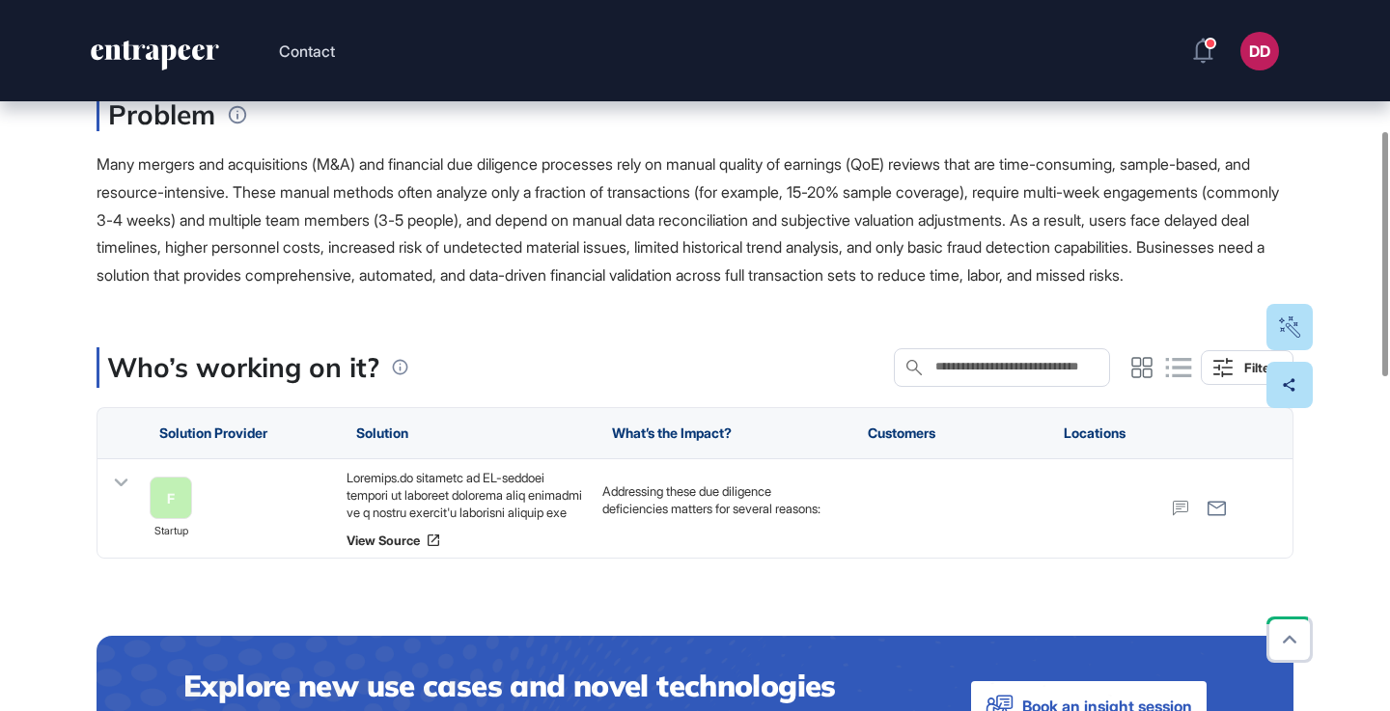
scroll to position [381, 0]
click at [127, 496] on icon at bounding box center [121, 482] width 28 height 28
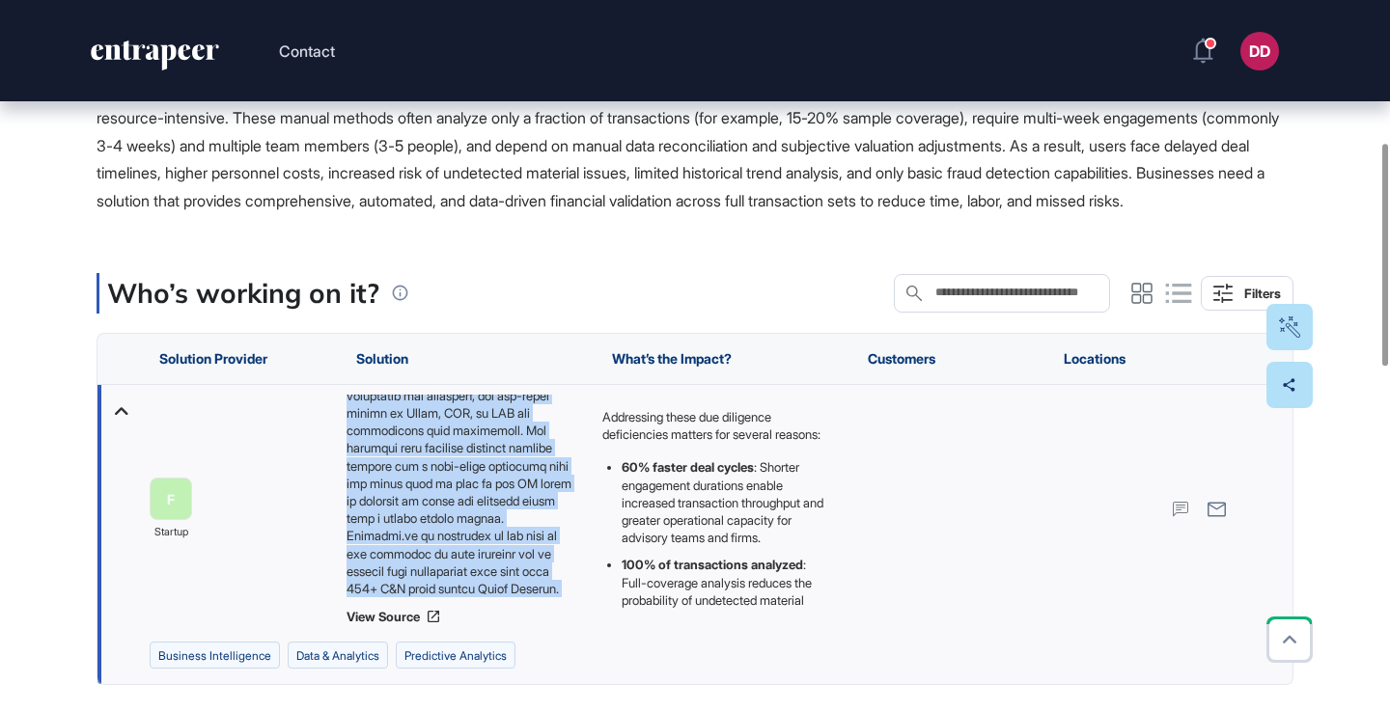
scroll to position [376, 0]
drag, startPoint x: 345, startPoint y: 427, endPoint x: 577, endPoint y: 633, distance: 309.6
click at [577, 624] on div "View Source" at bounding box center [464, 510] width 236 height 230
copy div "[URL] provides an AI-powered quality of earnings platform that connects to a ta…"
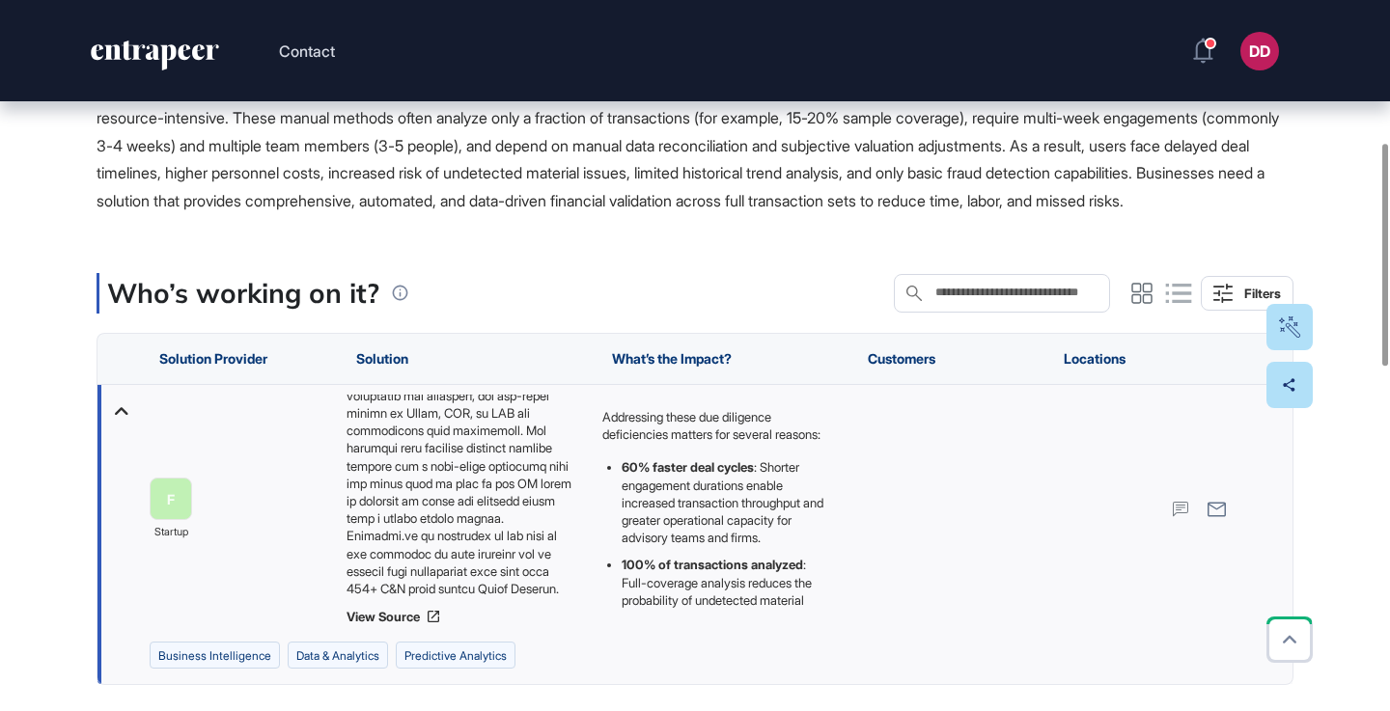
click at [643, 203] on span "Many mergers and acquisitions (M&A) and financial due diligence processes rely …" at bounding box center [687, 145] width 1182 height 130
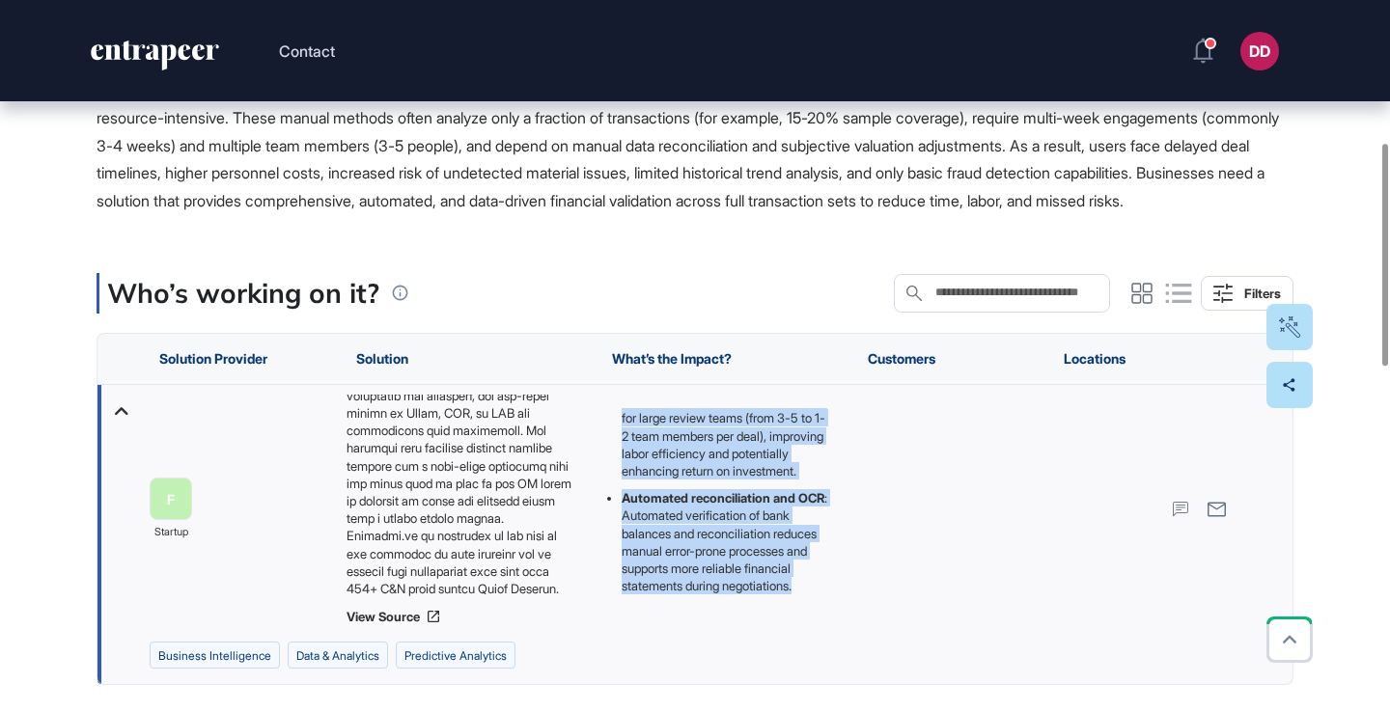
scroll to position [499, 0]
drag, startPoint x: 604, startPoint y: 440, endPoint x: 767, endPoint y: 639, distance: 257.1
click at [767, 634] on div "Addressing these due diligence deficiencies matters for several reasons: 60% fa…" at bounding box center [720, 509] width 256 height 249
copy div "Addressing these due diligence deficiencies matters for several reasons: 60% fa…"
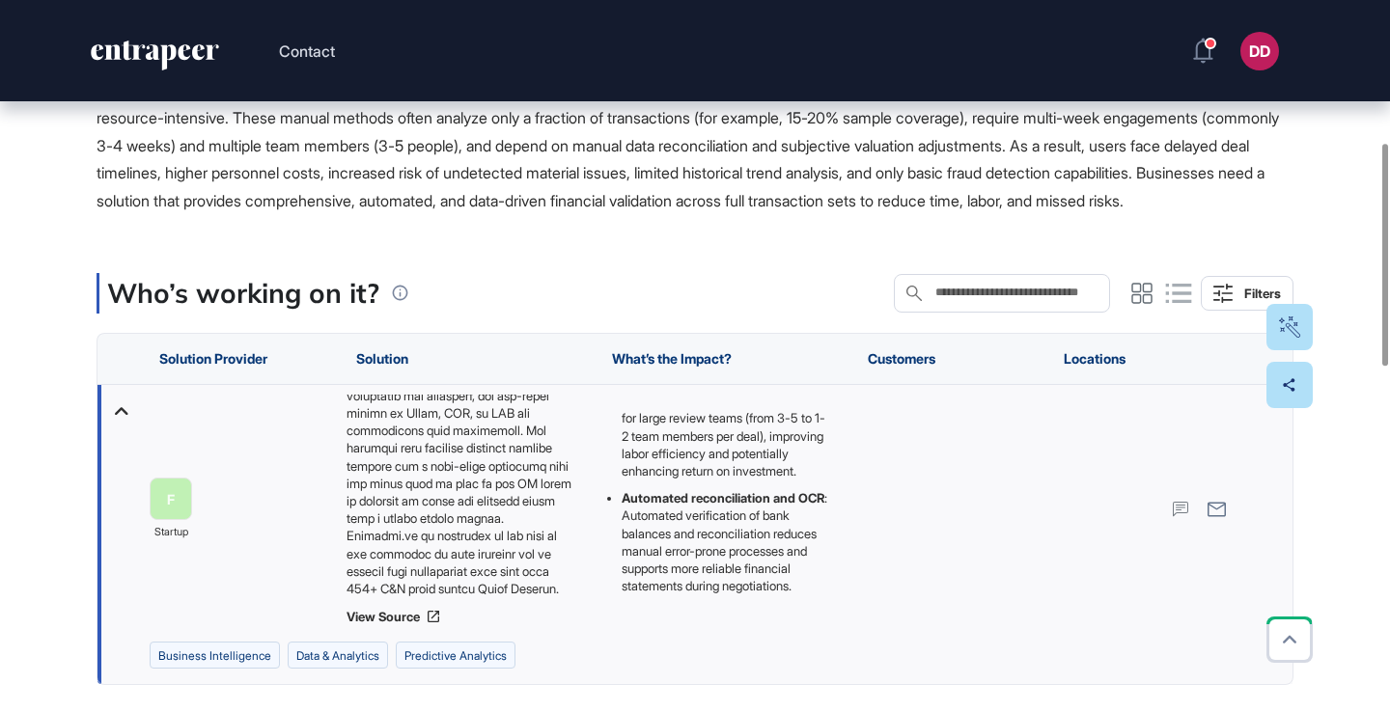
click at [624, 209] on span "Many mergers and acquisitions (M&A) and financial due diligence processes rely …" at bounding box center [687, 145] width 1182 height 130
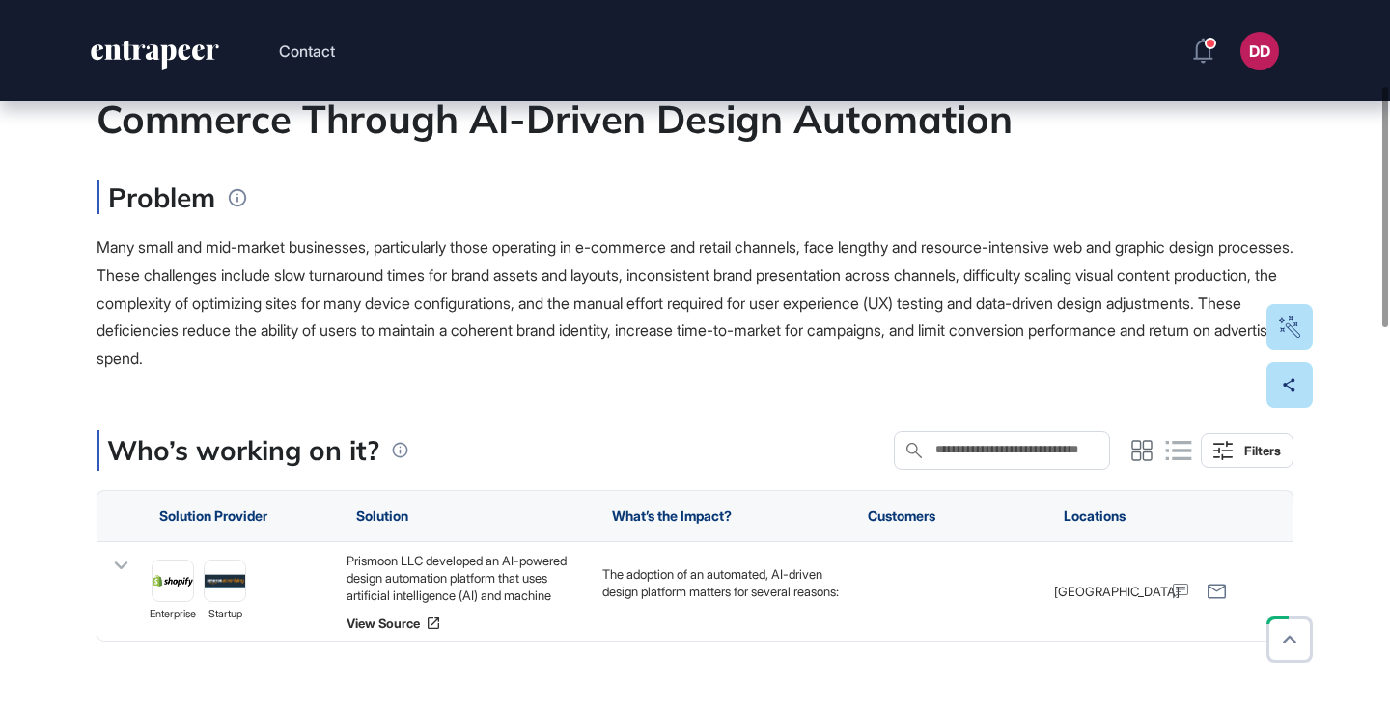
scroll to position [252, 0]
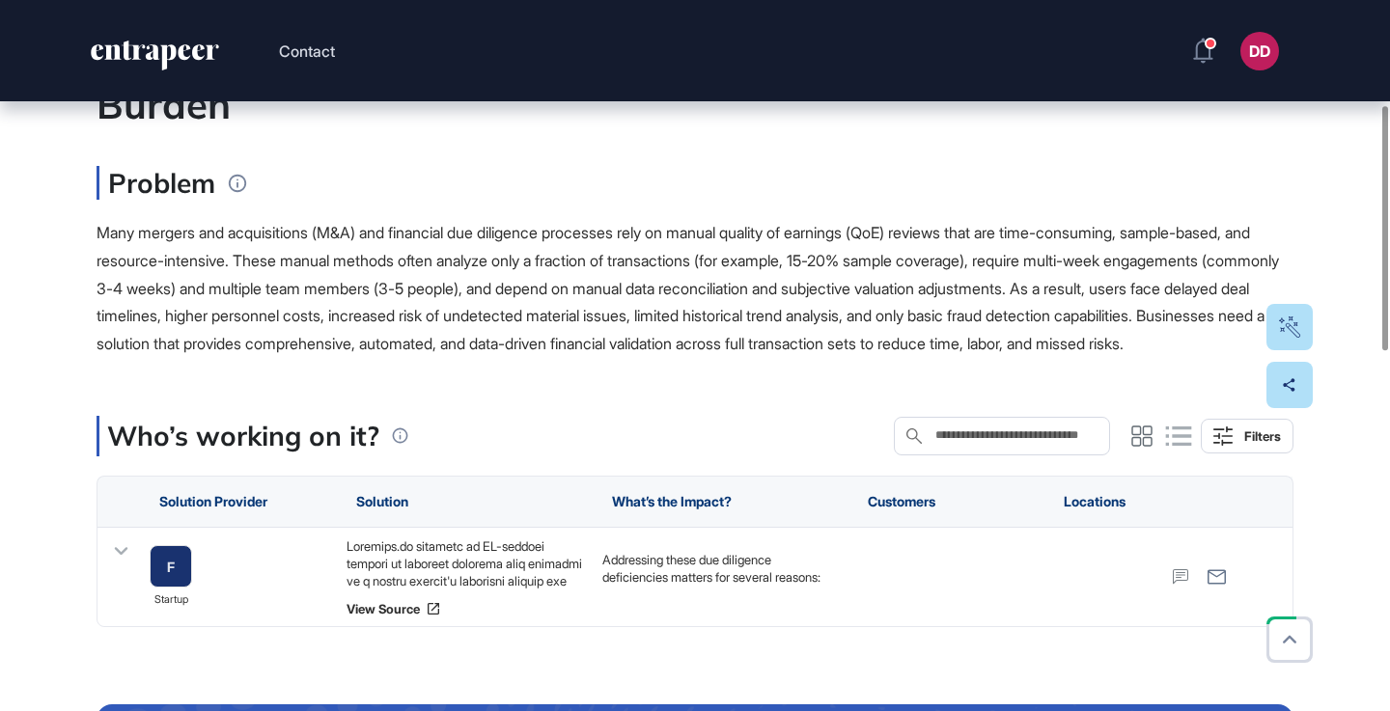
scroll to position [327, 0]
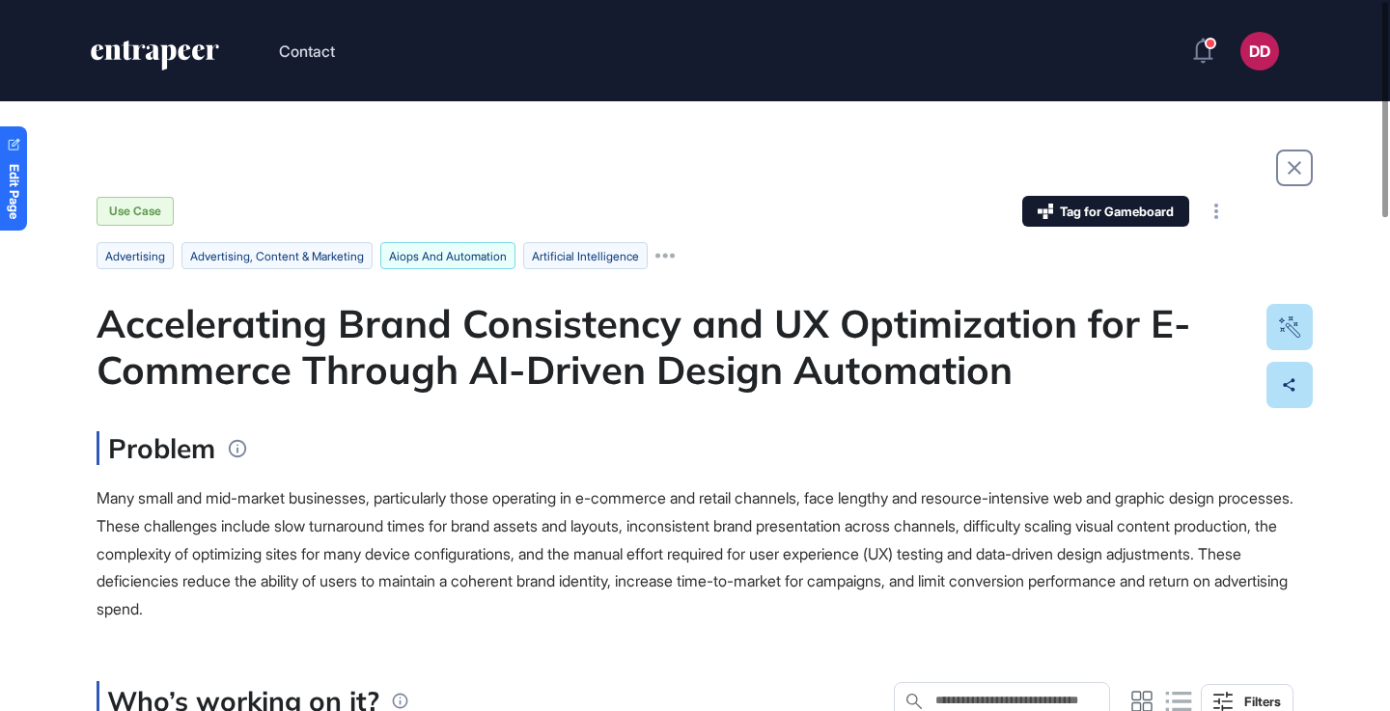
scroll to position [22, 0]
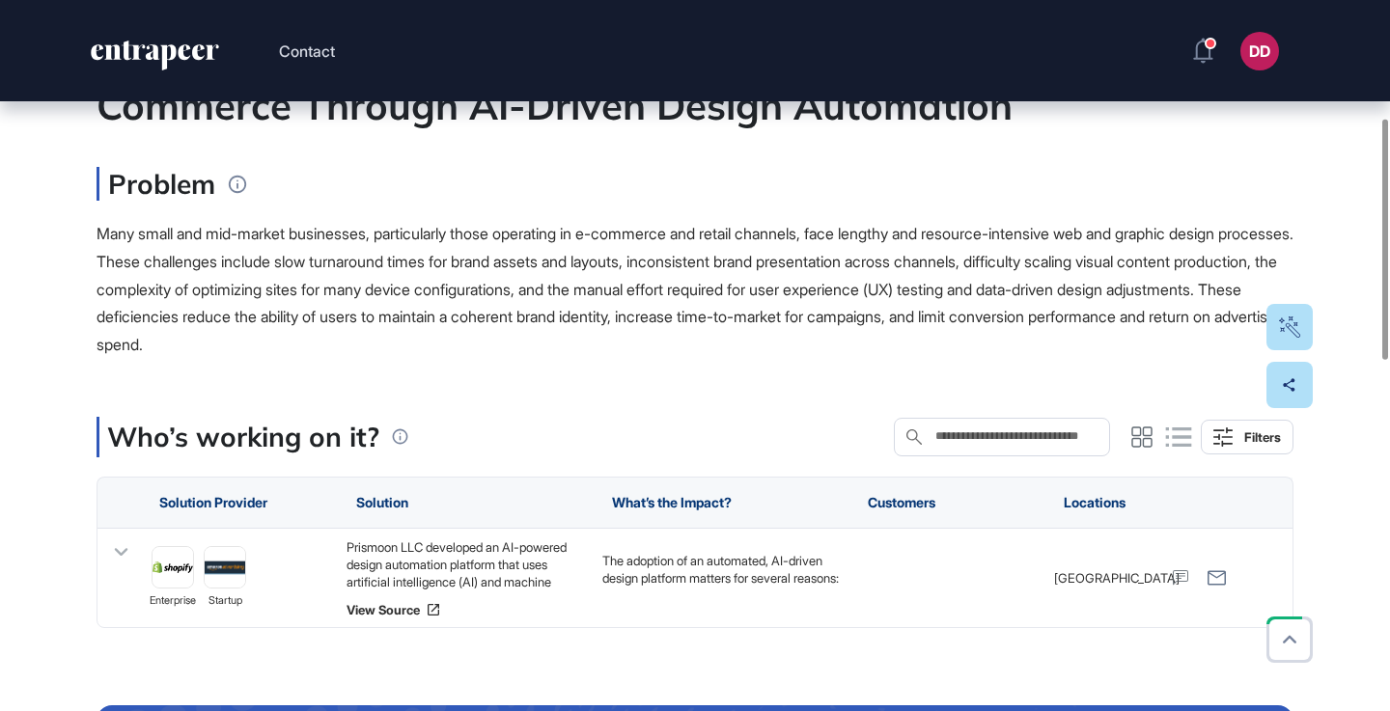
scroll to position [381, 0]
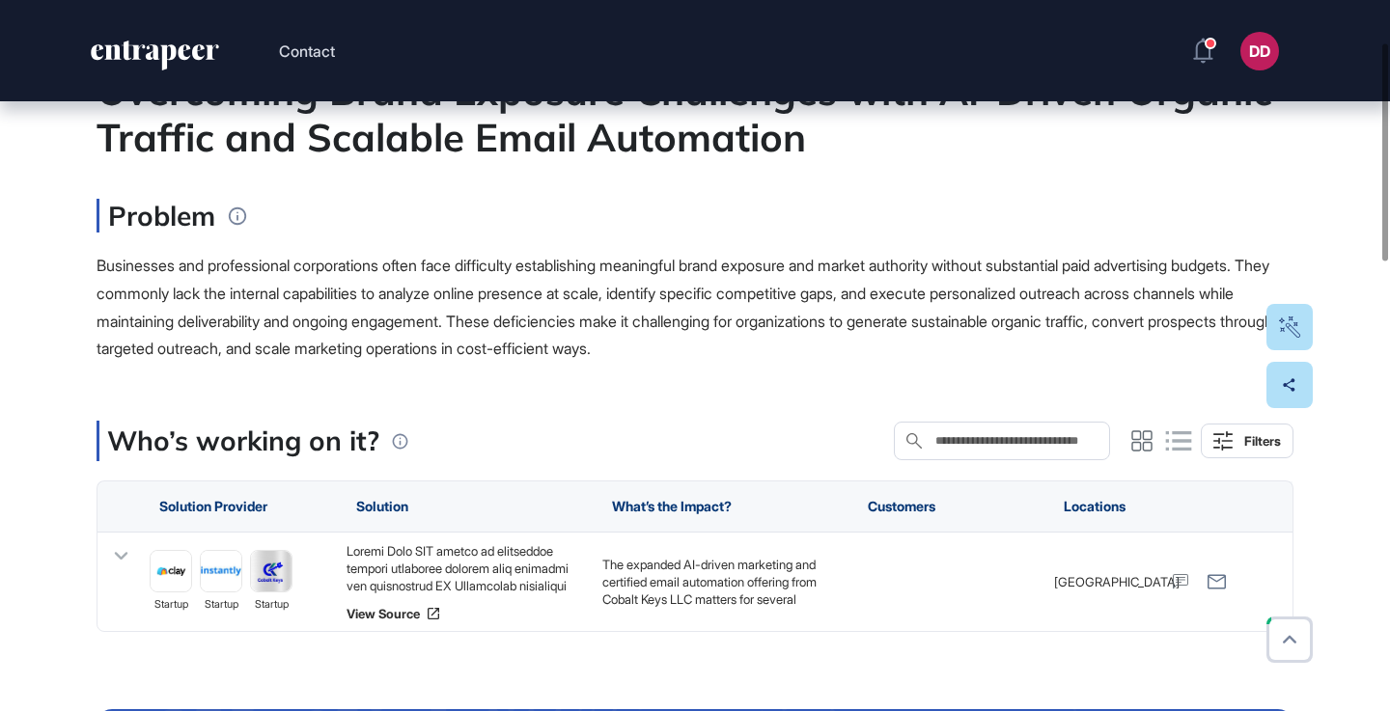
scroll to position [237, 0]
